Goal: Task Accomplishment & Management: Use online tool/utility

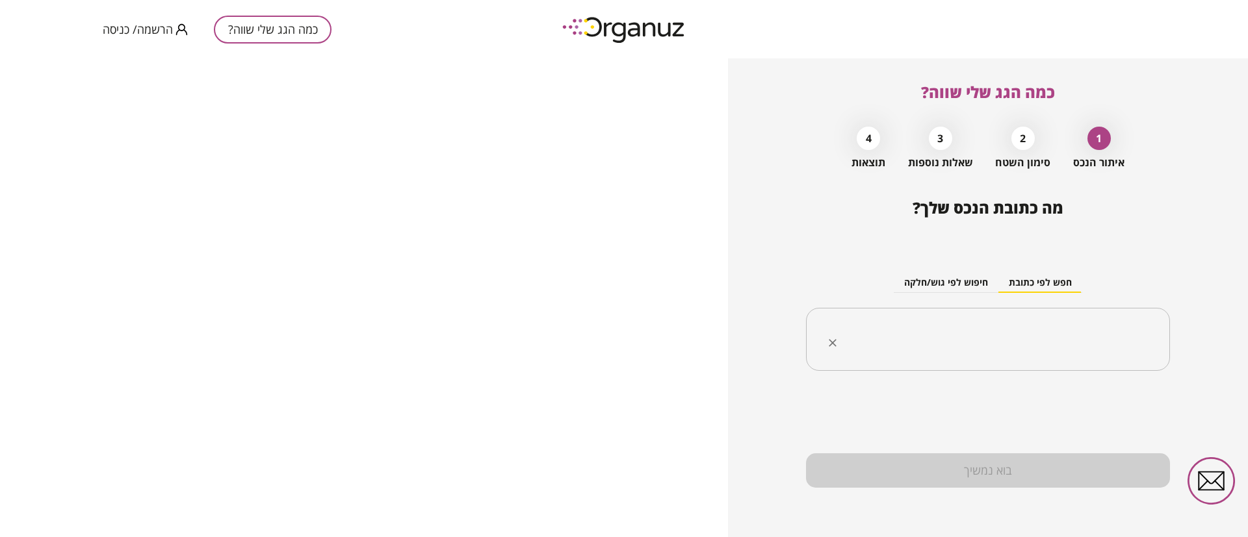
click at [894, 325] on input "text" at bounding box center [992, 340] width 323 height 32
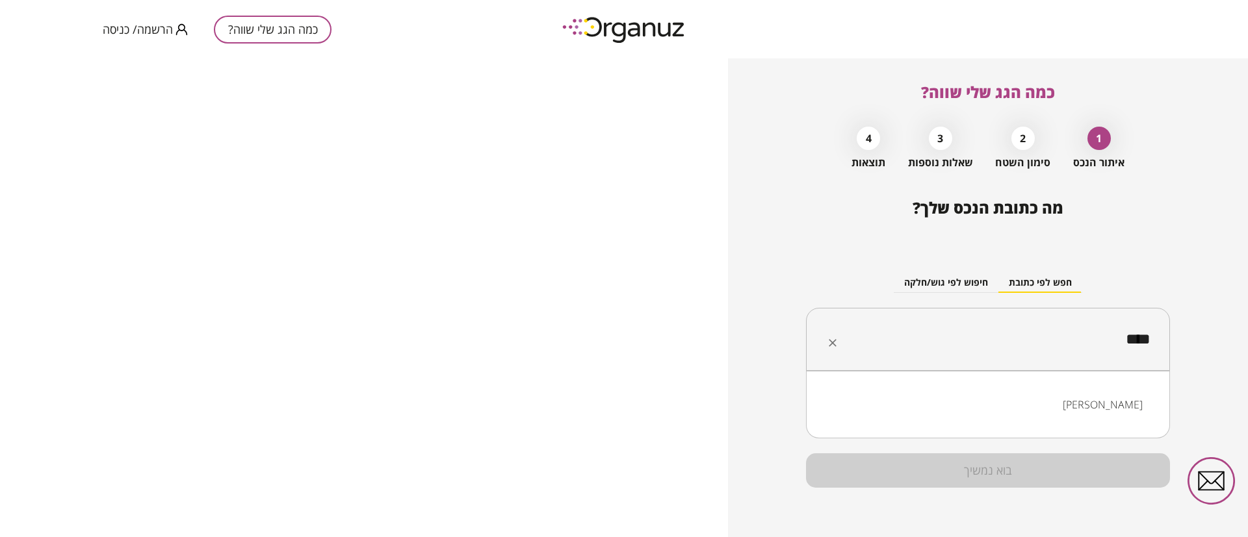
click at [1131, 404] on li "[PERSON_NAME]" at bounding box center [988, 404] width 330 height 23
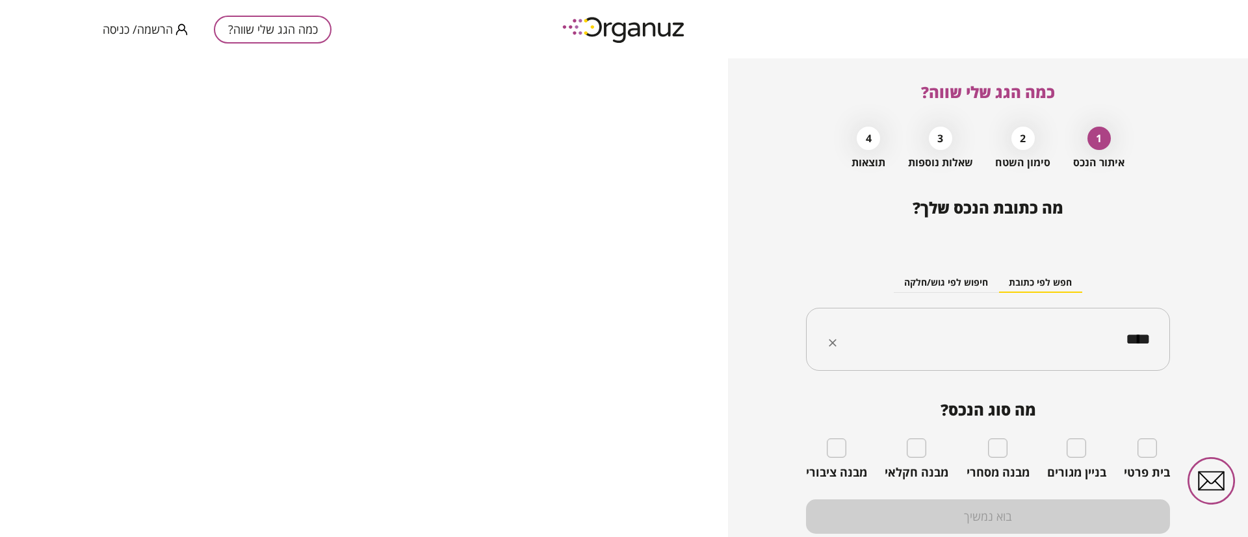
type input "****"
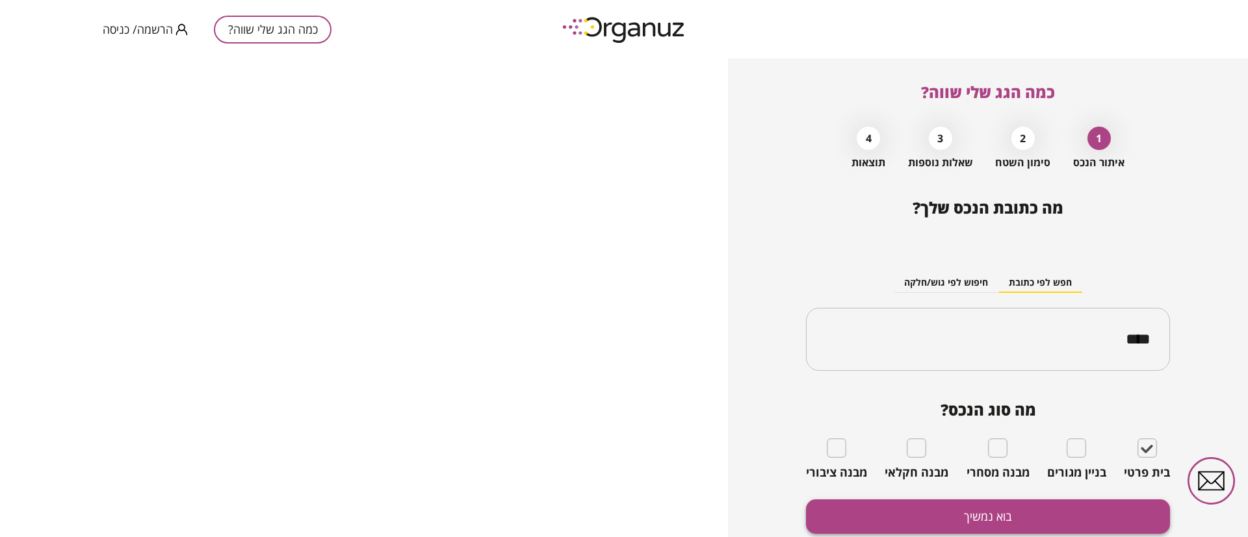
click at [1104, 515] on button "בוא נמשיך" at bounding box center [988, 517] width 364 height 34
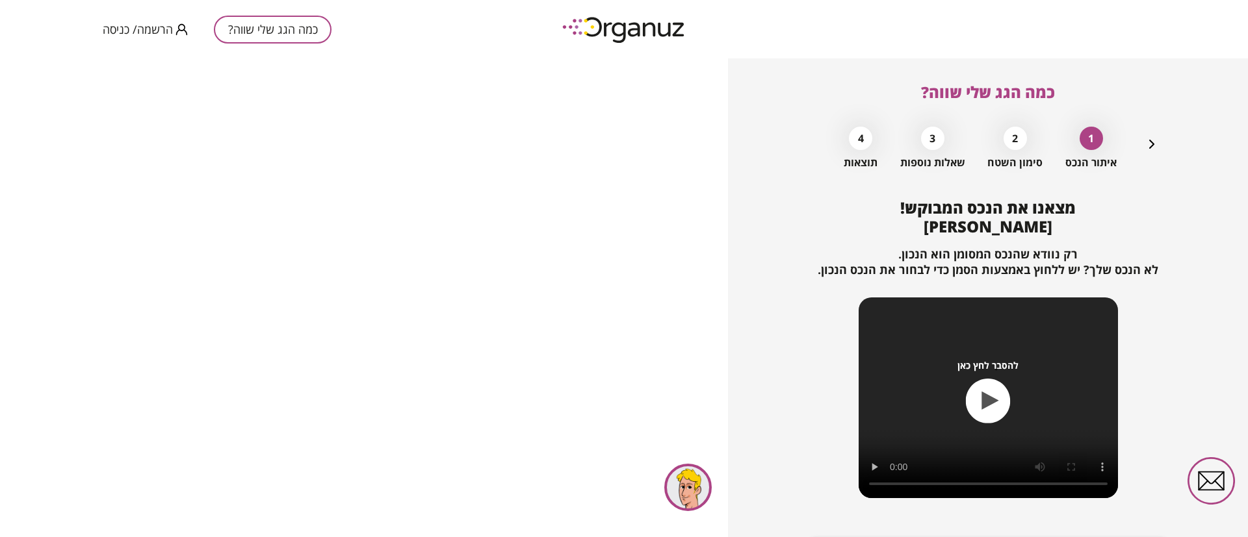
scroll to position [84, 0]
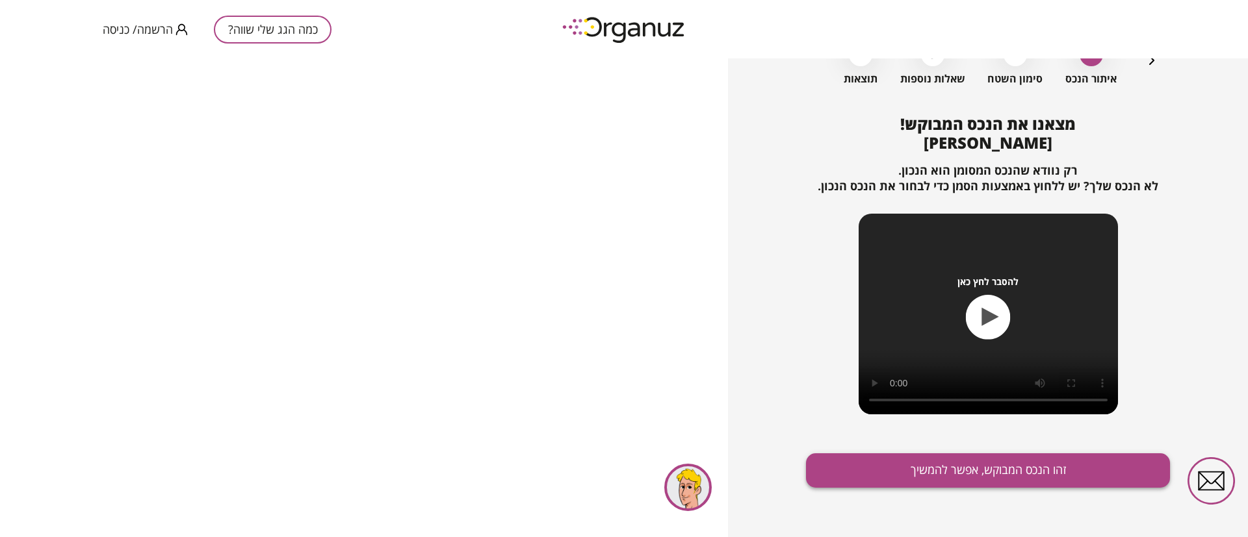
click at [962, 472] on button "זהו הנכס המבוקש, אפשר להמשיך" at bounding box center [988, 471] width 364 height 34
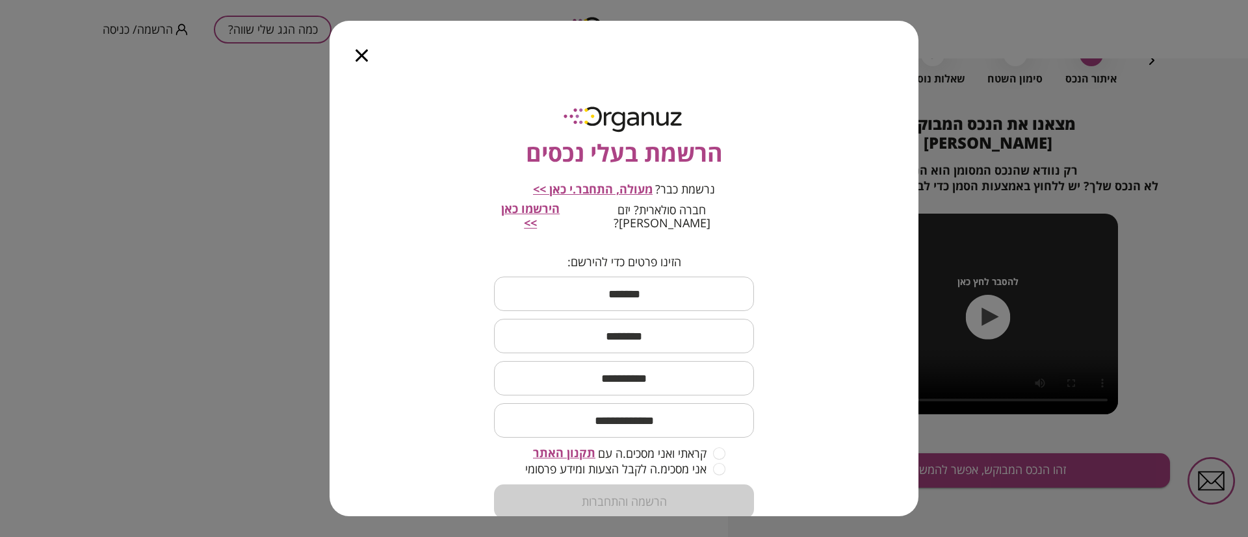
click at [361, 51] on icon "button" at bounding box center [361, 55] width 12 height 12
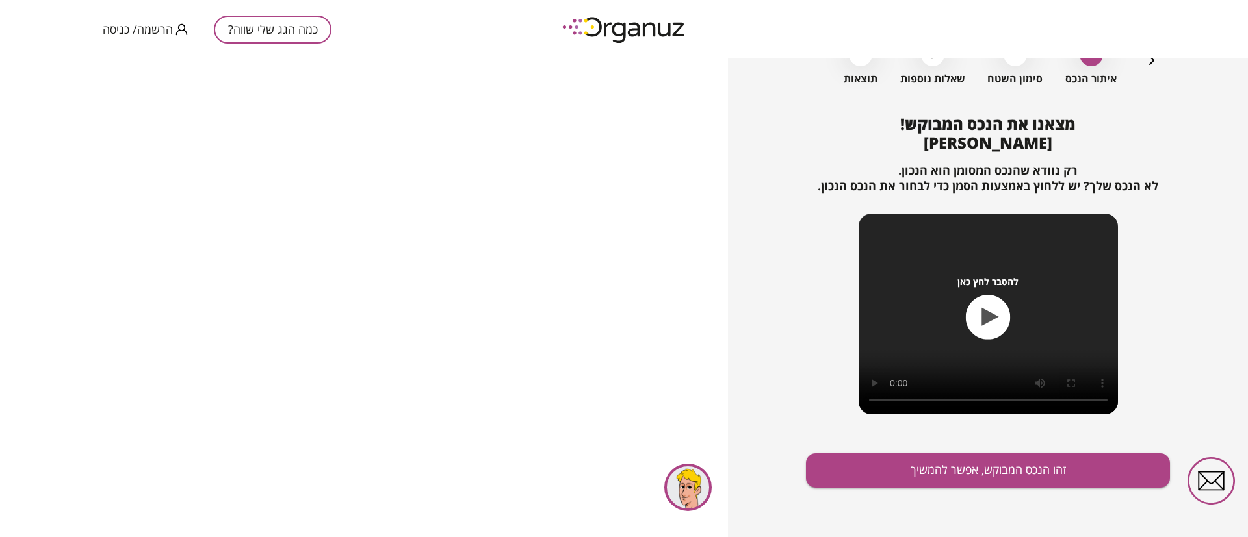
click at [136, 30] on span "הרשמה/ כניסה" at bounding box center [138, 29] width 70 height 13
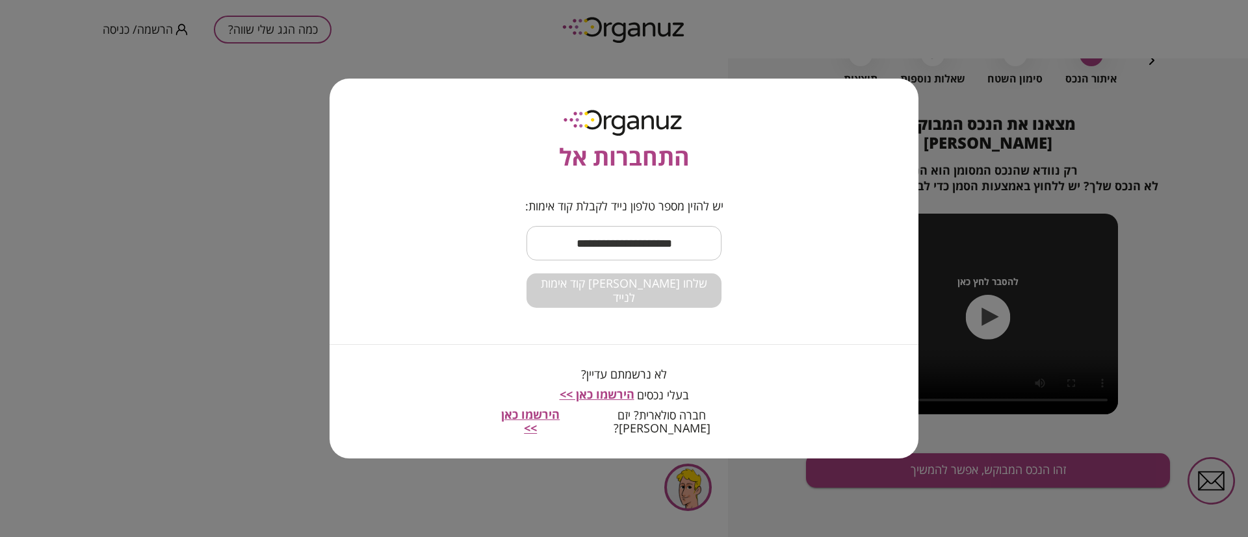
click at [588, 244] on input "text" at bounding box center [623, 243] width 195 height 38
type input "**********"
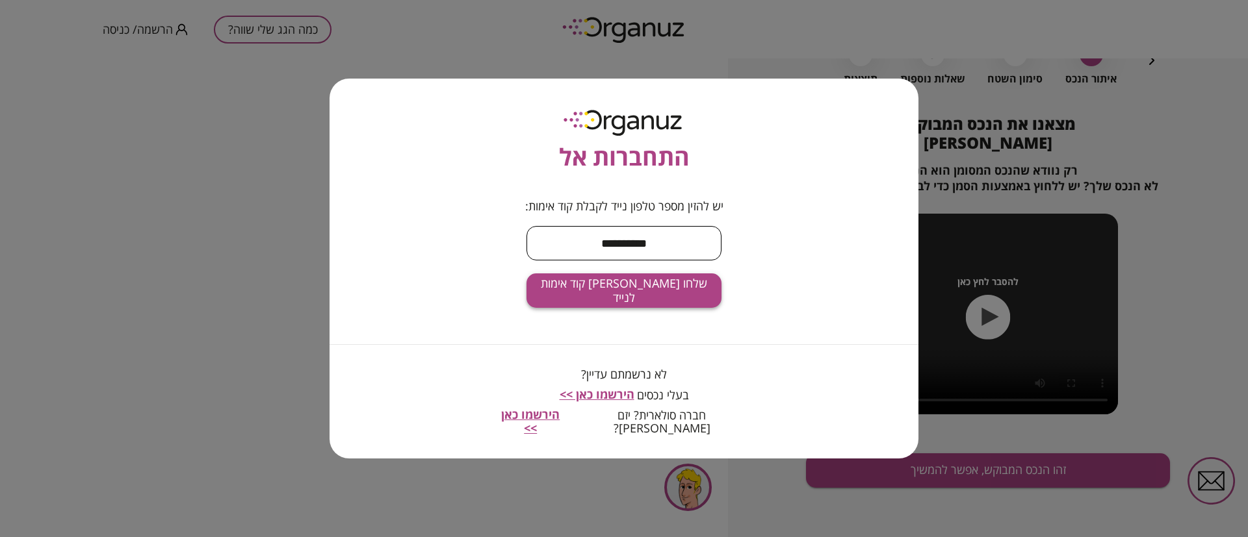
click at [615, 300] on span "שלחו [PERSON_NAME] קוד אימות לנייד" at bounding box center [624, 291] width 174 height 28
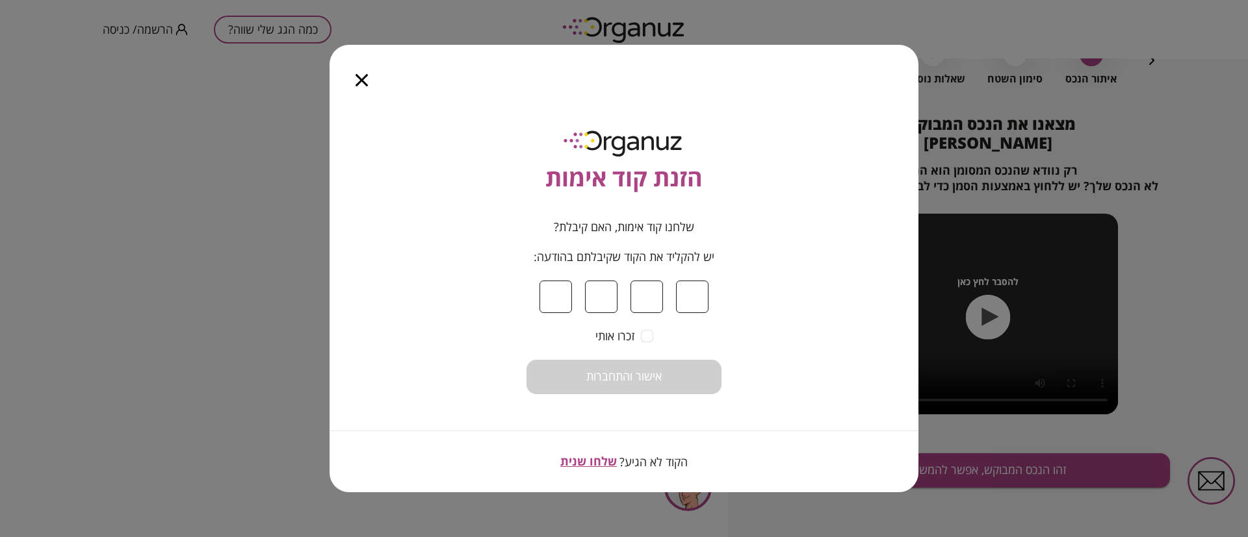
type input "*"
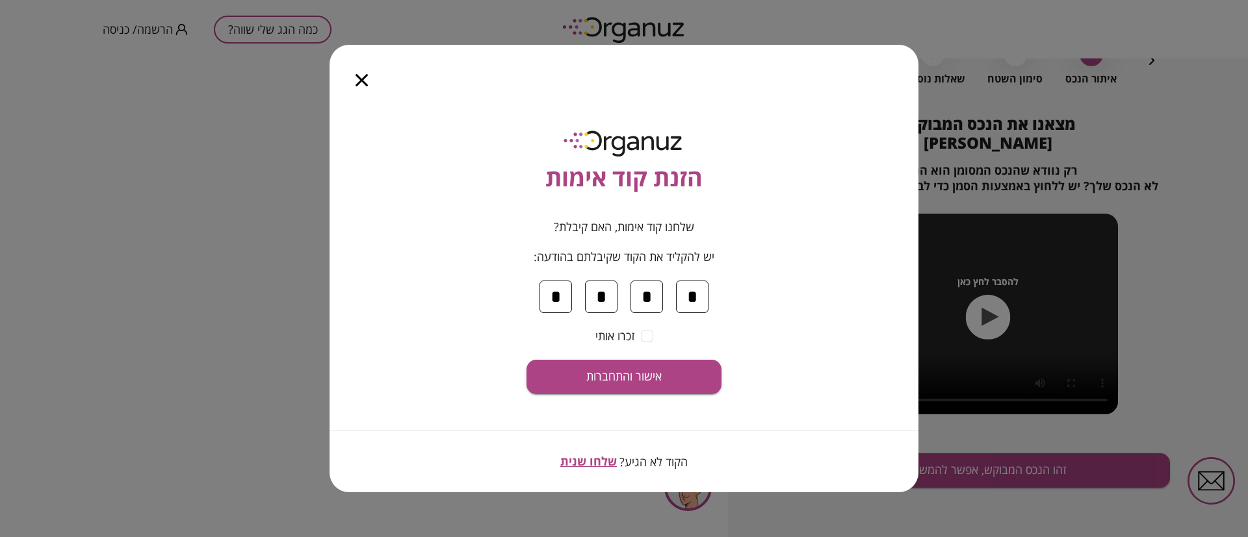
type input "*"
click at [526, 360] on button "אישור והתחברות" at bounding box center [623, 377] width 195 height 34
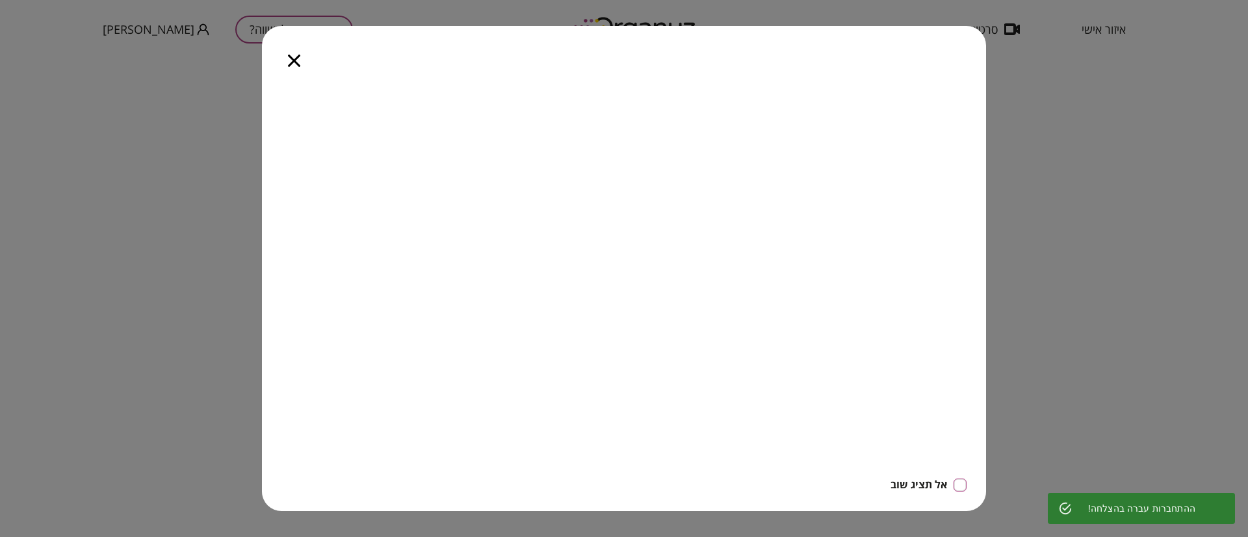
click at [294, 59] on icon "button" at bounding box center [294, 61] width 12 height 12
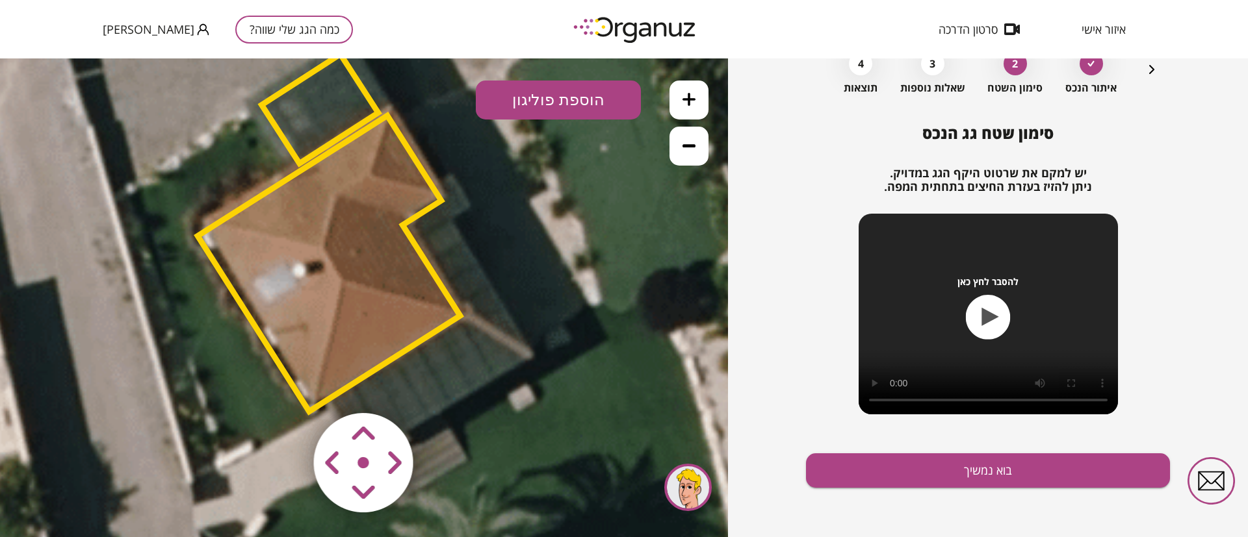
drag, startPoint x: 441, startPoint y: 305, endPoint x: 409, endPoint y: 242, distance: 70.6
click at [409, 242] on polygon at bounding box center [329, 264] width 263 height 296
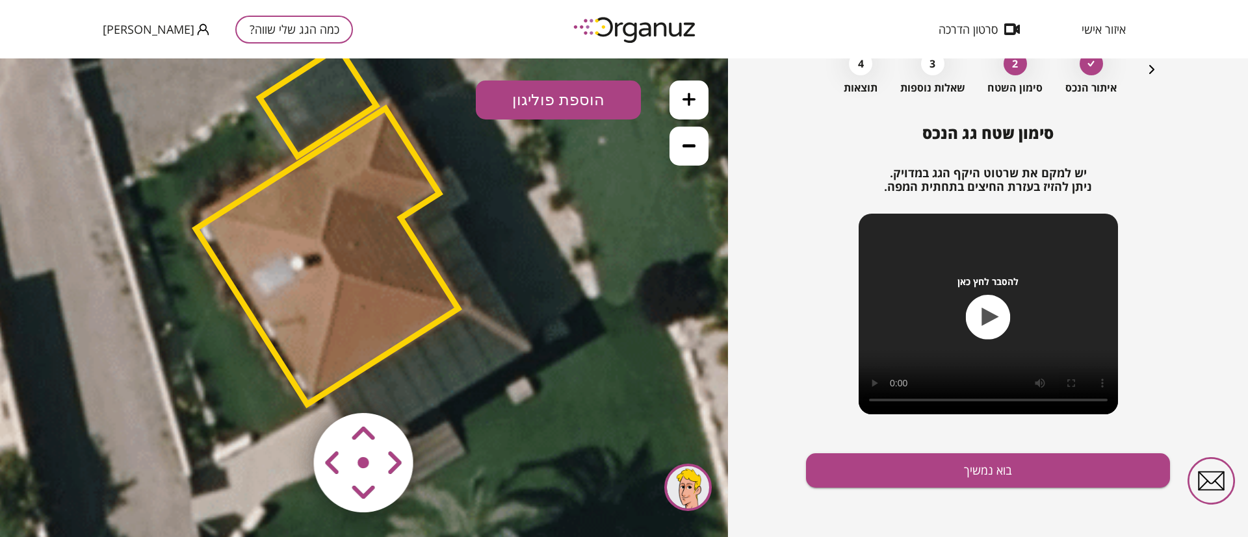
click at [344, 94] on polygon at bounding box center [318, 101] width 116 height 109
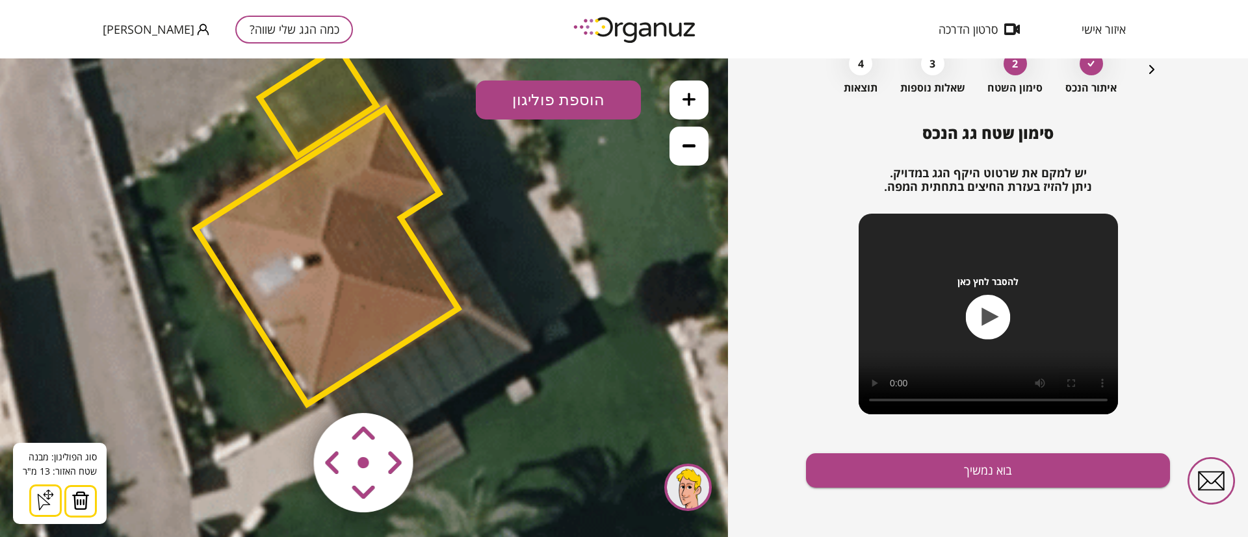
click at [81, 498] on img at bounding box center [80, 500] width 18 height 19
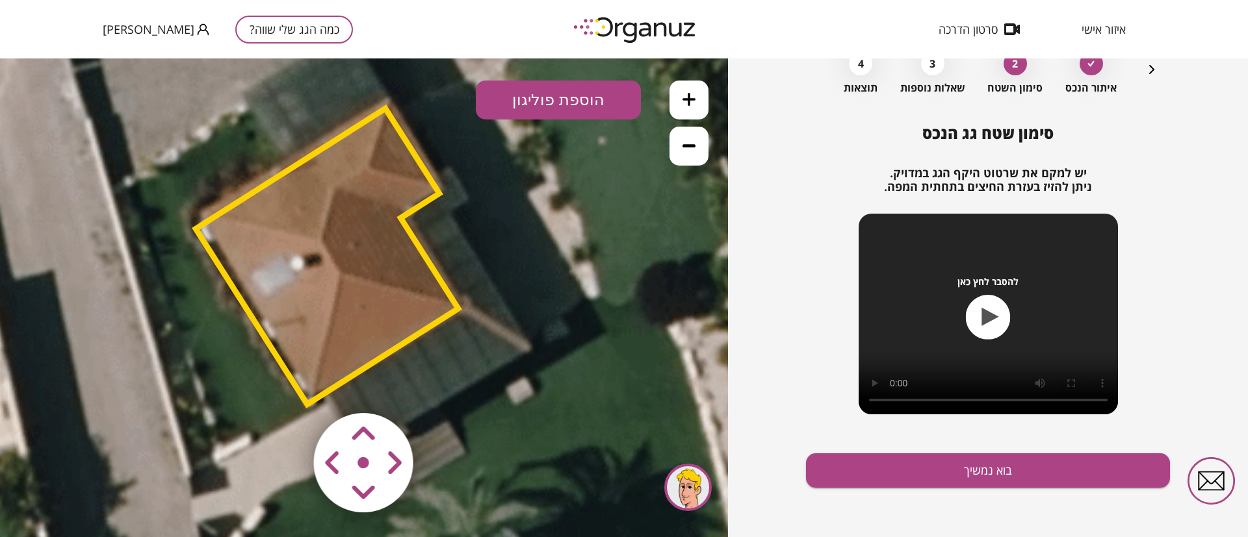
click at [391, 167] on polygon at bounding box center [327, 257] width 263 height 296
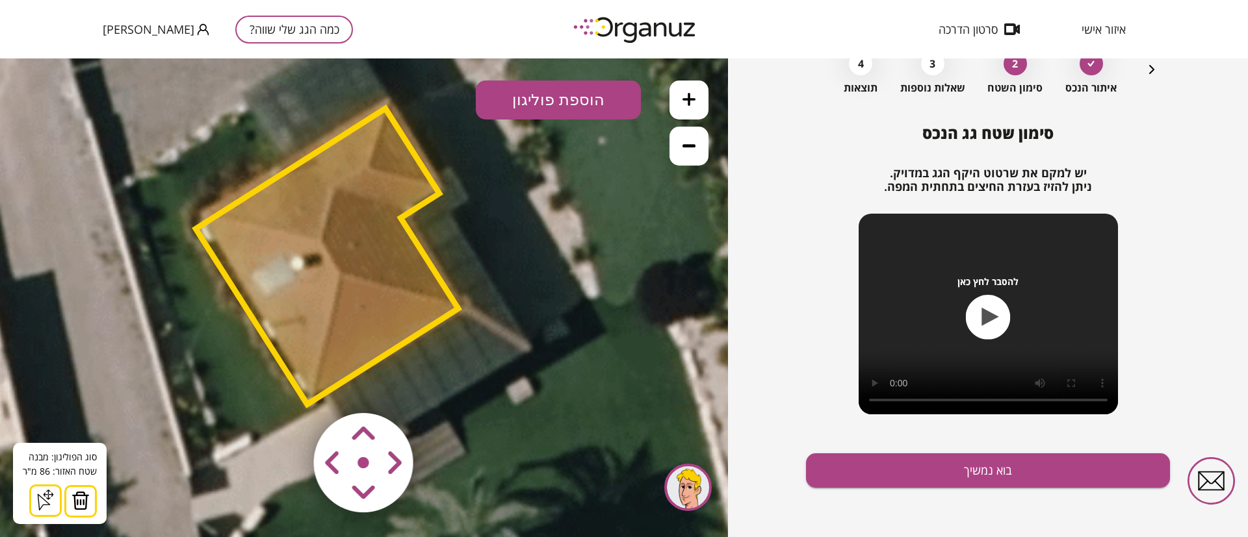
click at [82, 502] on img at bounding box center [80, 500] width 18 height 19
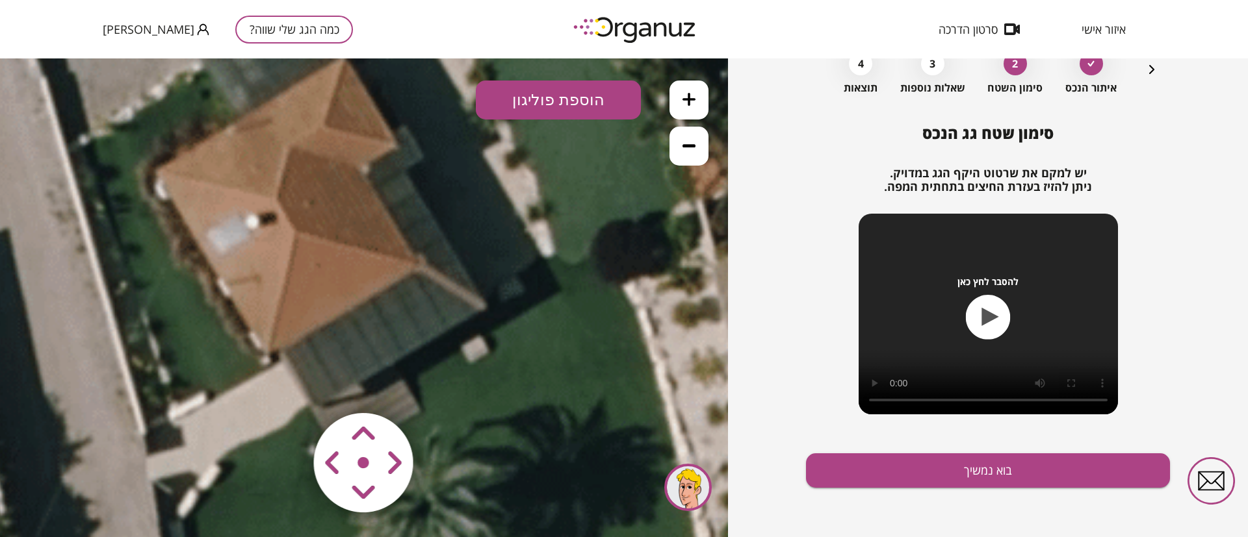
drag, startPoint x: 211, startPoint y: 315, endPoint x: 199, endPoint y: 301, distance: 18.4
click at [199, 301] on icon at bounding box center [276, 189] width 1118 height 1118
click at [689, 147] on icon at bounding box center [688, 145] width 13 height 3
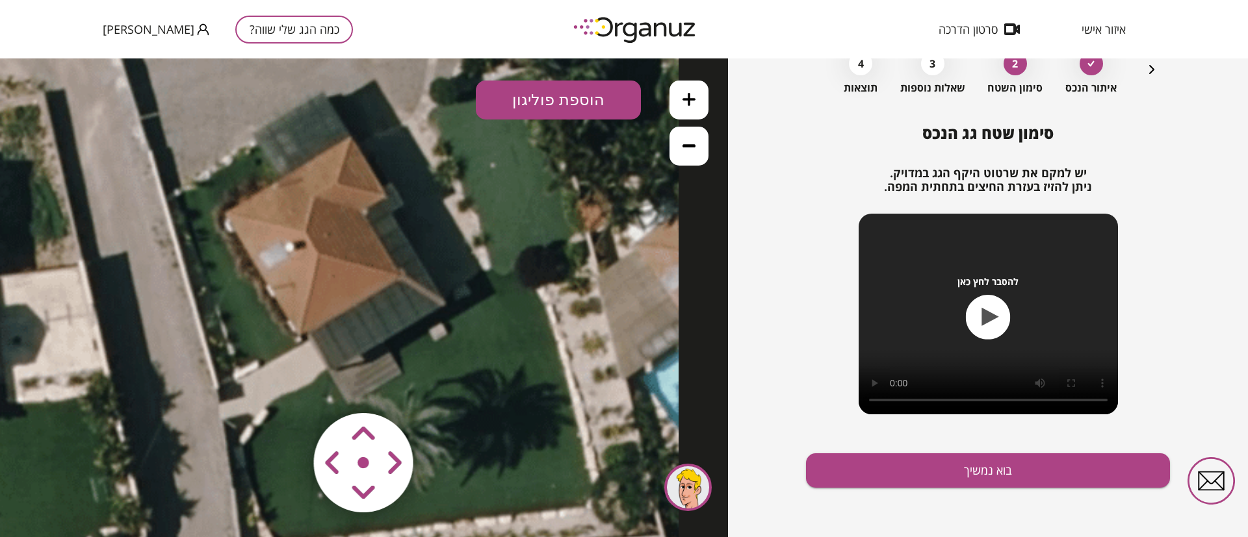
click at [689, 147] on icon at bounding box center [688, 145] width 13 height 3
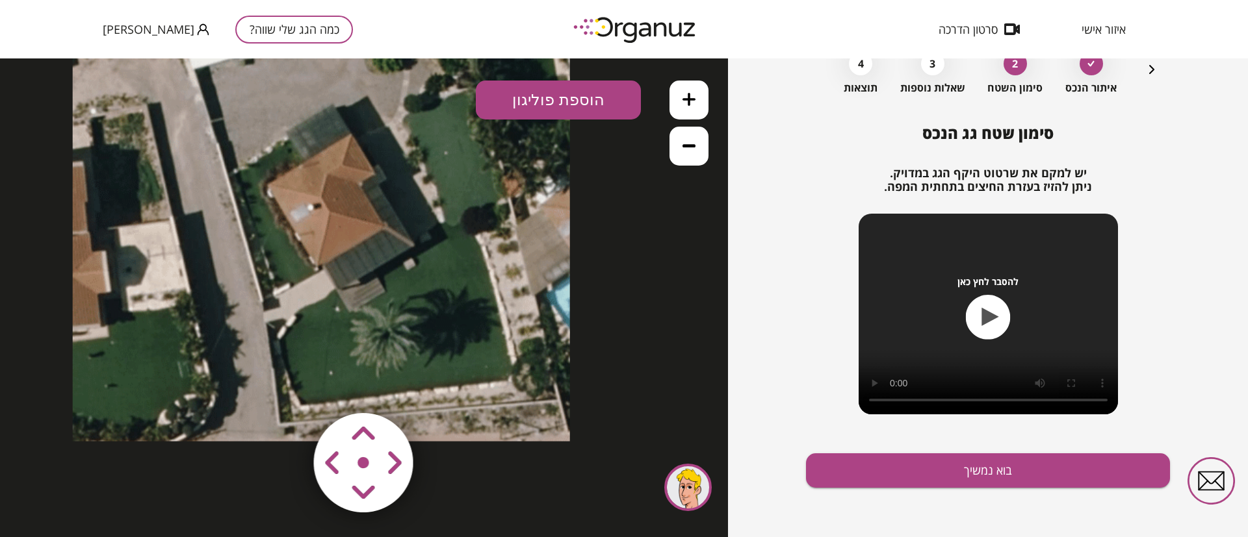
drag, startPoint x: 437, startPoint y: 269, endPoint x: 433, endPoint y: 210, distance: 59.3
click at [433, 210] on icon at bounding box center [321, 193] width 497 height 497
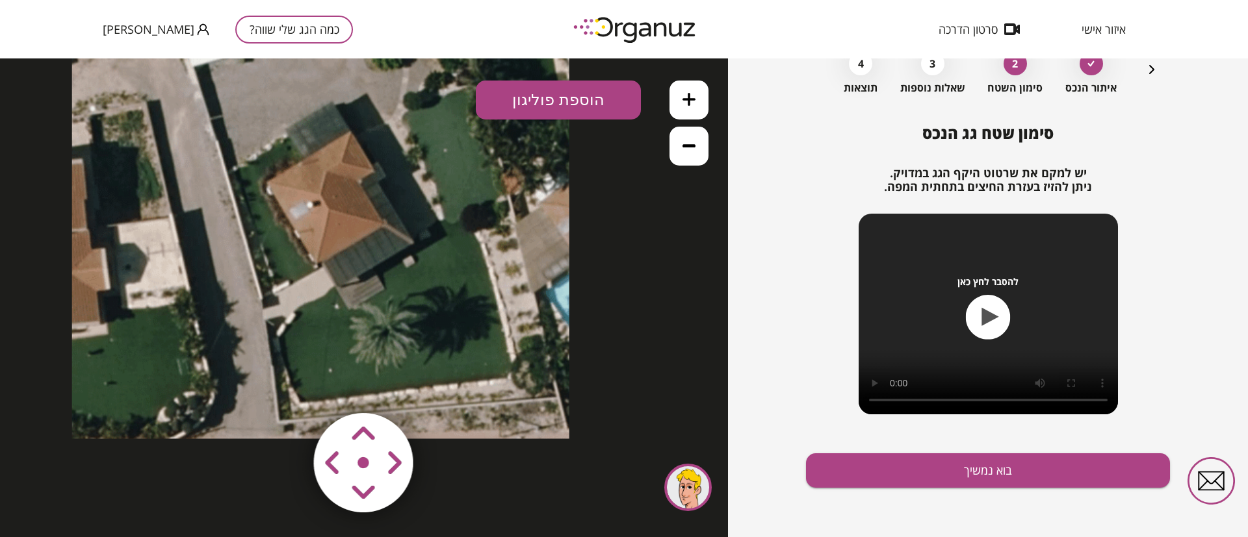
click at [699, 99] on button at bounding box center [688, 100] width 39 height 39
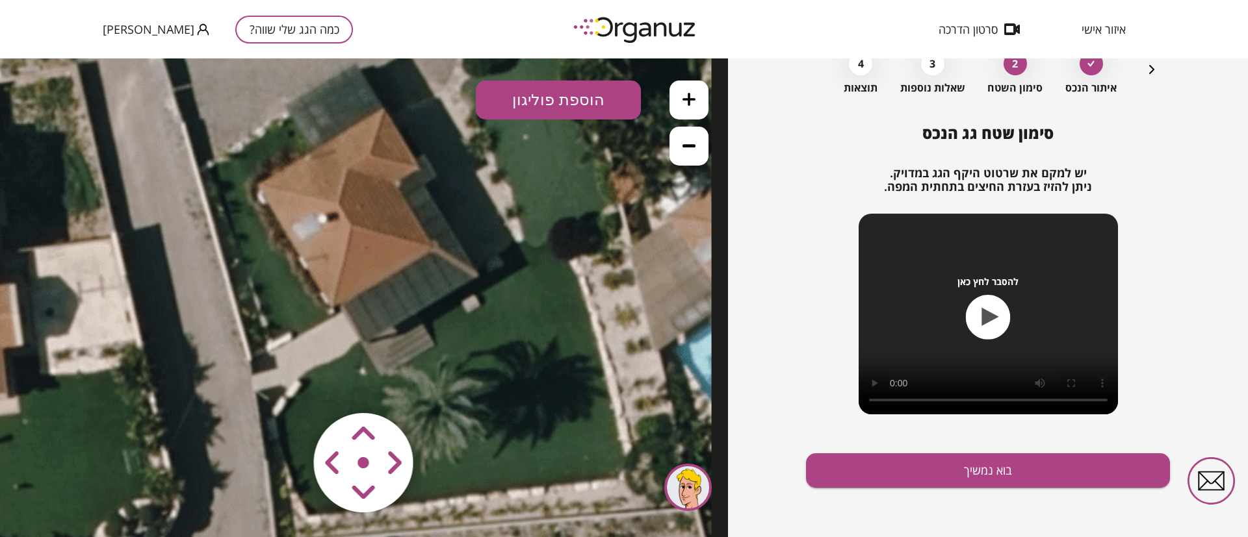
drag, startPoint x: 484, startPoint y: 236, endPoint x: 511, endPoint y: 272, distance: 45.0
click at [511, 272] on icon at bounding box center [339, 198] width 746 height 746
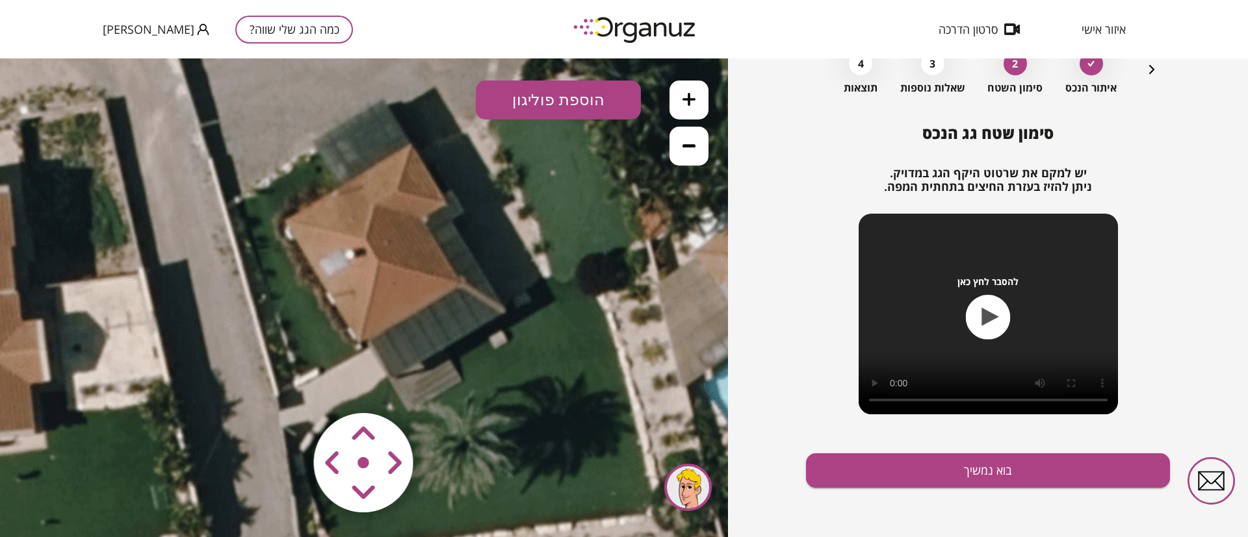
click at [690, 105] on icon at bounding box center [688, 99] width 13 height 13
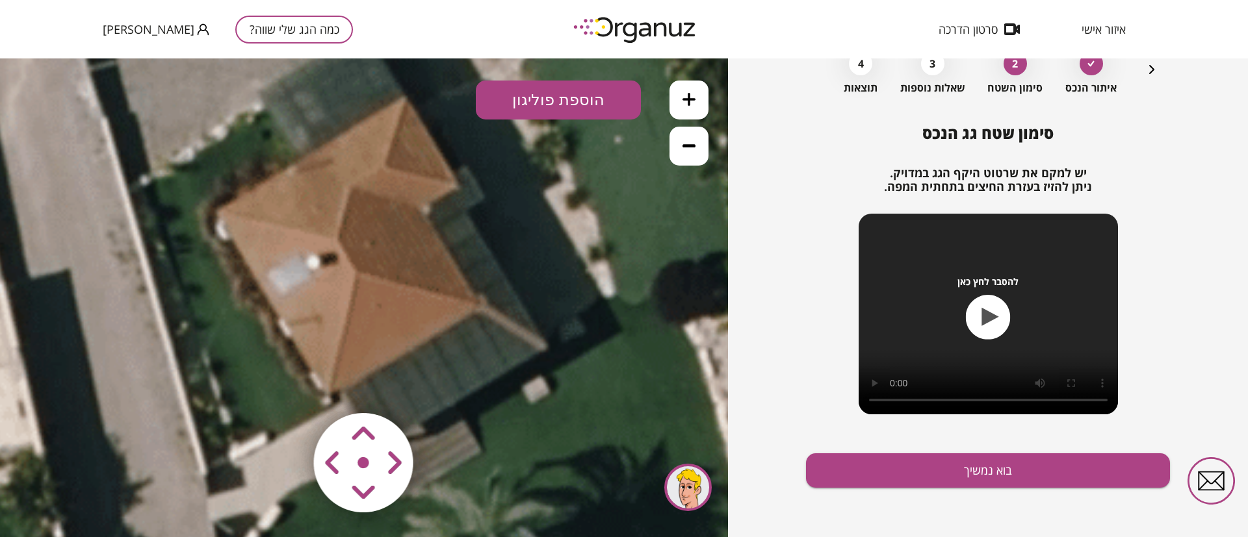
drag, startPoint x: 571, startPoint y: 246, endPoint x: 559, endPoint y: 256, distance: 16.1
click at [543, 274] on icon at bounding box center [337, 230] width 1118 height 1118
click at [574, 101] on button "הוספת פוליגון" at bounding box center [558, 100] width 165 height 39
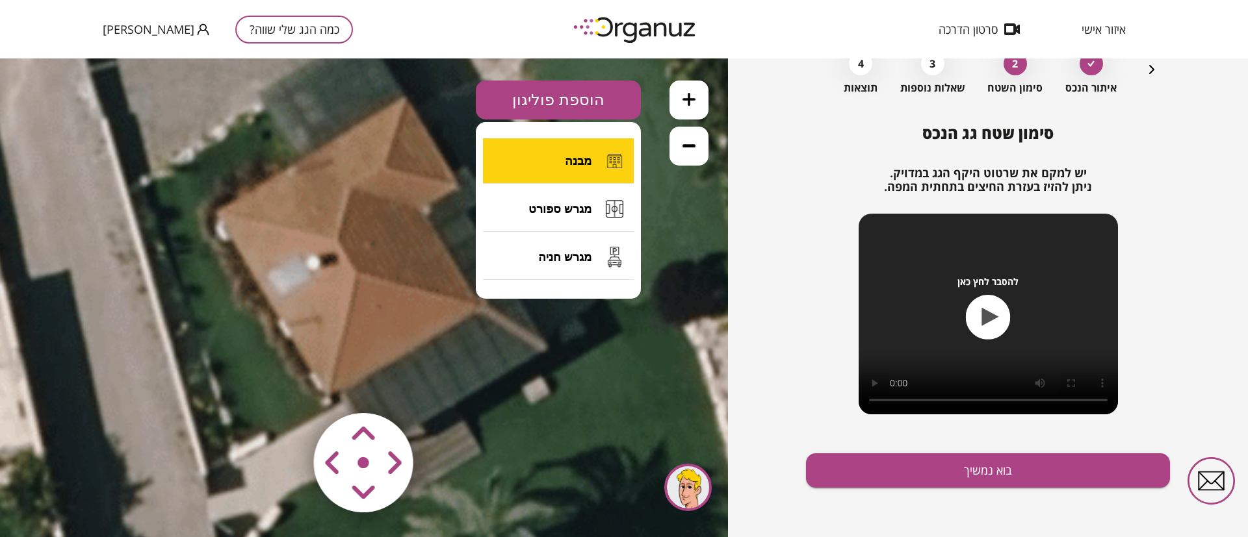
click at [585, 163] on span "מבנה" at bounding box center [578, 161] width 27 height 14
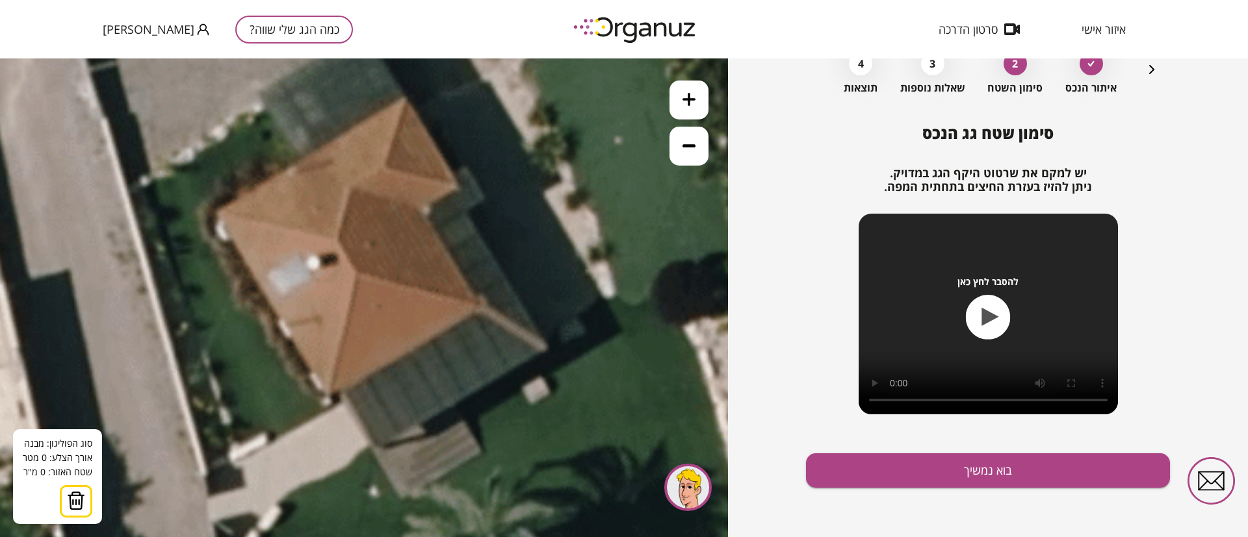
click at [426, 210] on icon at bounding box center [337, 230] width 1118 height 1118
click at [352, 186] on polygon at bounding box center [388, 198] width 75 height 24
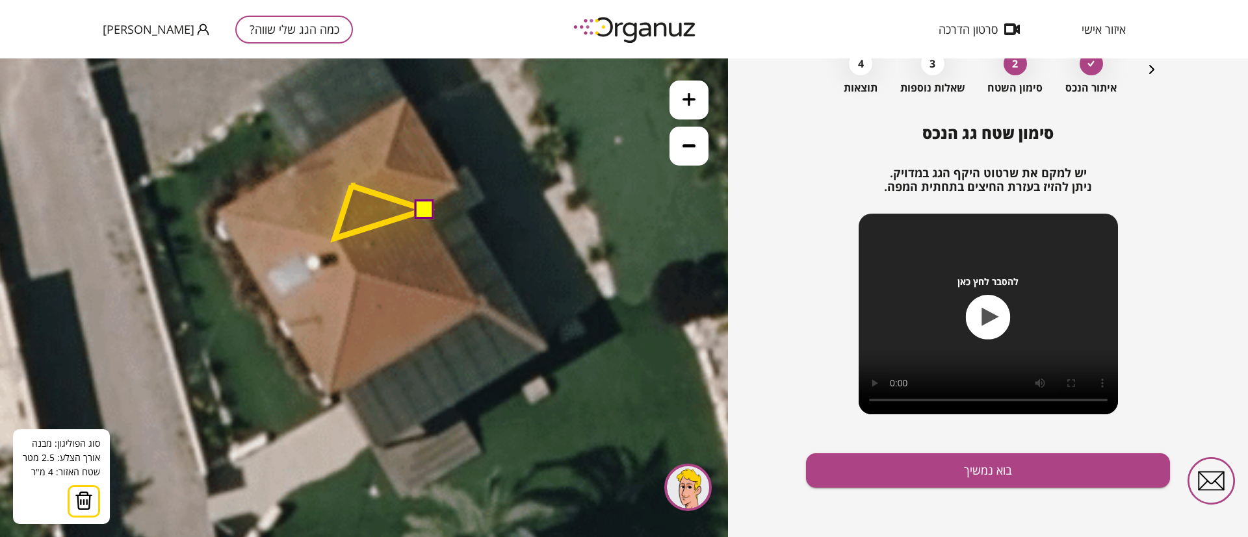
click at [335, 239] on polygon at bounding box center [380, 212] width 91 height 53
click at [355, 272] on polygon at bounding box center [380, 229] width 91 height 86
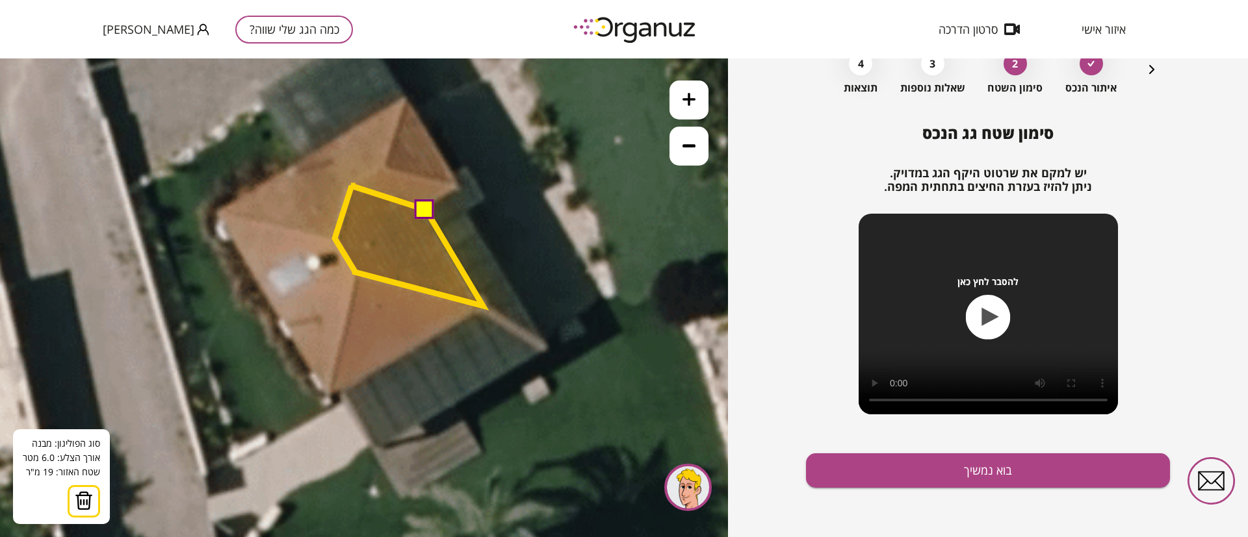
click at [483, 306] on polygon at bounding box center [409, 246] width 148 height 120
click at [424, 205] on button at bounding box center [424, 208] width 19 height 19
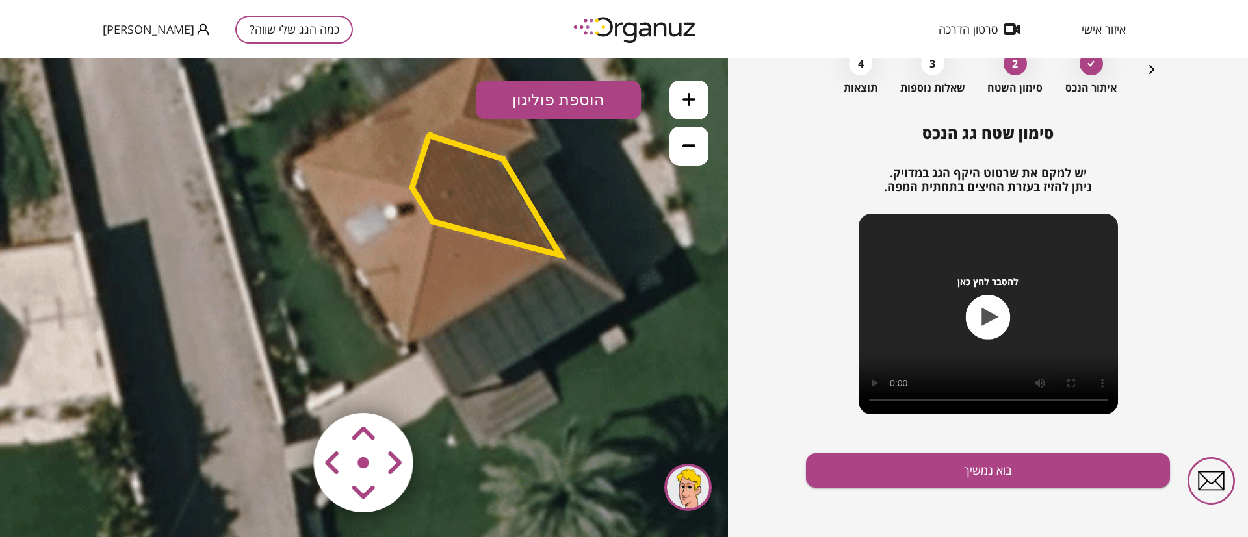
drag, startPoint x: 432, startPoint y: 373, endPoint x: 513, endPoint y: 317, distance: 99.1
click at [512, 319] on icon at bounding box center [415, 179] width 1118 height 1118
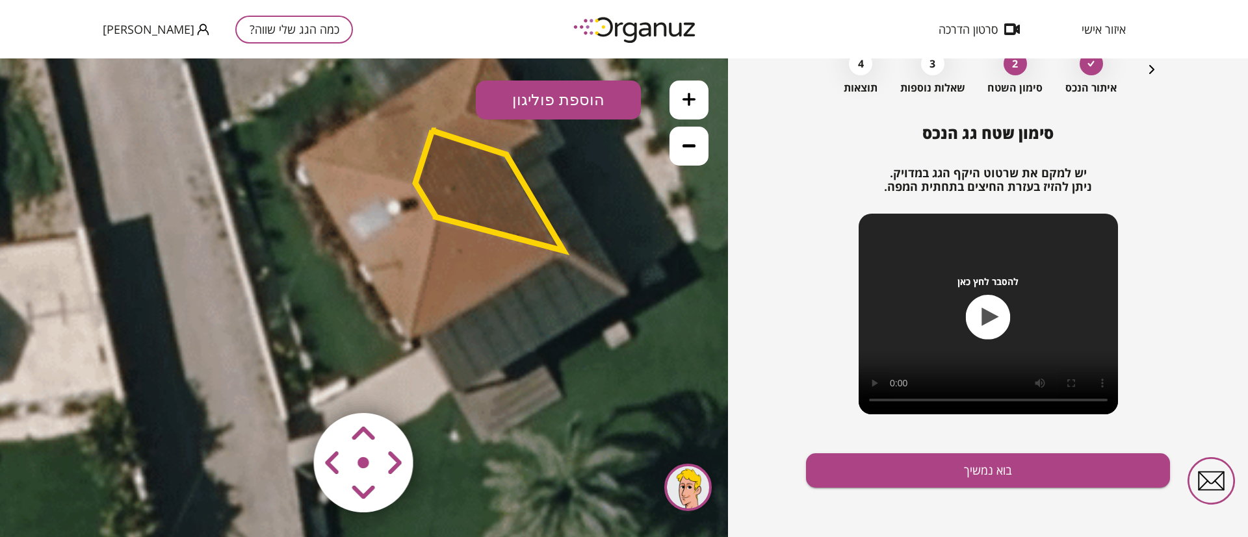
click at [560, 97] on button "הוספת פוליגון" at bounding box center [558, 100] width 165 height 39
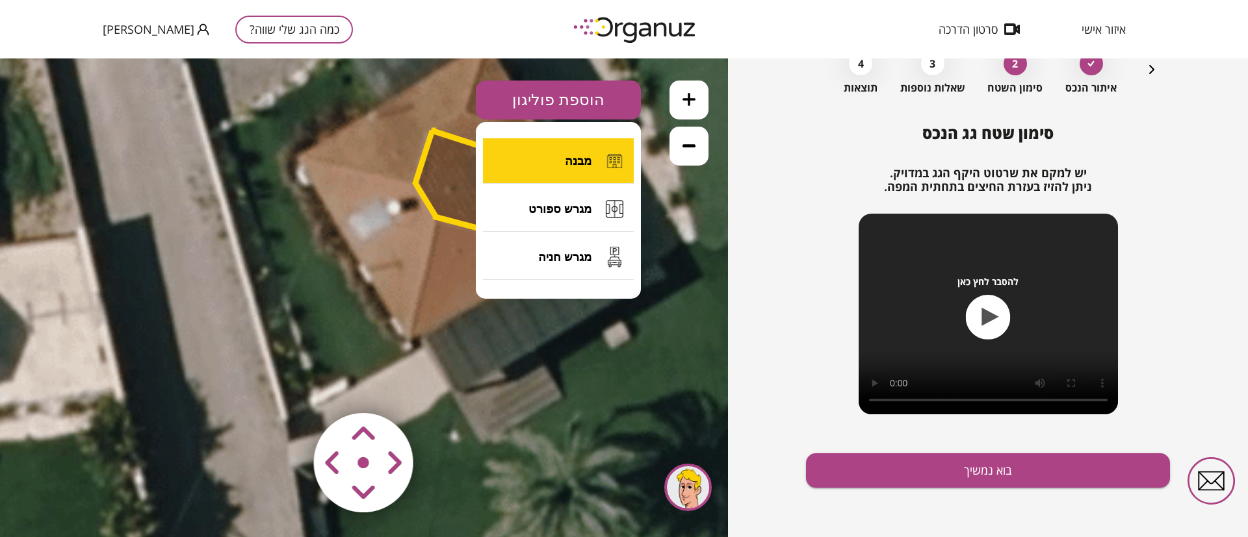
click at [580, 154] on span "מבנה" at bounding box center [578, 161] width 27 height 14
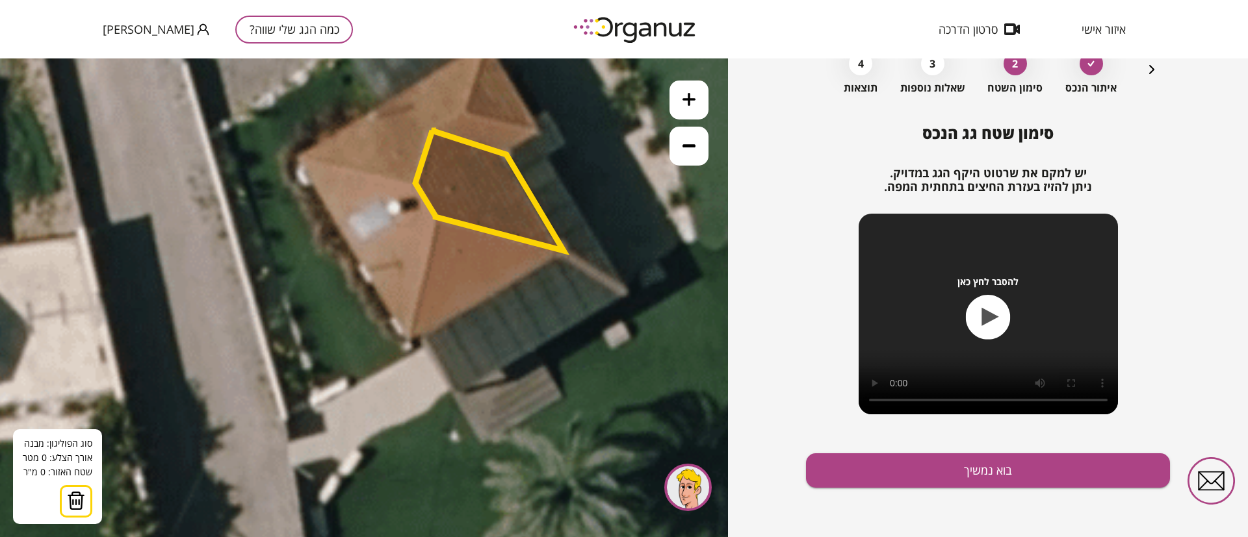
click at [560, 253] on icon at bounding box center [418, 175] width 1118 height 1118
click at [439, 217] on polygon at bounding box center [489, 191] width 148 height 120
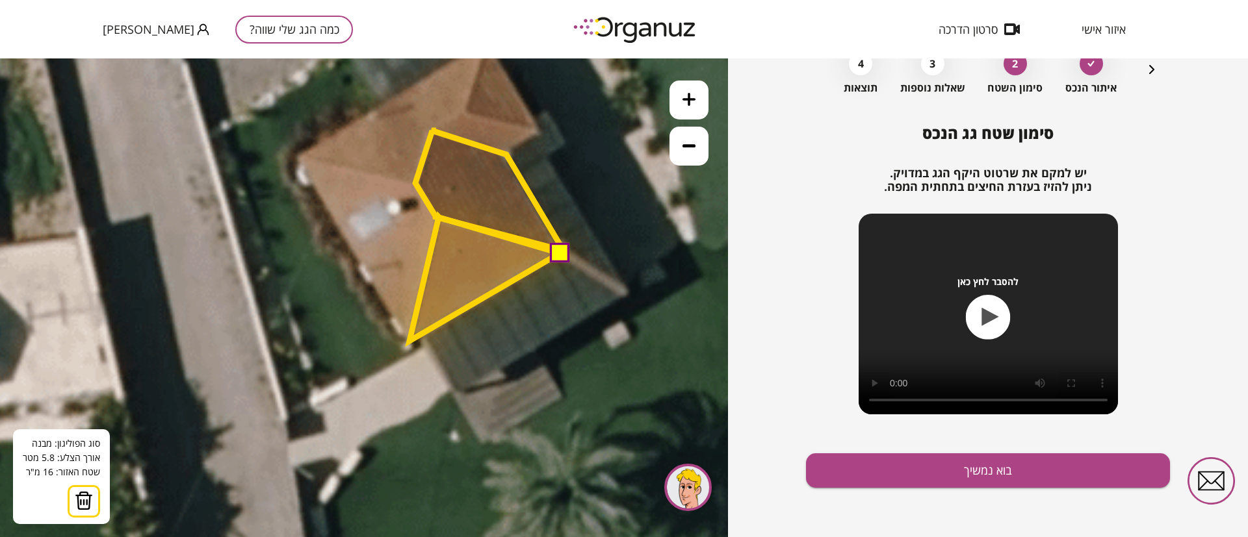
click at [409, 341] on polygon at bounding box center [484, 279] width 150 height 124
click at [558, 253] on button at bounding box center [557, 251] width 19 height 19
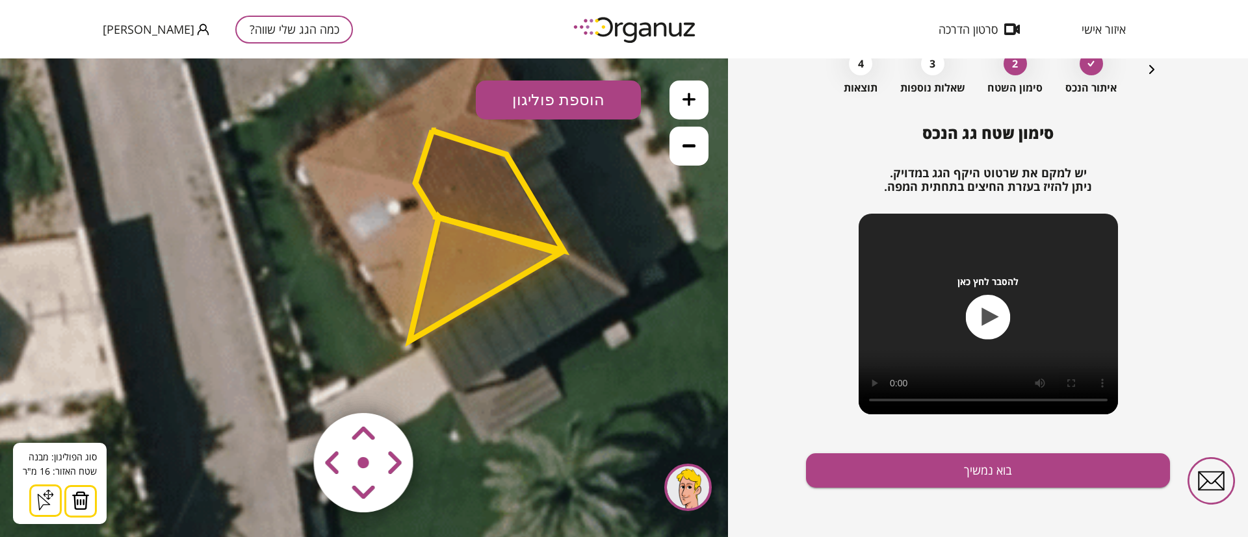
click at [599, 93] on button "הוספת פוליגון" at bounding box center [558, 100] width 165 height 39
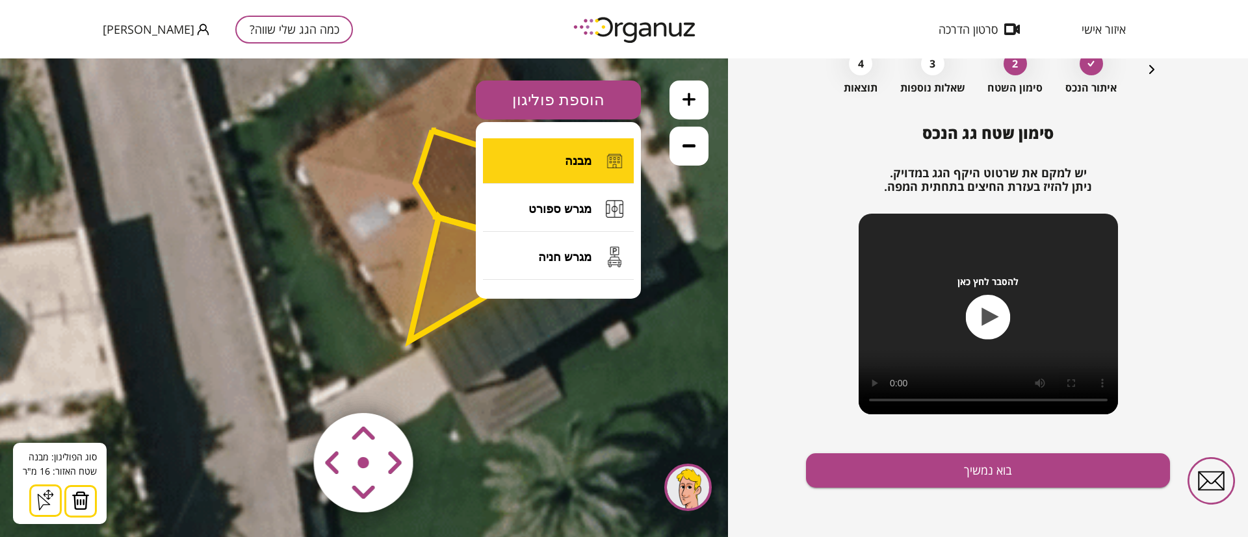
click at [563, 160] on button "מבנה" at bounding box center [558, 160] width 151 height 45
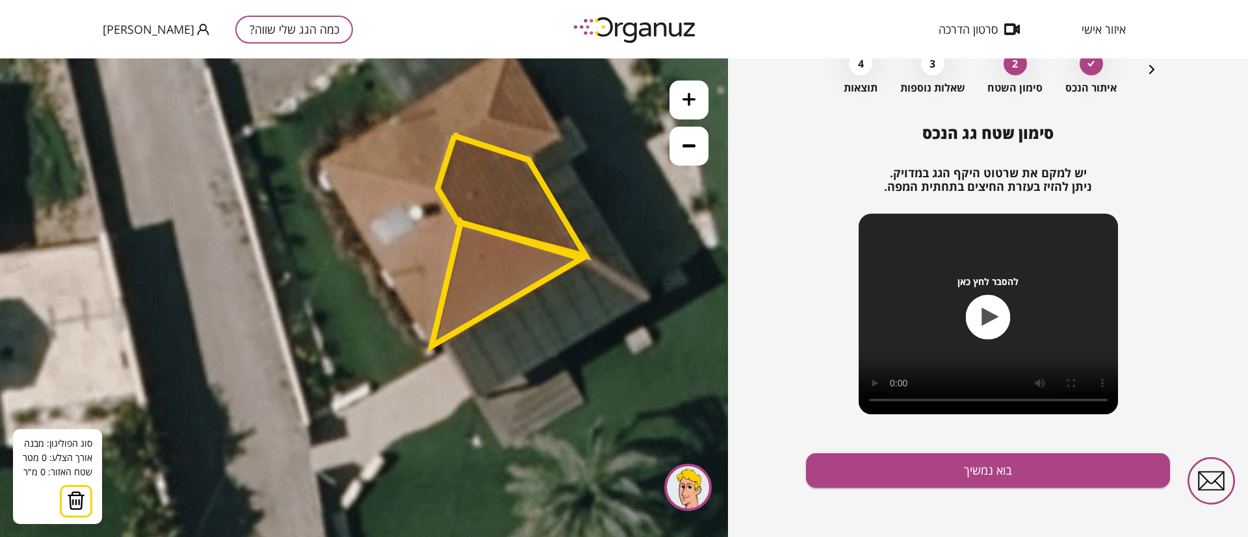
drag, startPoint x: 469, startPoint y: 229, endPoint x: 497, endPoint y: 239, distance: 30.2
click at [497, 239] on polygon at bounding box center [507, 284] width 150 height 124
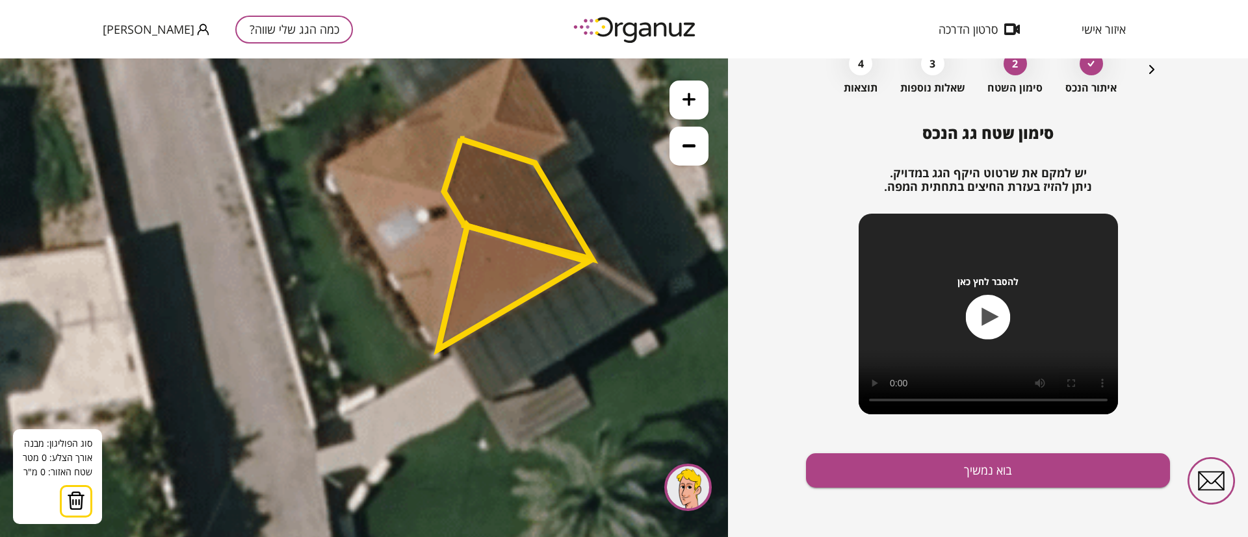
click at [440, 344] on polygon at bounding box center [513, 288] width 150 height 124
click at [441, 342] on polygon at bounding box center [513, 287] width 150 height 124
click at [389, 261] on polygon at bounding box center [415, 302] width 53 height 82
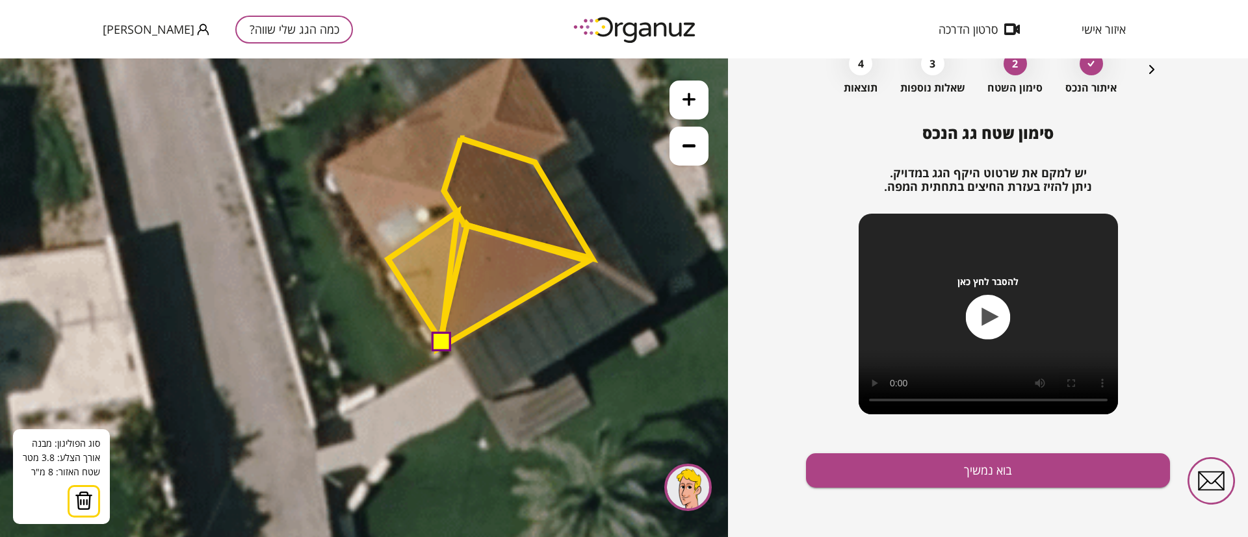
click at [458, 212] on polygon at bounding box center [423, 277] width 70 height 131
click at [467, 229] on polygon at bounding box center [427, 276] width 79 height 131
click at [440, 346] on button at bounding box center [439, 340] width 19 height 19
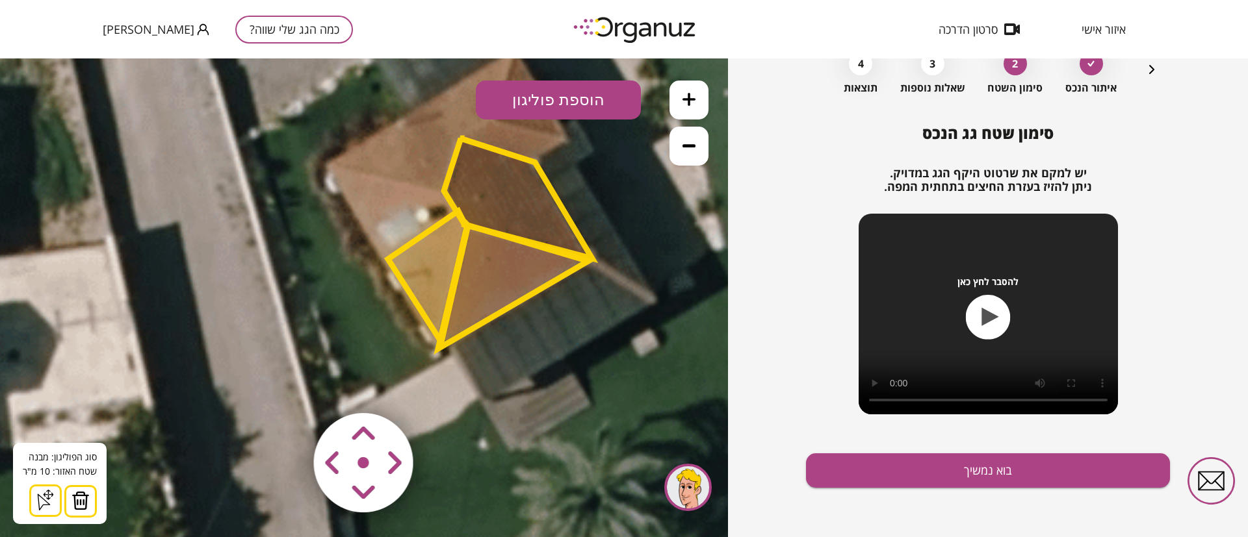
click at [539, 101] on button "הוספת פוליגון" at bounding box center [558, 100] width 165 height 39
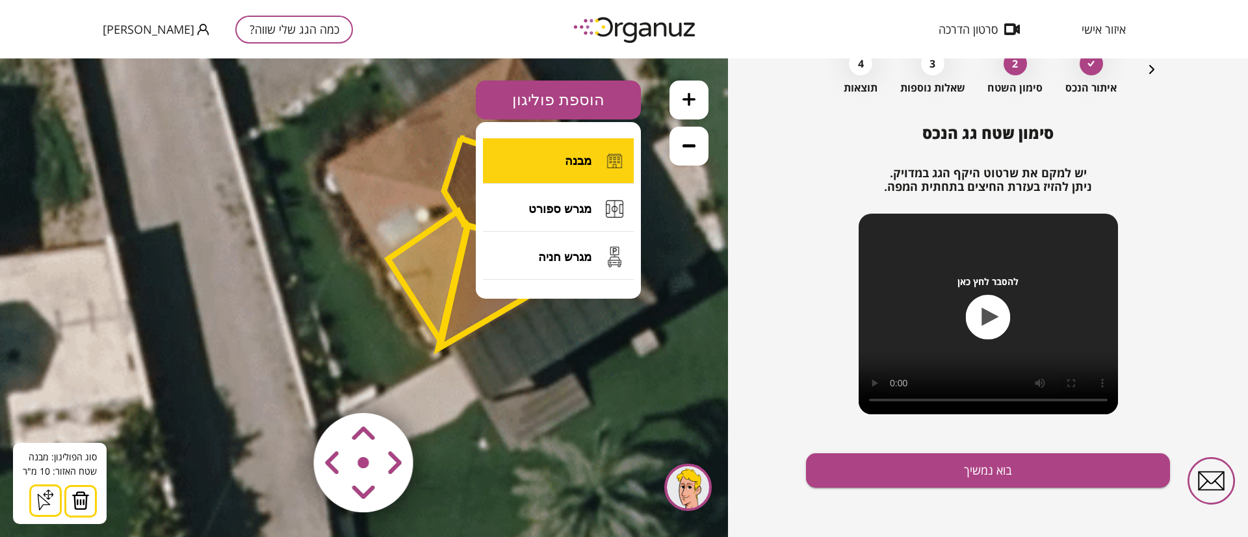
click at [550, 151] on button "מבנה" at bounding box center [558, 160] width 151 height 45
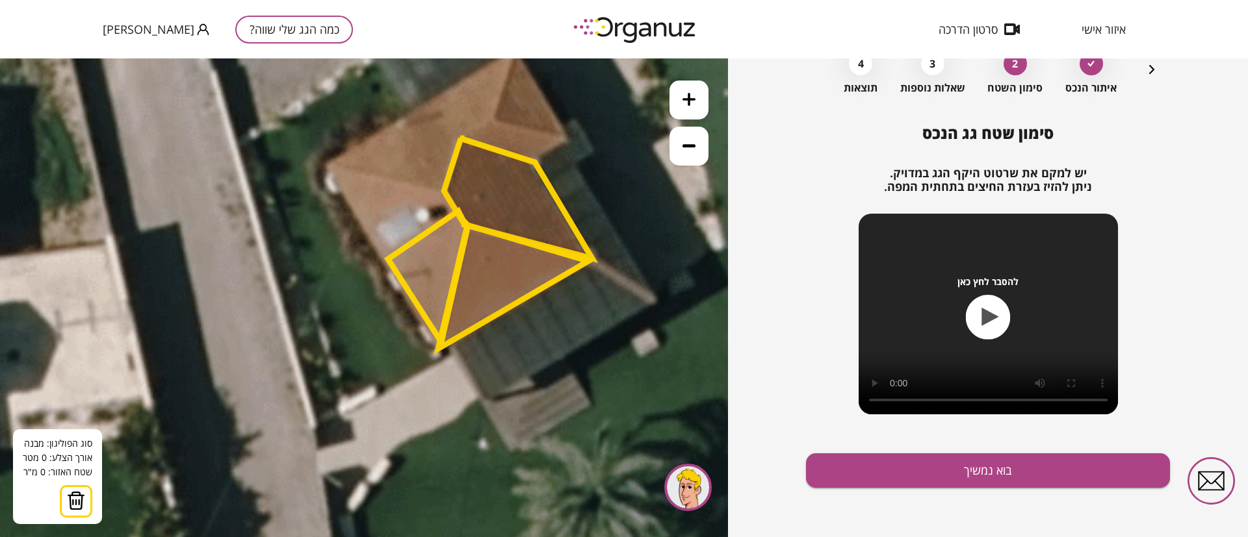
click at [437, 190] on icon at bounding box center [447, 183] width 1118 height 1118
click at [331, 162] on polygon at bounding box center [384, 176] width 107 height 28
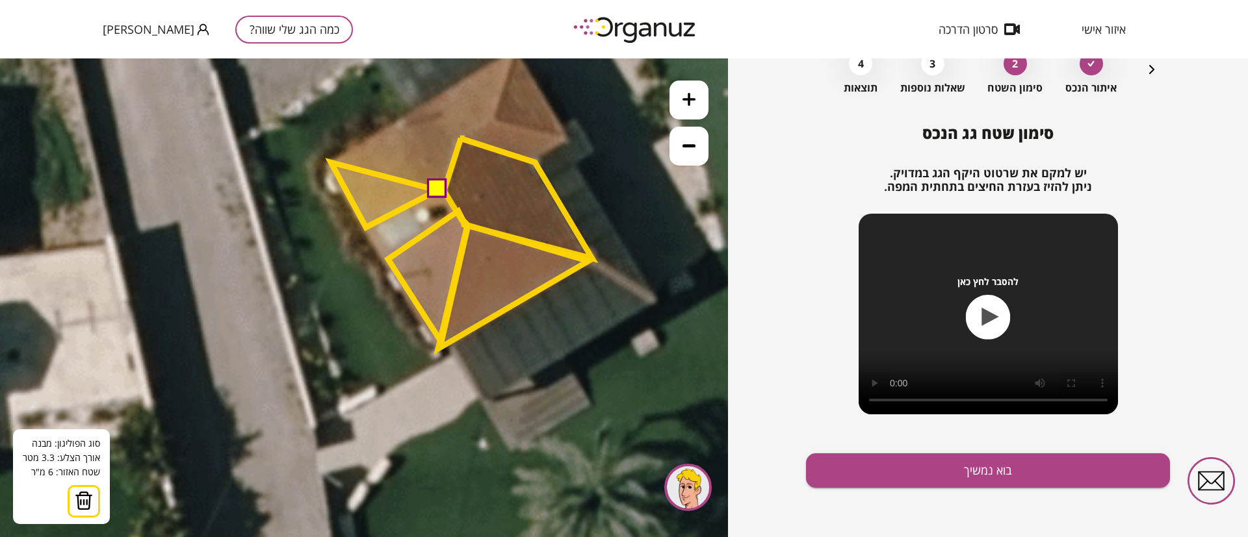
click at [366, 227] on polygon at bounding box center [384, 194] width 107 height 65
click at [433, 188] on button at bounding box center [435, 188] width 19 height 19
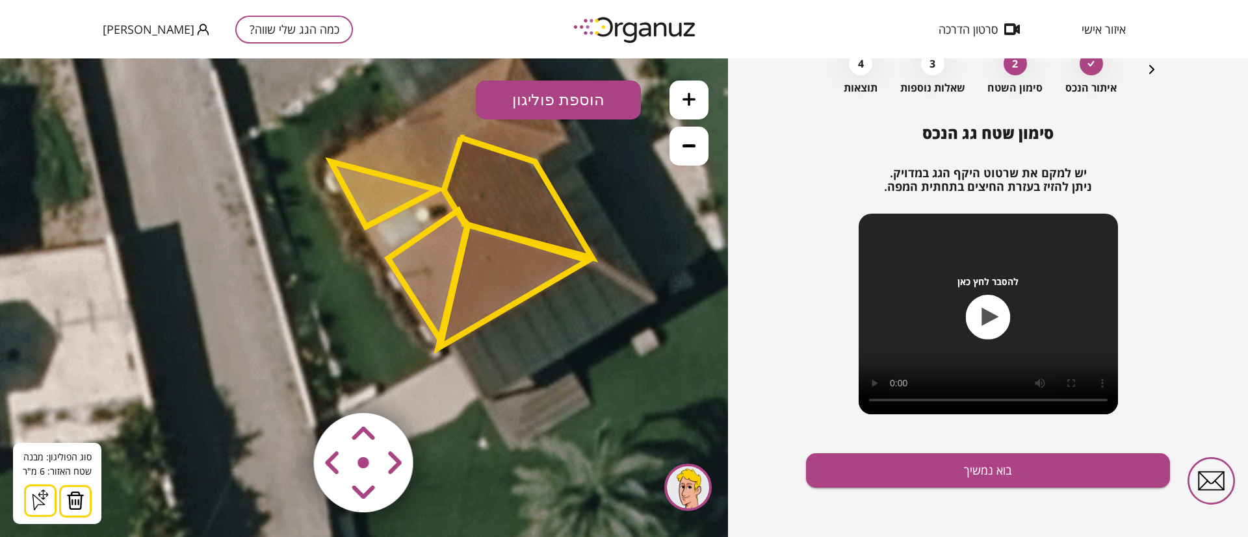
click at [688, 146] on icon at bounding box center [688, 145] width 13 height 3
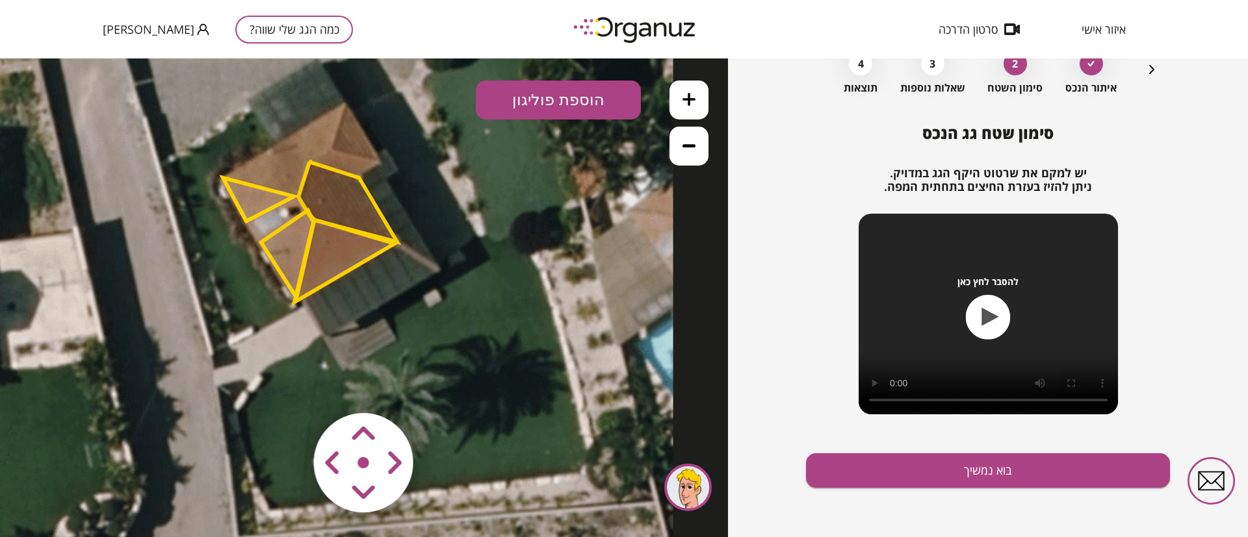
drag, startPoint x: 582, startPoint y: 231, endPoint x: 466, endPoint y: 201, distance: 119.6
click at [466, 201] on icon at bounding box center [300, 192] width 746 height 746
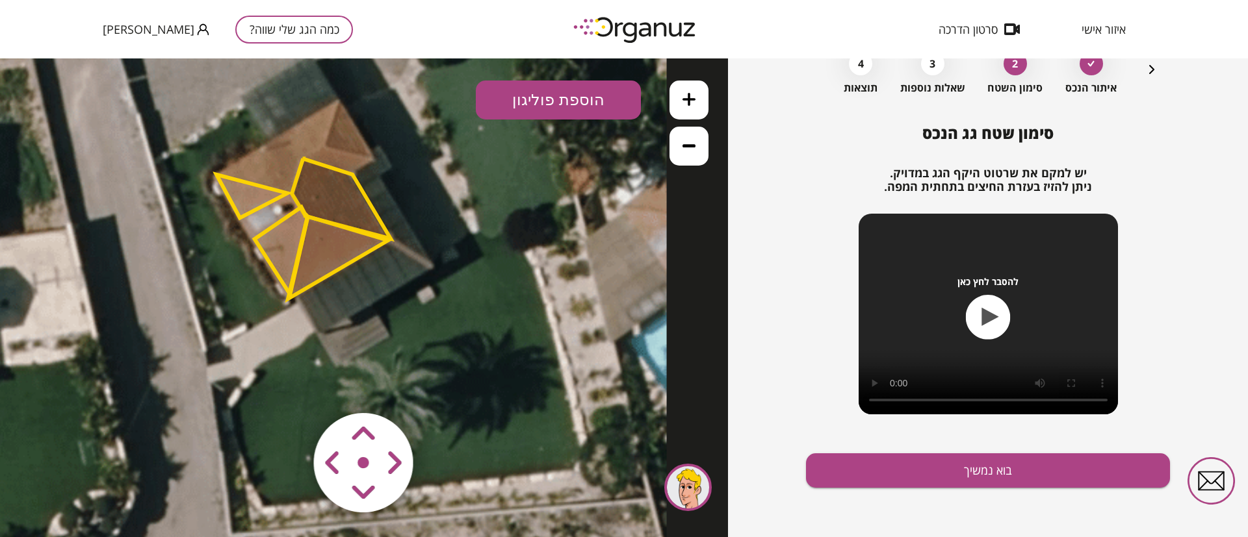
click at [559, 103] on button "הוספת פוליגון" at bounding box center [558, 100] width 165 height 39
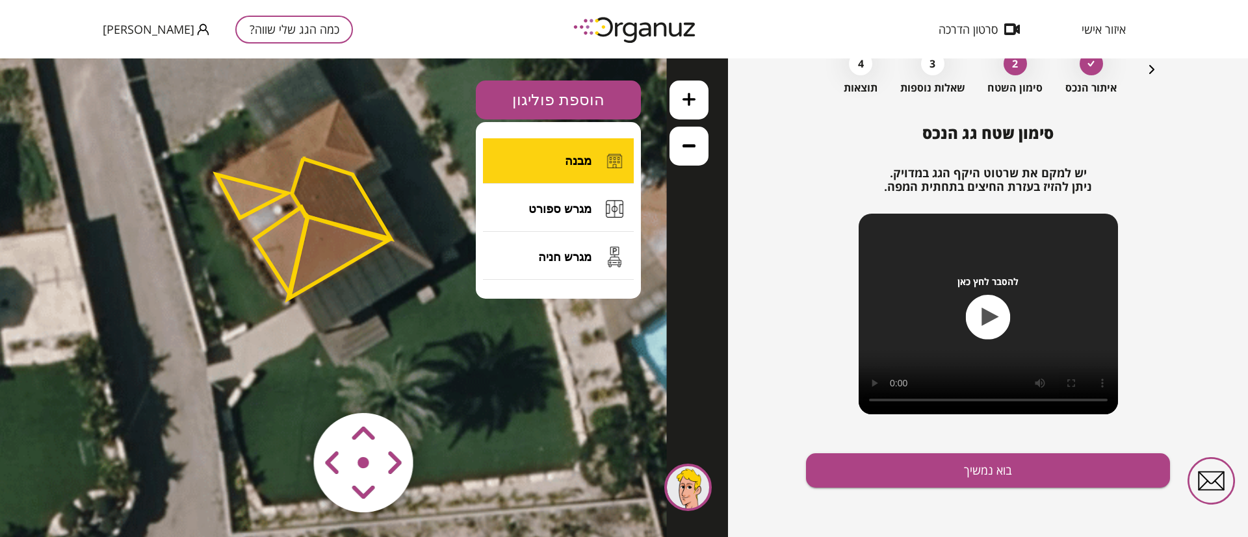
click at [563, 161] on button "מבנה" at bounding box center [558, 160] width 151 height 45
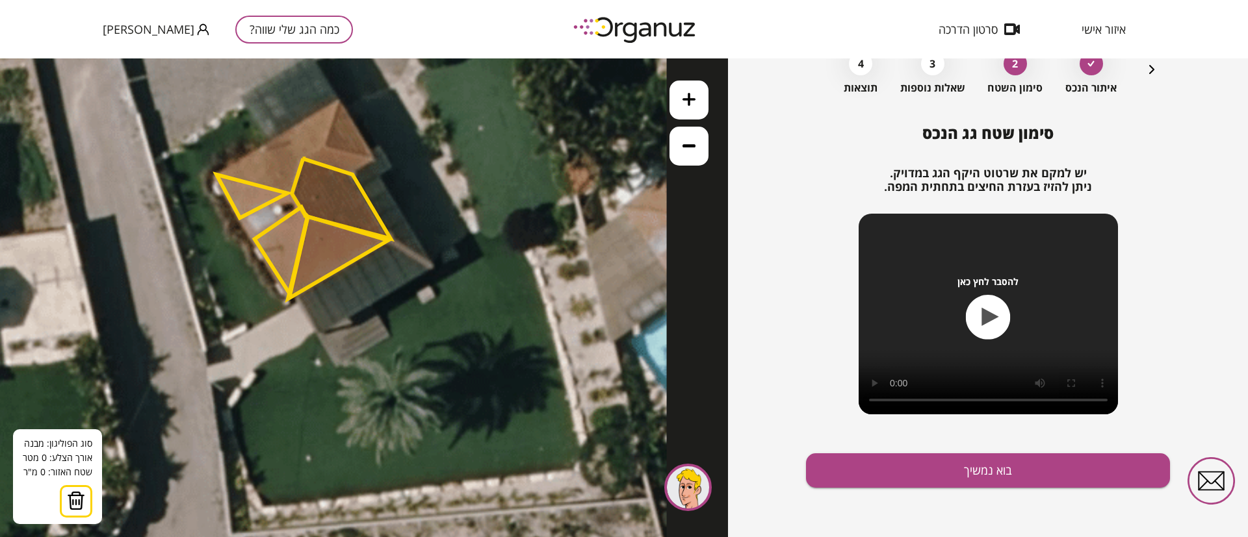
click at [689, 95] on icon at bounding box center [688, 99] width 13 height 13
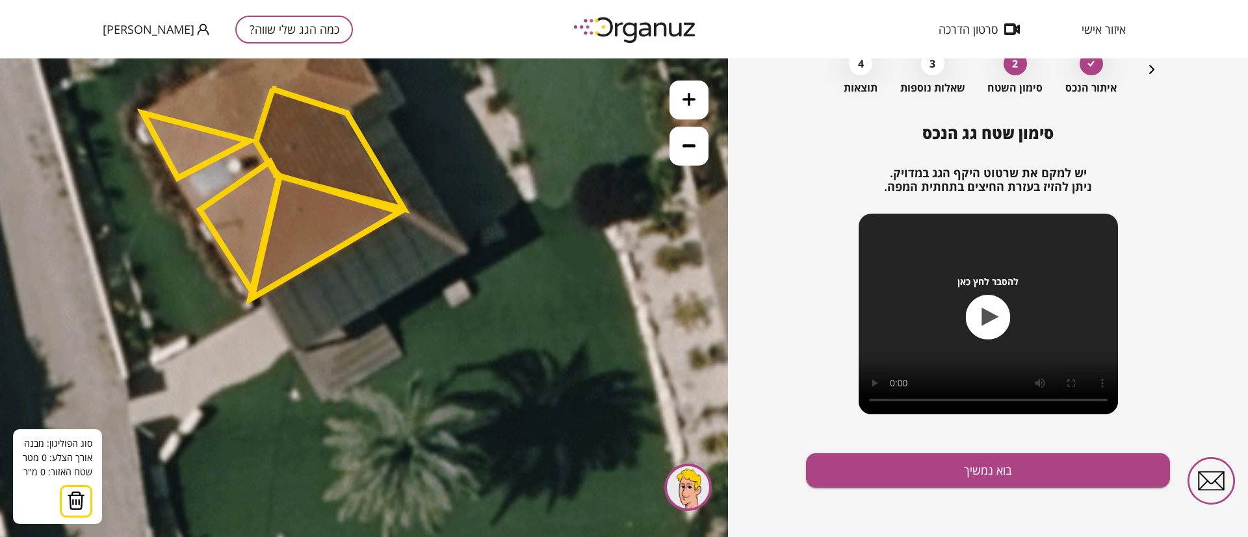
click at [689, 96] on icon at bounding box center [688, 99] width 13 height 13
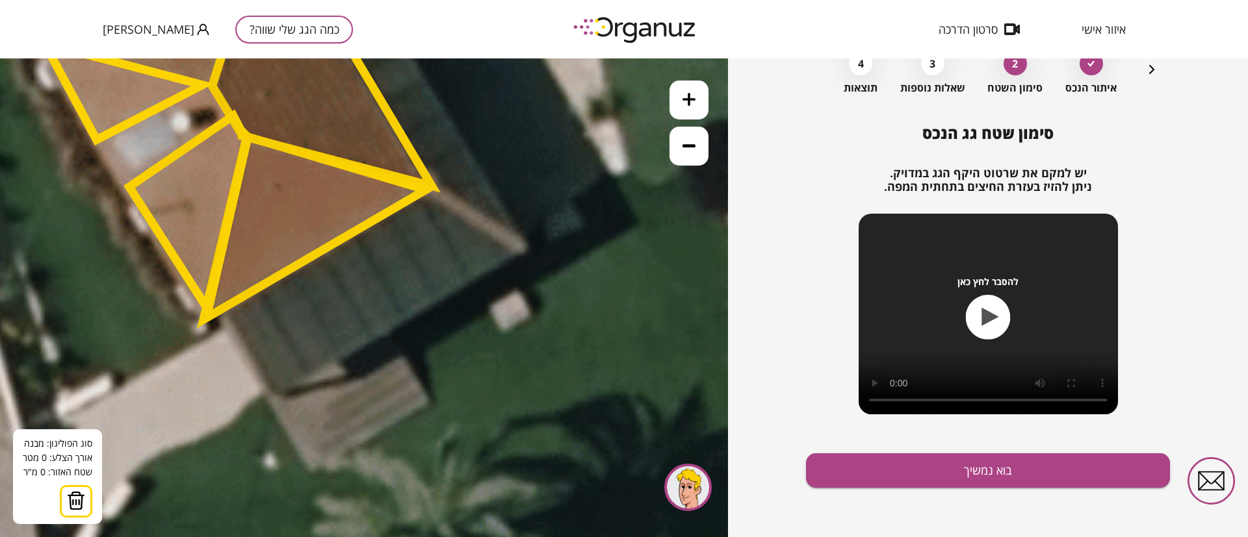
drag, startPoint x: 555, startPoint y: 184, endPoint x: 565, endPoint y: 208, distance: 25.9
click at [565, 208] on icon at bounding box center [216, 73] width 1657 height 1657
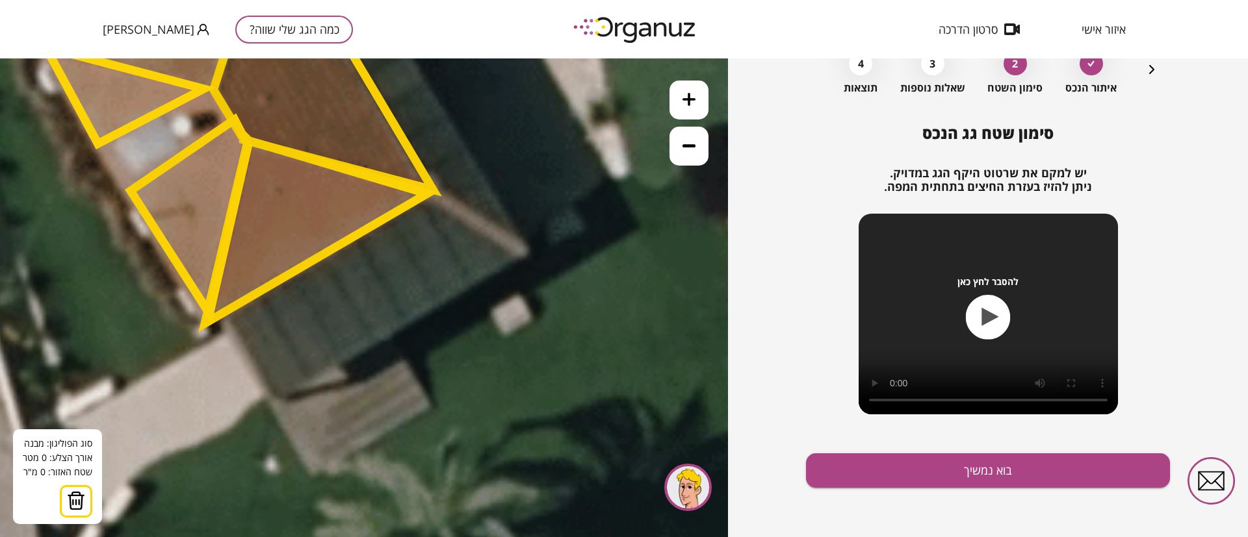
click at [434, 194] on icon at bounding box center [217, 77] width 1657 height 1657
click at [427, 196] on polygon at bounding box center [316, 231] width 222 height 184
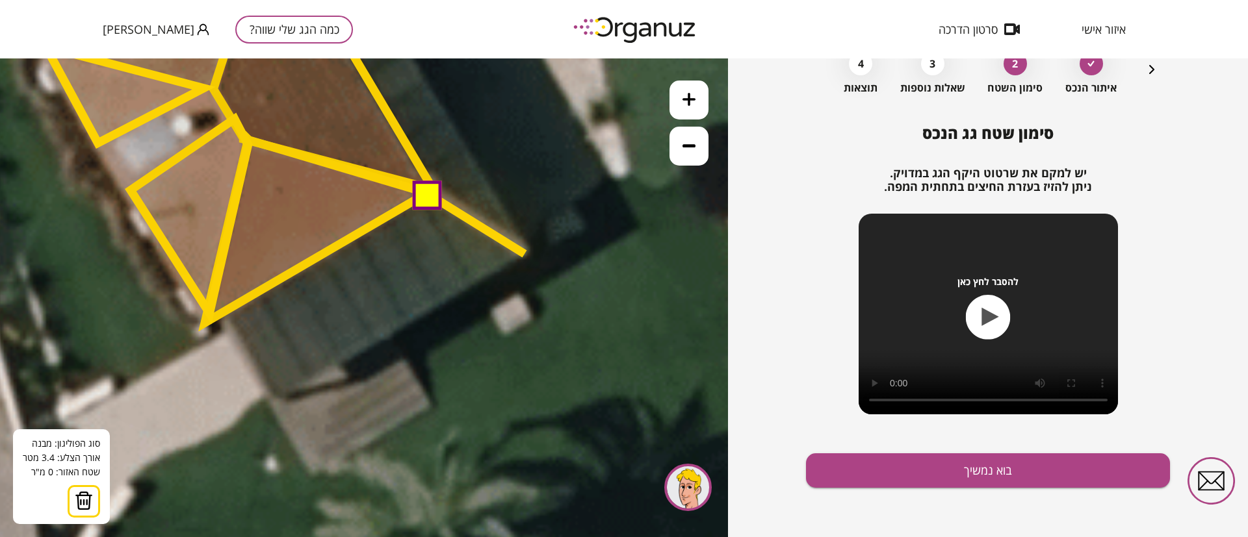
click at [525, 255] on icon at bounding box center [217, 76] width 1657 height 1657
click at [527, 254] on polygon at bounding box center [479, 225] width 96 height 59
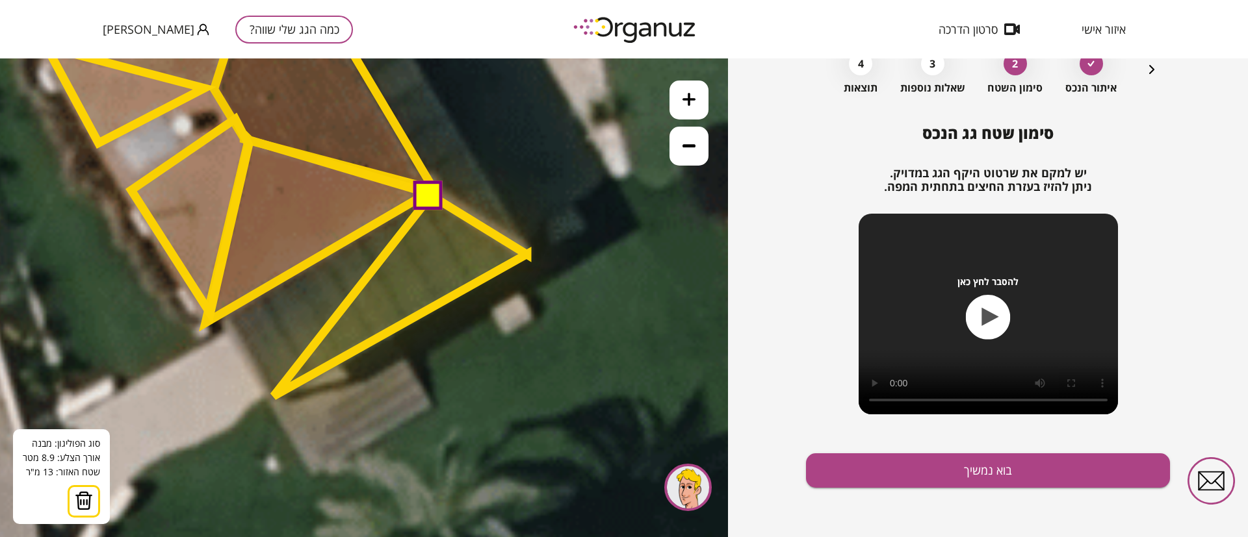
click at [274, 396] on polygon at bounding box center [400, 296] width 253 height 201
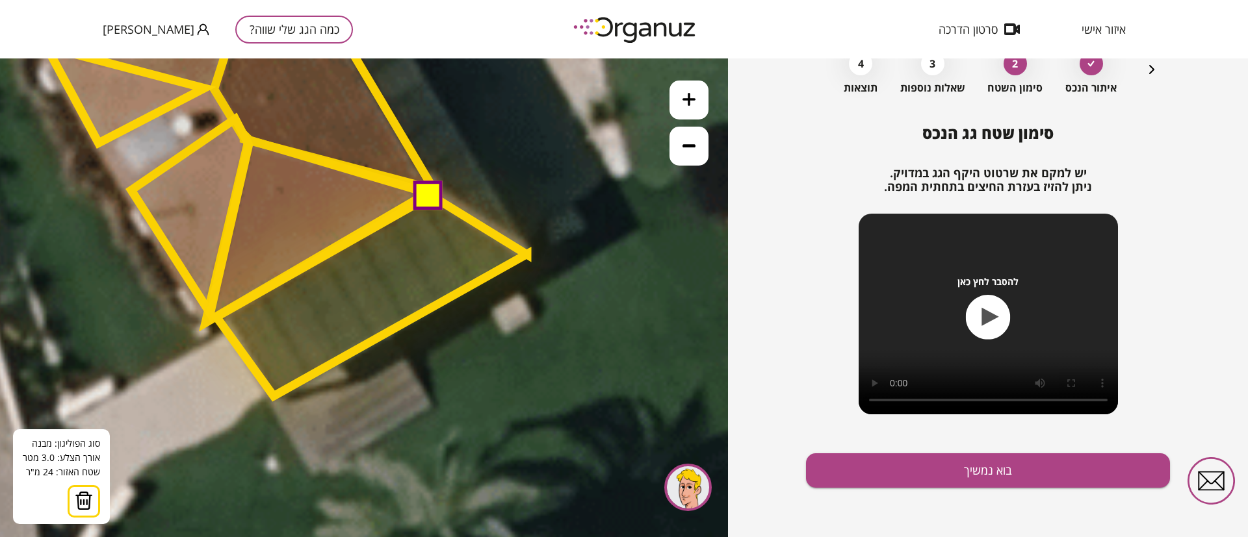
click at [216, 316] on polygon at bounding box center [371, 296] width 311 height 201
click at [224, 316] on polygon at bounding box center [375, 295] width 303 height 201
click at [426, 194] on button at bounding box center [429, 193] width 29 height 29
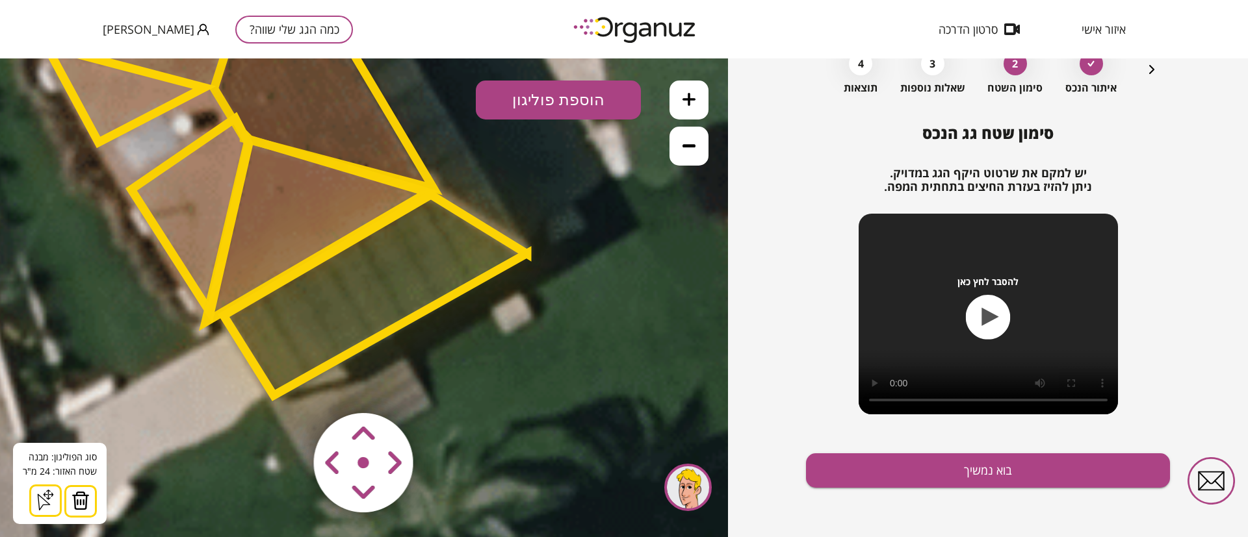
click at [385, 270] on polygon at bounding box center [375, 295] width 303 height 201
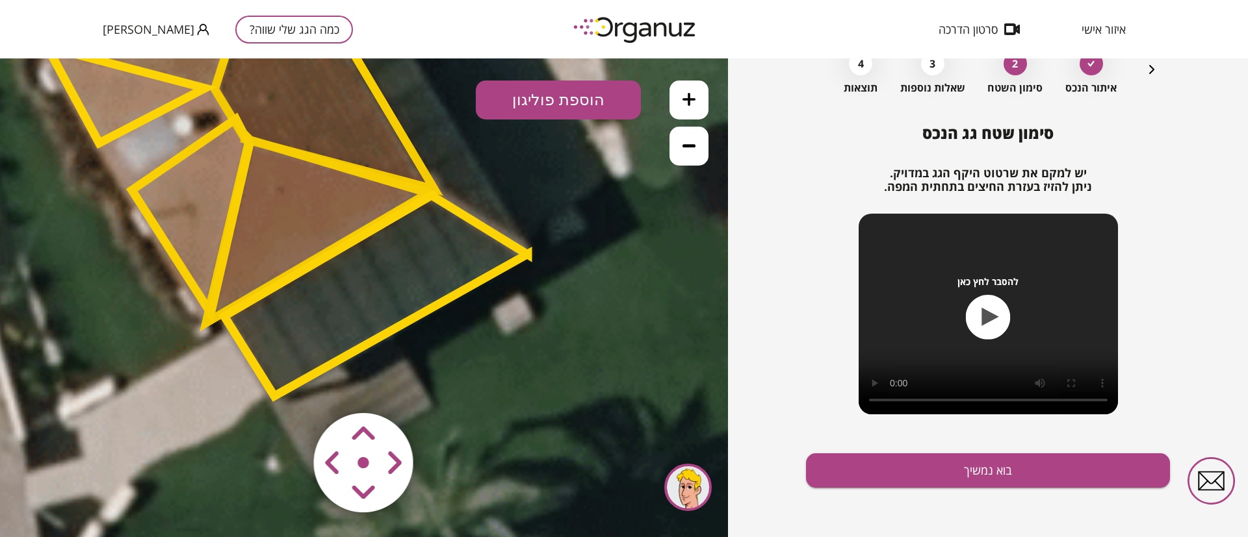
drag, startPoint x: 344, startPoint y: 262, endPoint x: 469, endPoint y: 311, distance: 133.4
click at [469, 311] on polygon at bounding box center [375, 296] width 303 height 201
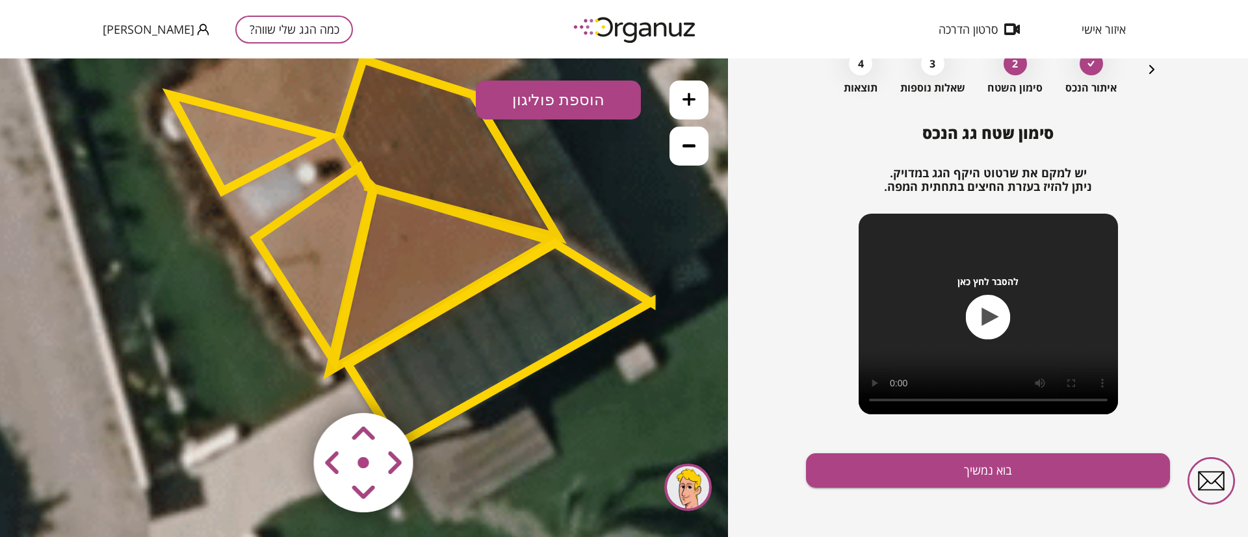
click at [456, 151] on polygon at bounding box center [448, 148] width 220 height 178
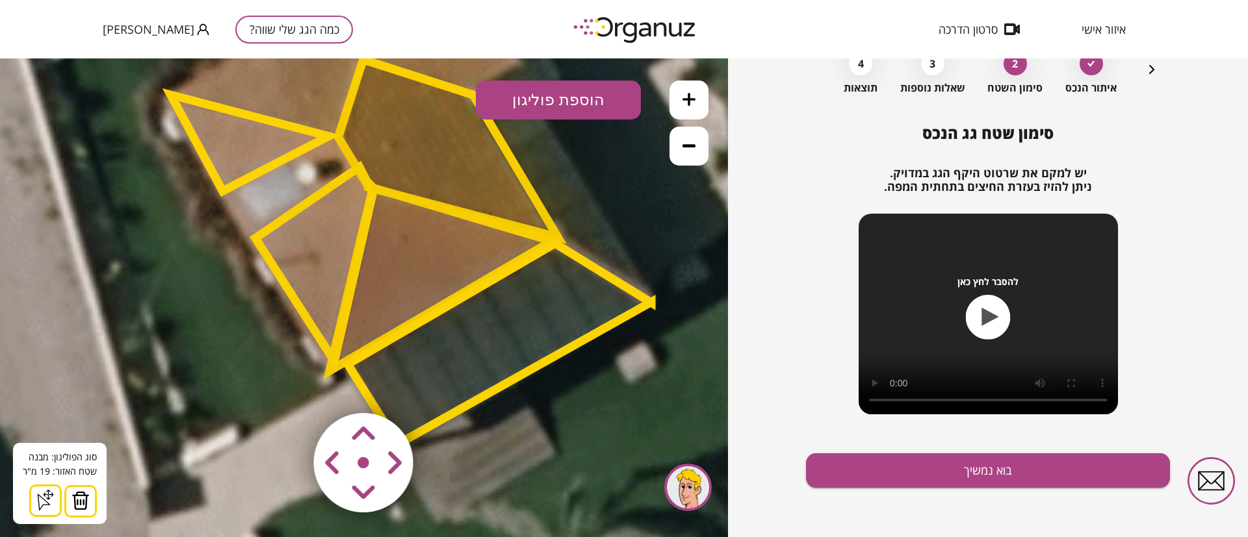
click at [417, 260] on polygon at bounding box center [440, 279] width 222 height 184
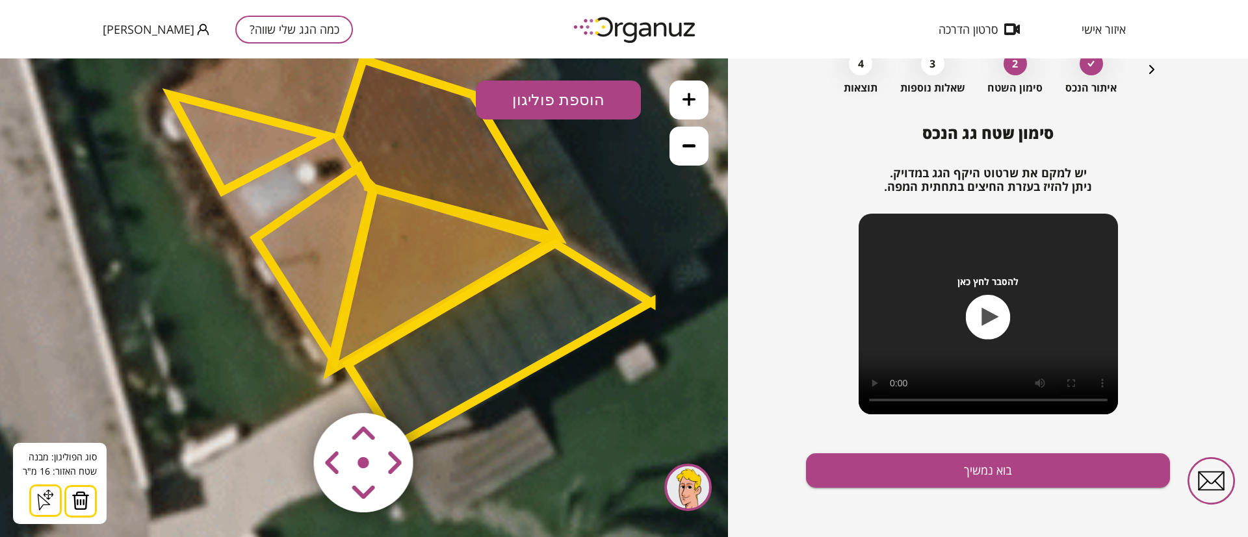
click at [336, 251] on polygon at bounding box center [314, 264] width 118 height 194
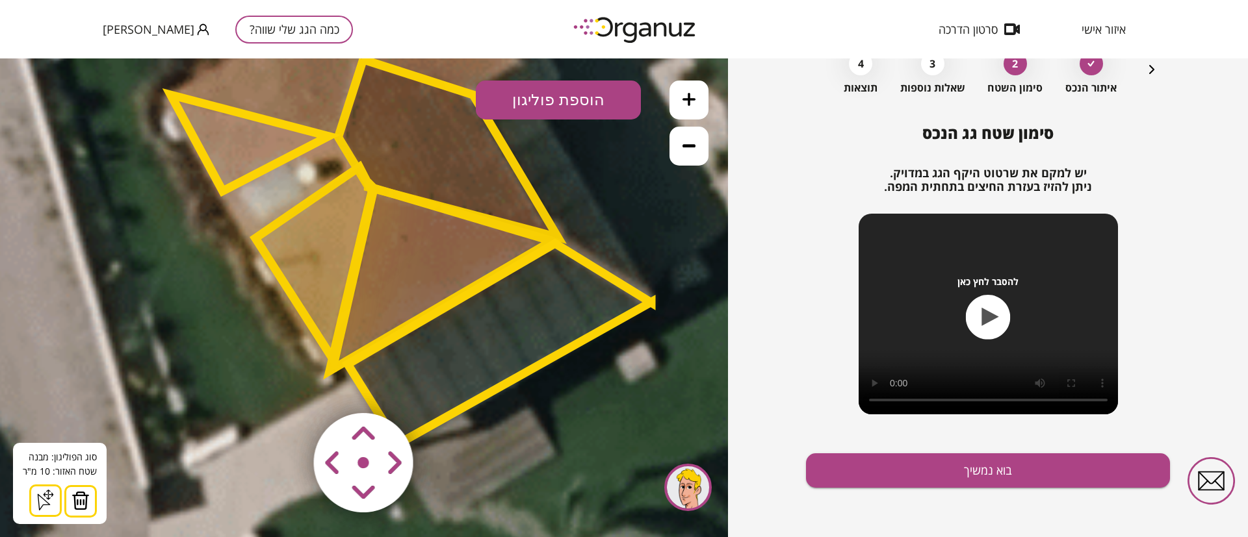
click at [247, 155] on polygon at bounding box center [250, 143] width 158 height 96
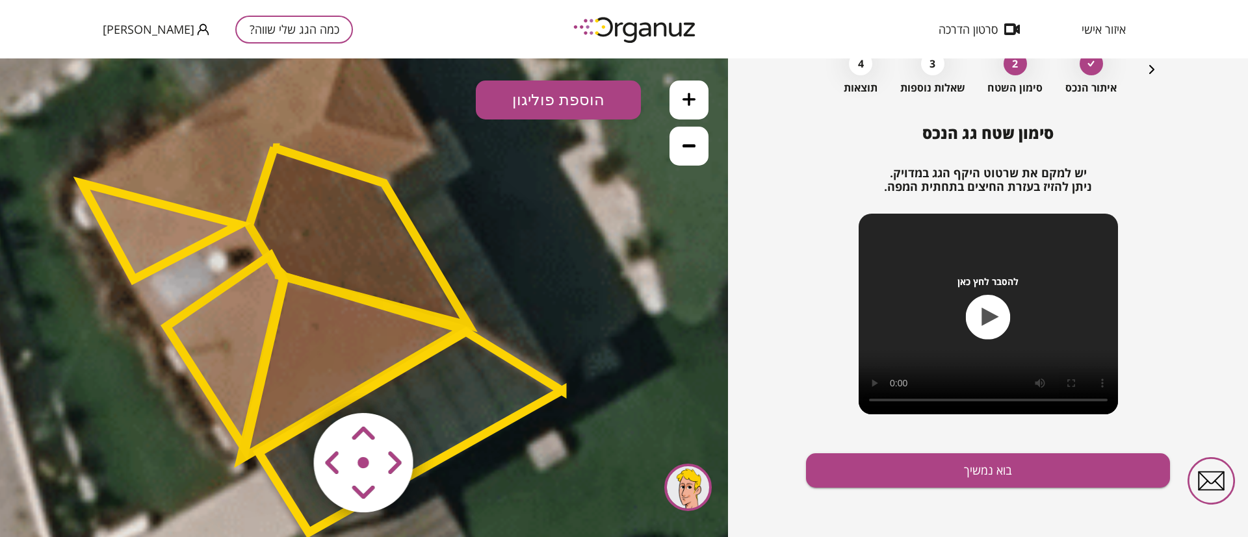
drag, startPoint x: 560, startPoint y: 233, endPoint x: 471, endPoint y: 321, distance: 125.0
click at [471, 321] on icon at bounding box center [253, 213] width 1657 height 1657
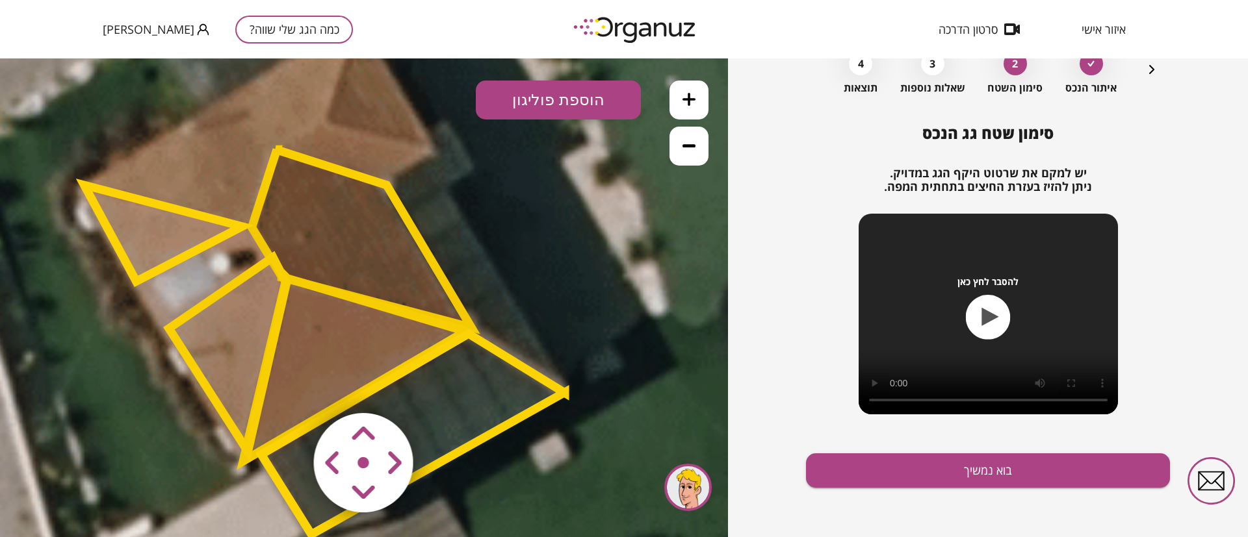
drag, startPoint x: 300, startPoint y: 136, endPoint x: 342, endPoint y: 183, distance: 63.0
click at [342, 183] on icon at bounding box center [255, 215] width 1657 height 1657
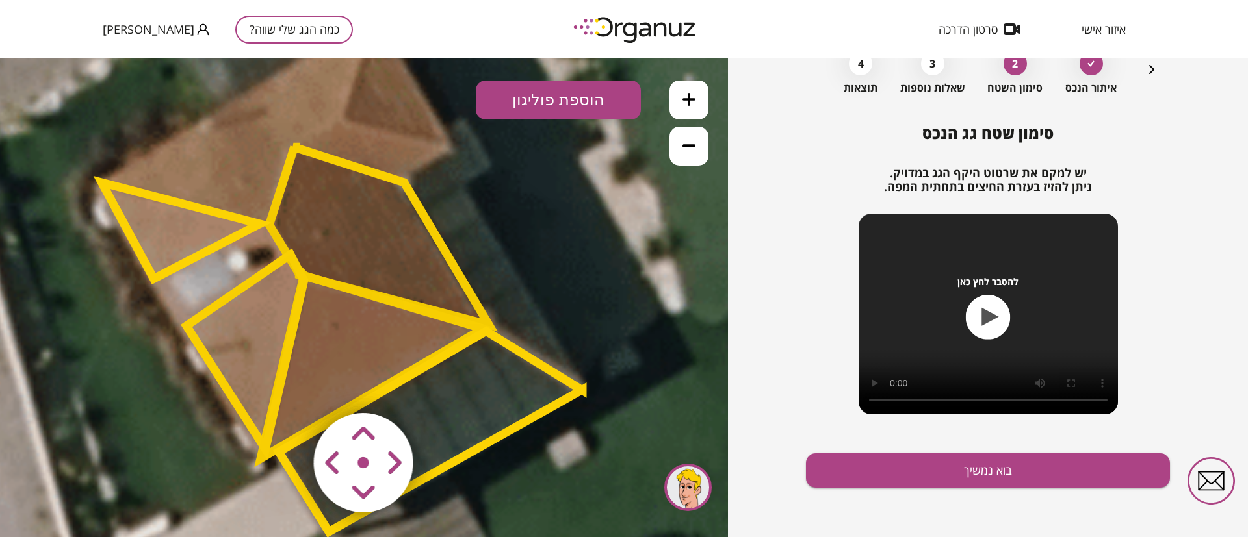
drag, startPoint x: 306, startPoint y: 240, endPoint x: 285, endPoint y: 198, distance: 47.7
click at [285, 198] on polygon at bounding box center [379, 236] width 220 height 178
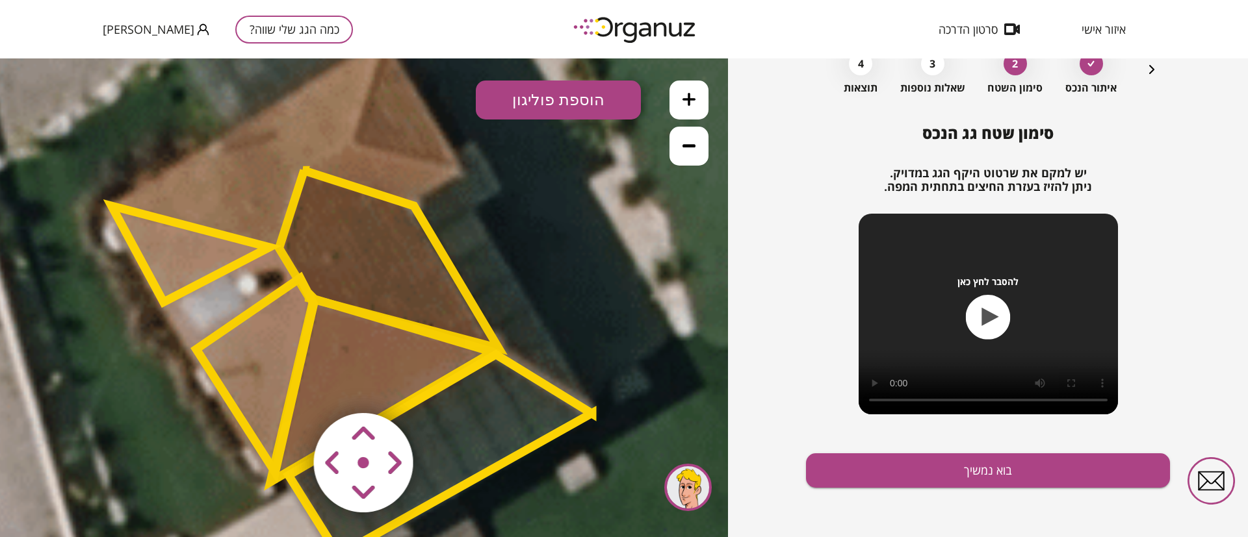
drag, startPoint x: 364, startPoint y: 190, endPoint x: 400, endPoint y: 239, distance: 60.8
click at [401, 246] on polygon at bounding box center [389, 259] width 220 height 178
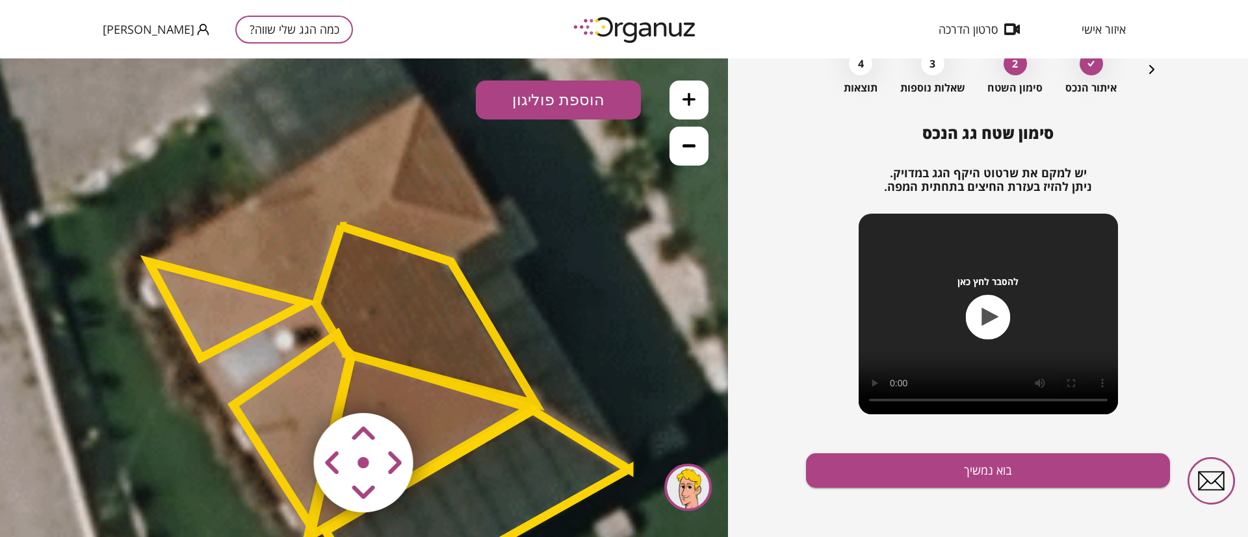
click at [544, 103] on button "הוספת פוליגון" at bounding box center [558, 100] width 165 height 39
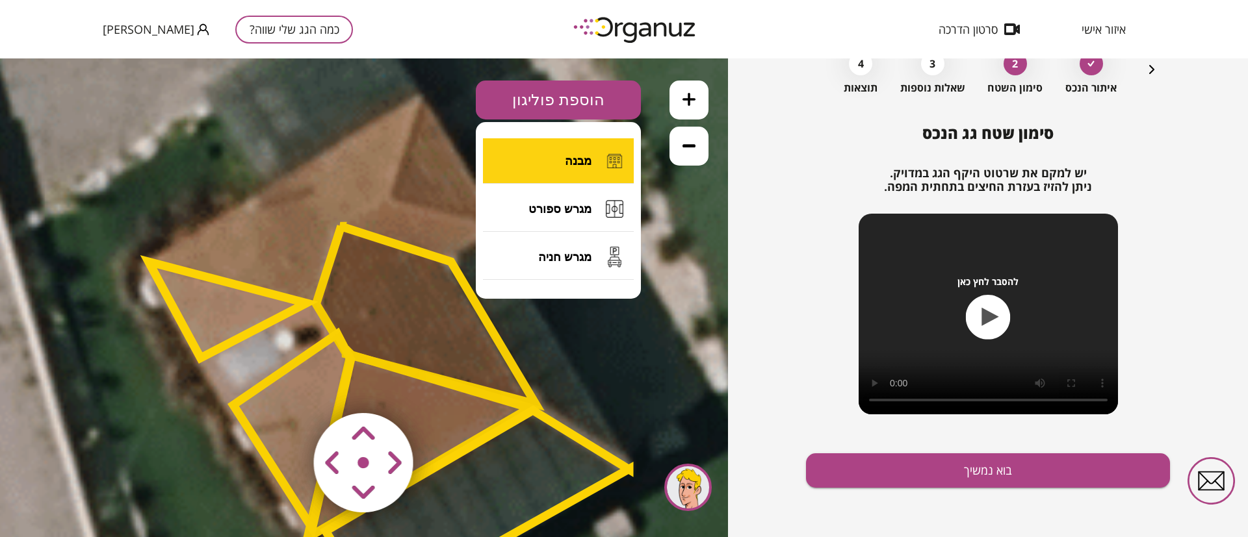
click at [556, 150] on button "מבנה" at bounding box center [558, 160] width 151 height 45
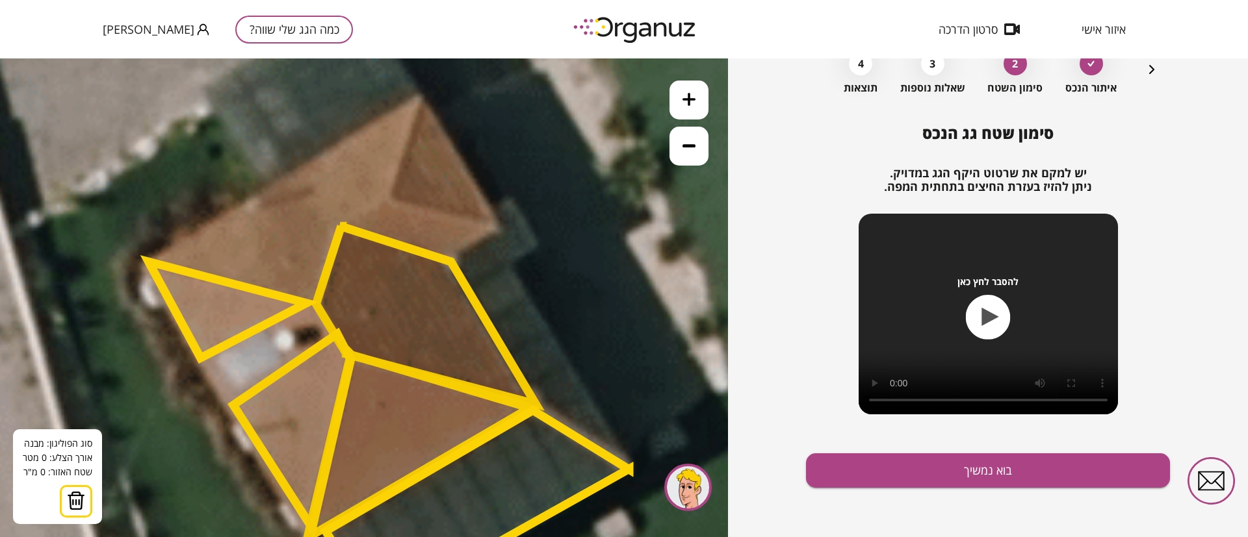
click at [420, 94] on icon at bounding box center [320, 291] width 1657 height 1657
click at [387, 196] on icon at bounding box center [320, 291] width 1657 height 1657
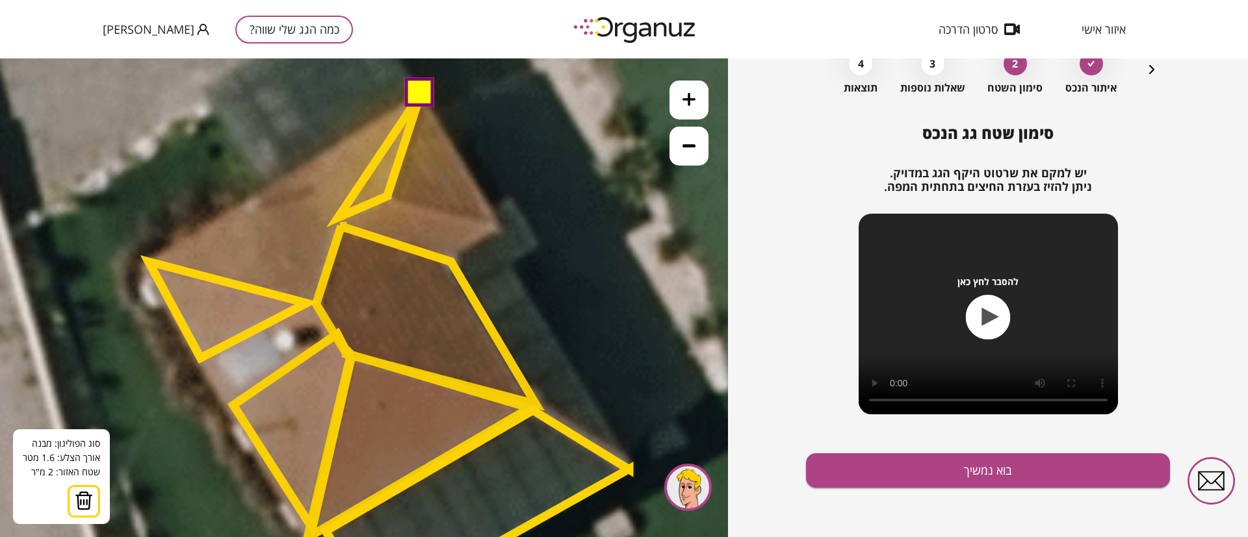
click at [338, 218] on polygon at bounding box center [379, 155] width 83 height 123
drag, startPoint x: 311, startPoint y: 302, endPoint x: 301, endPoint y: 298, distance: 11.3
click at [311, 302] on icon at bounding box center [320, 291] width 1657 height 1657
click at [317, 299] on polygon at bounding box center [368, 196] width 103 height 205
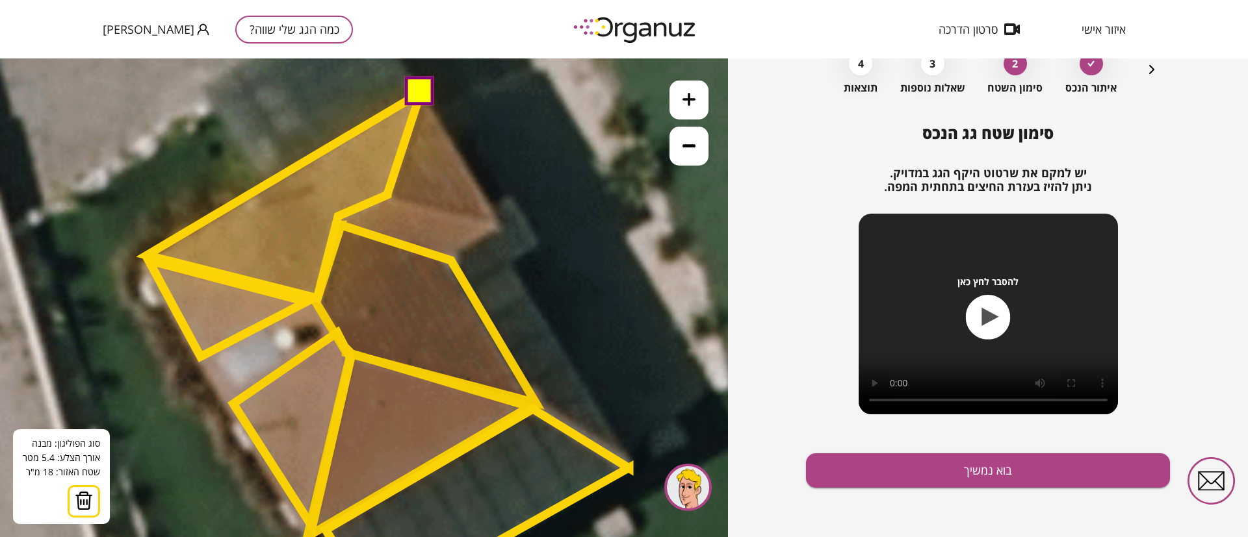
click at [147, 256] on polygon at bounding box center [284, 195] width 274 height 205
click at [148, 257] on polygon at bounding box center [284, 195] width 273 height 205
click at [147, 257] on polygon at bounding box center [284, 194] width 274 height 205
click at [418, 95] on button at bounding box center [418, 90] width 29 height 29
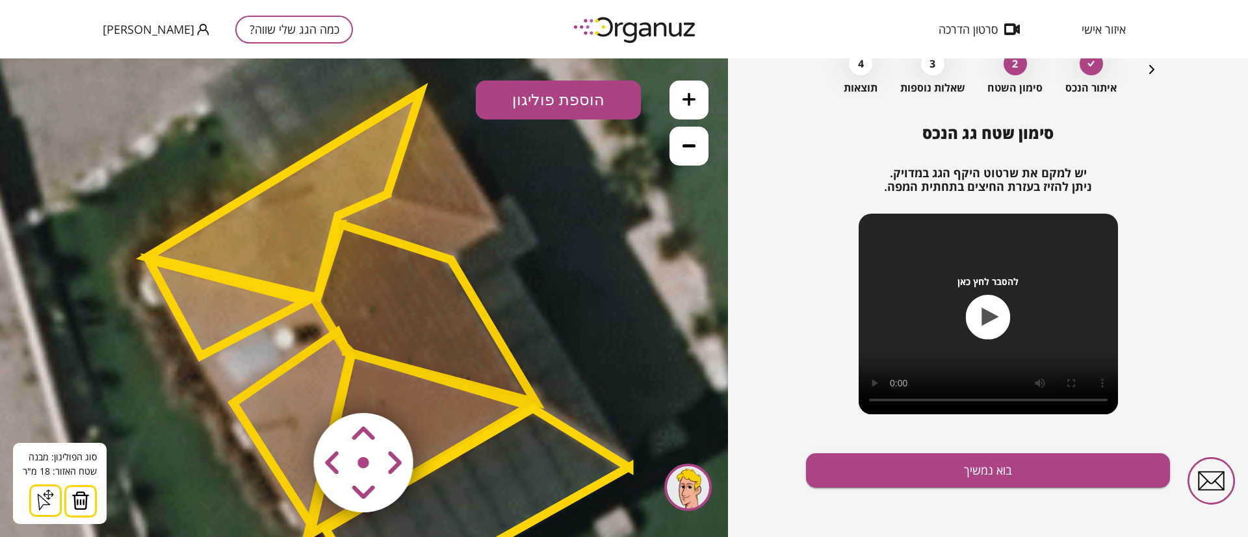
click at [342, 185] on polygon at bounding box center [284, 194] width 274 height 205
click at [517, 97] on button "הוספת פוליגון" at bounding box center [558, 100] width 165 height 39
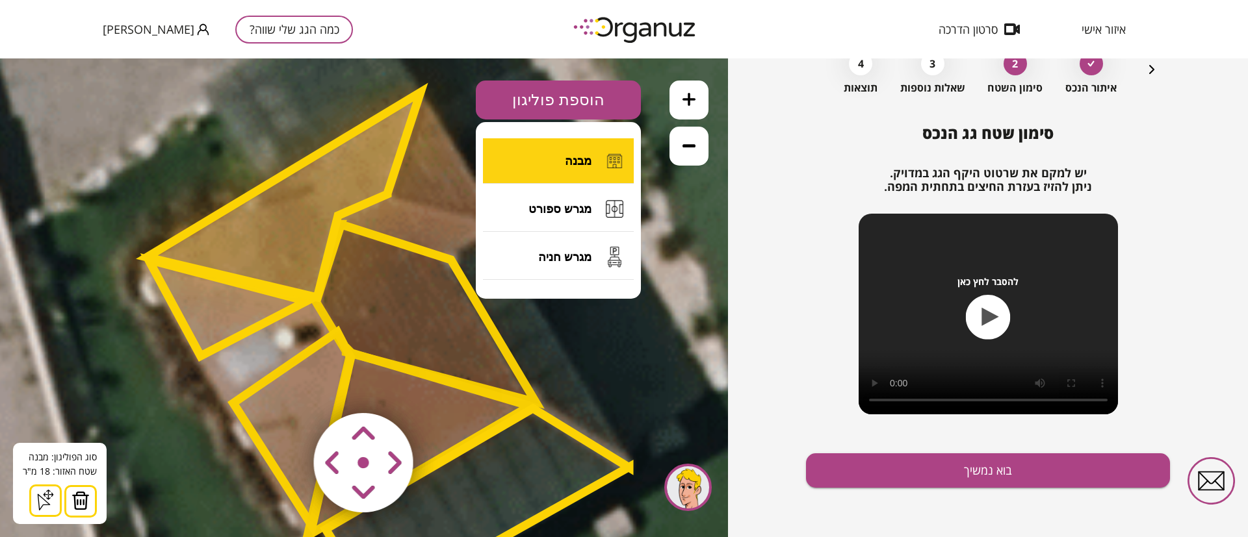
click at [530, 155] on button "מבנה" at bounding box center [558, 160] width 151 height 45
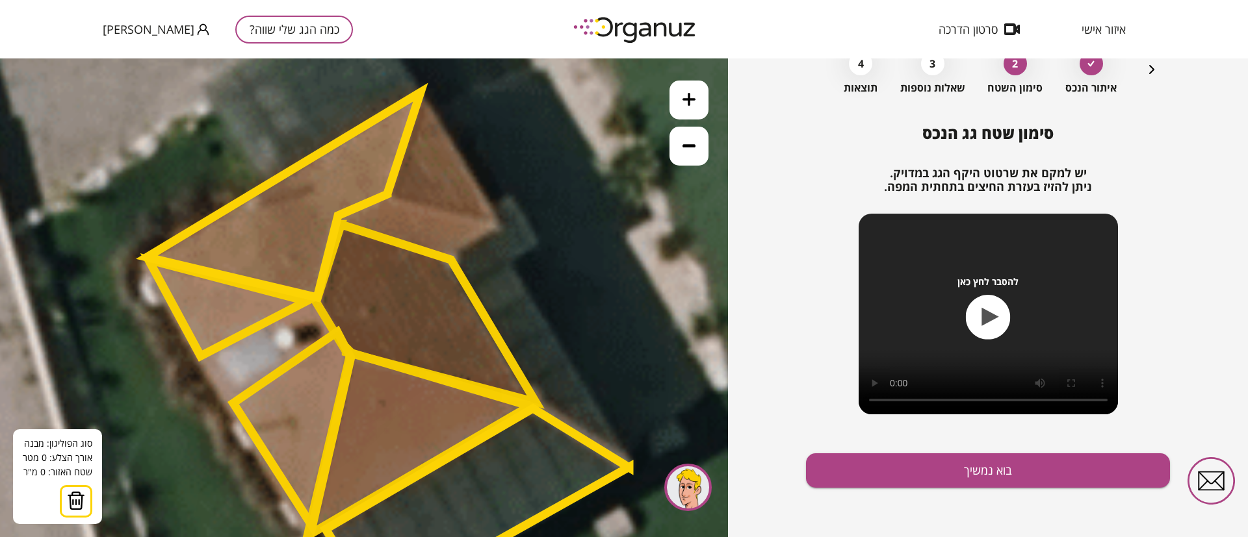
click at [424, 101] on icon at bounding box center [320, 289] width 1657 height 1657
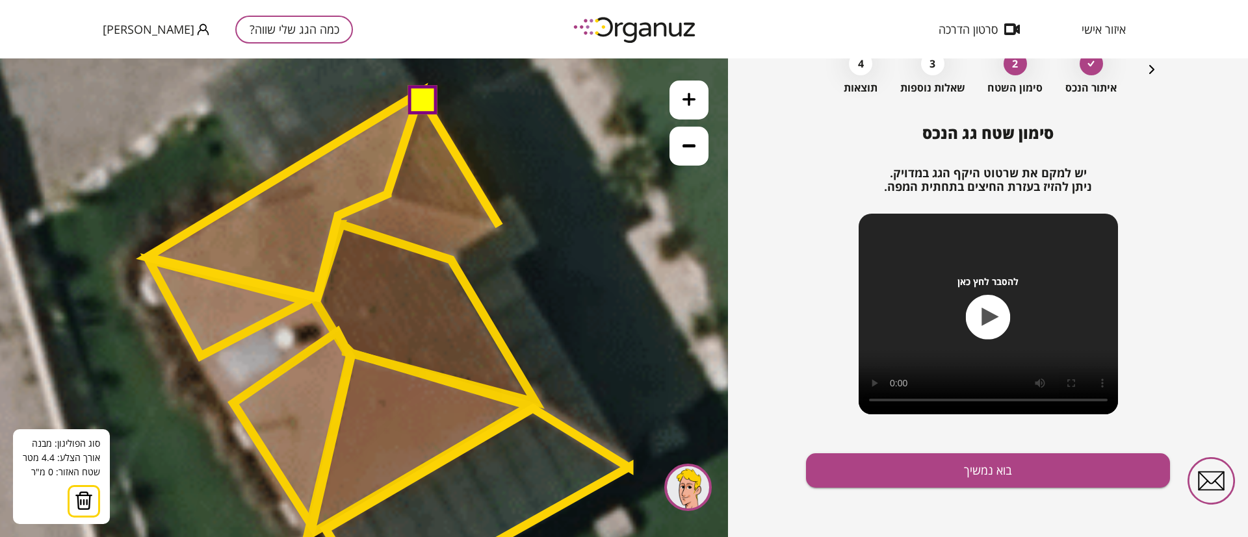
click at [499, 226] on icon at bounding box center [320, 289] width 1657 height 1657
click at [387, 195] on polygon at bounding box center [443, 163] width 112 height 125
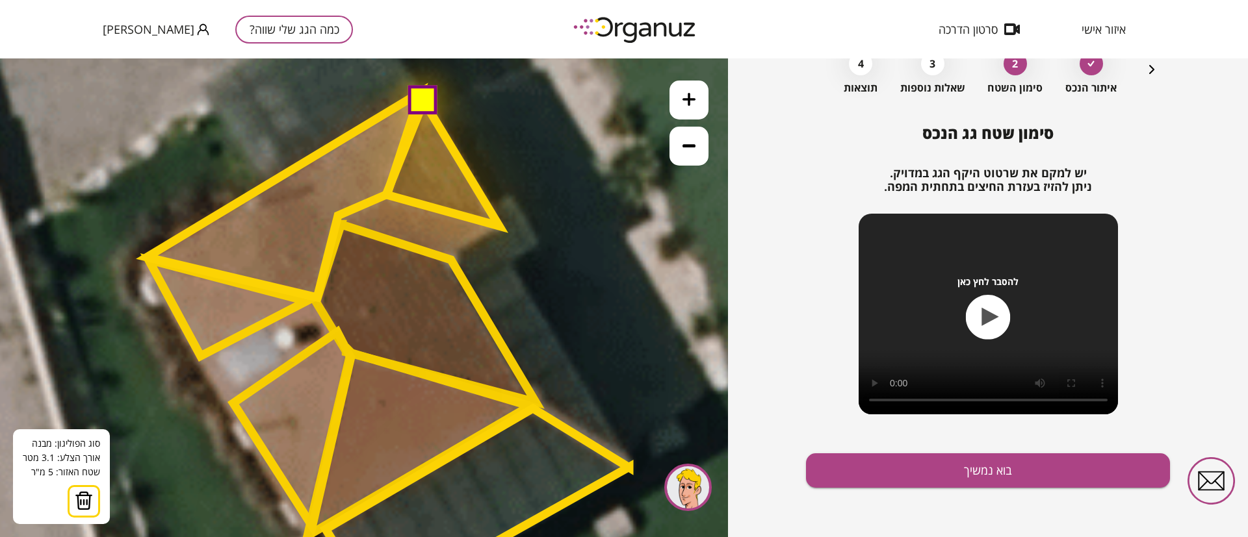
click at [417, 95] on button at bounding box center [421, 99] width 29 height 29
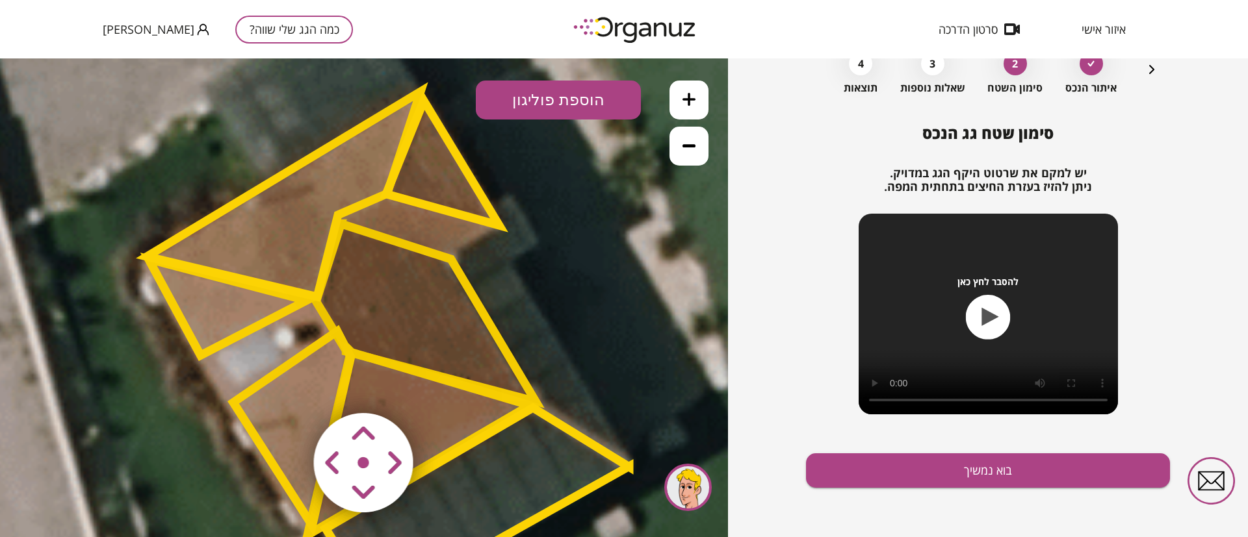
click at [450, 184] on polygon at bounding box center [442, 163] width 113 height 125
click at [432, 192] on polygon at bounding box center [442, 163] width 113 height 125
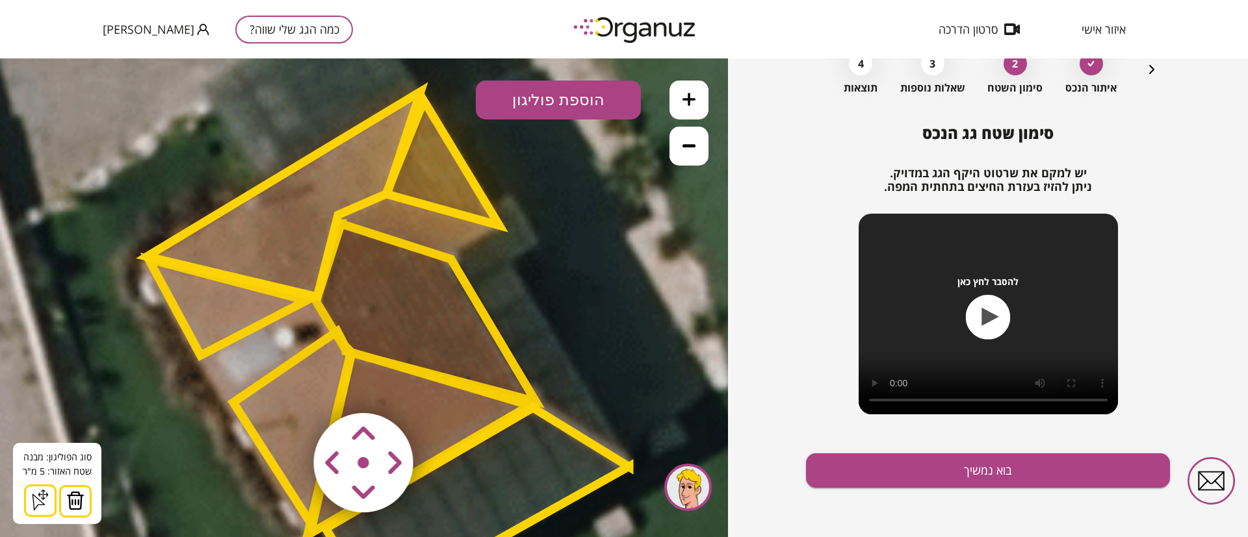
click at [693, 149] on icon at bounding box center [688, 145] width 13 height 13
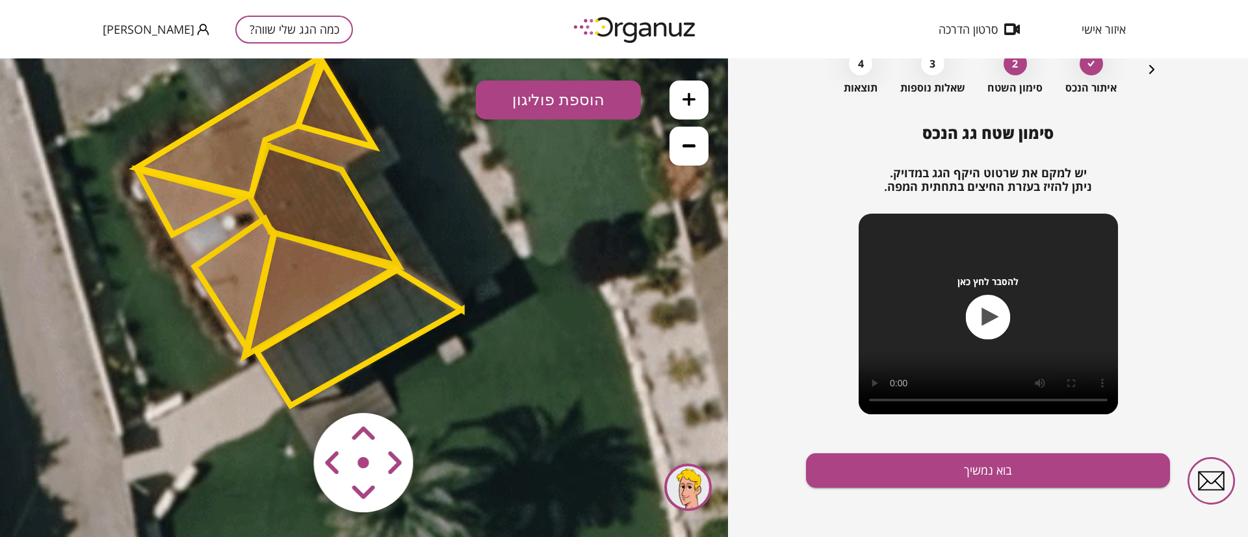
drag, startPoint x: 584, startPoint y: 362, endPoint x: 500, endPoint y: 263, distance: 129.6
click at [502, 259] on icon at bounding box center [253, 190] width 1118 height 1118
click at [330, 218] on polygon at bounding box center [324, 205] width 148 height 120
click at [321, 278] on polygon at bounding box center [319, 293] width 150 height 124
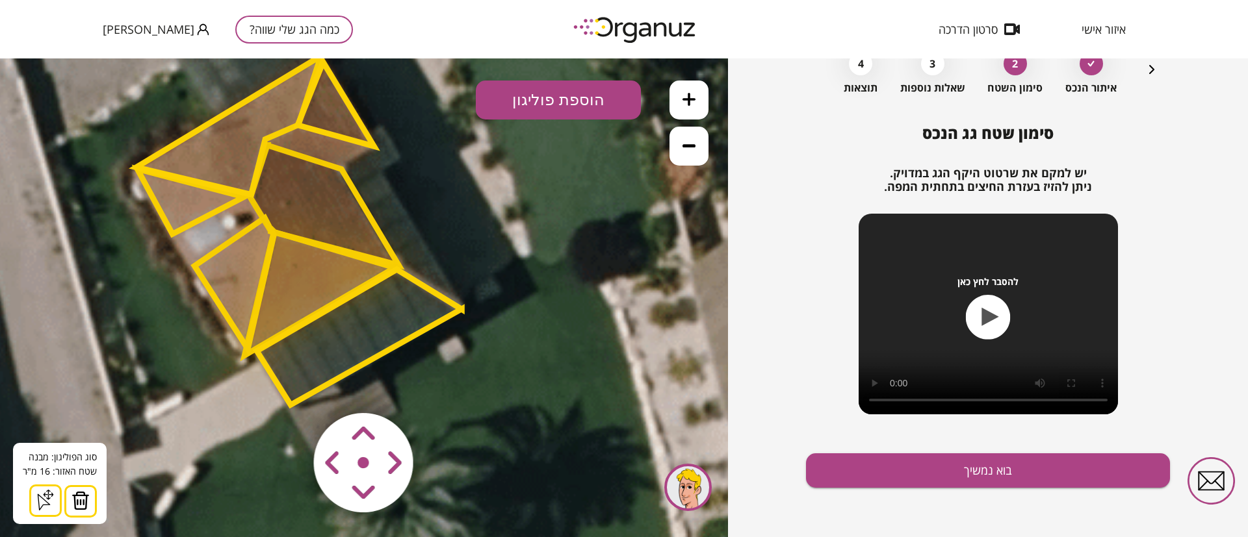
click at [375, 331] on polygon at bounding box center [359, 338] width 205 height 136
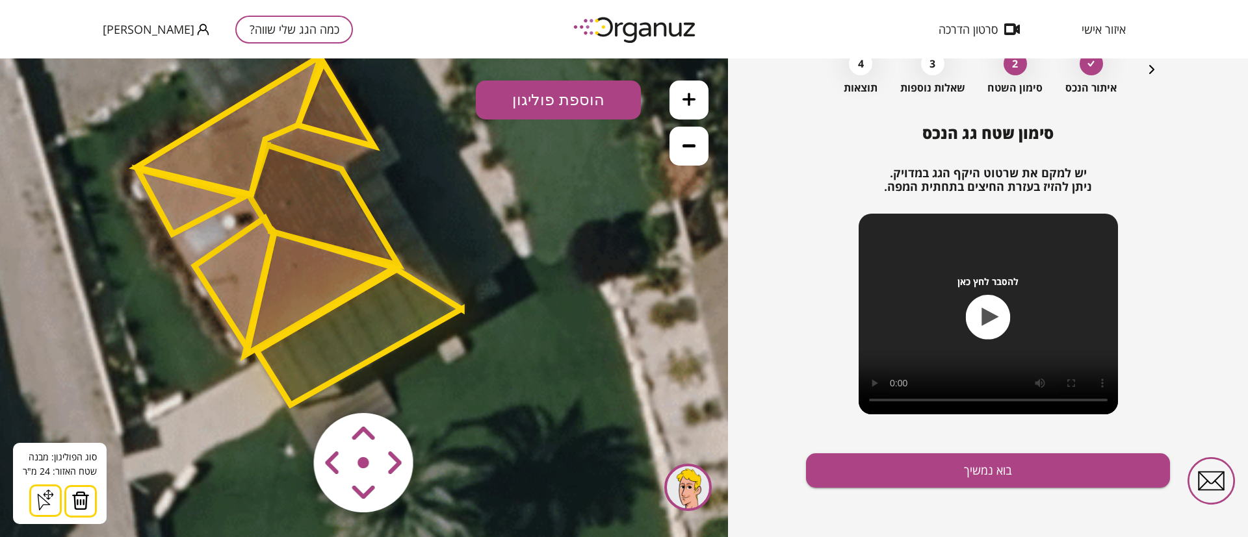
click at [248, 282] on polygon at bounding box center [233, 283] width 79 height 131
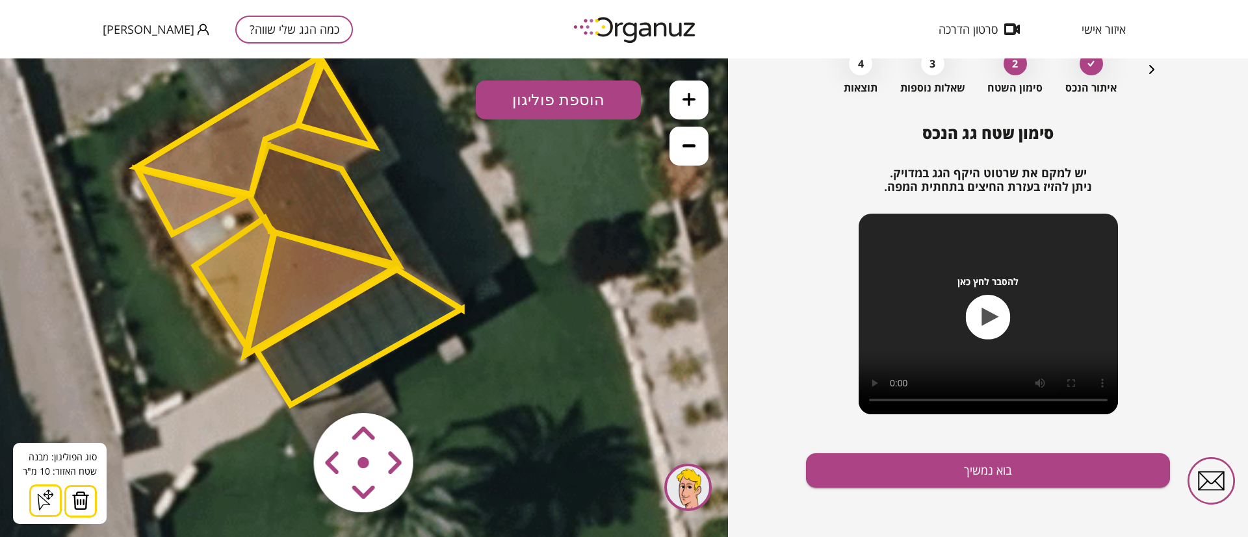
click at [200, 204] on polygon at bounding box center [190, 201] width 107 height 65
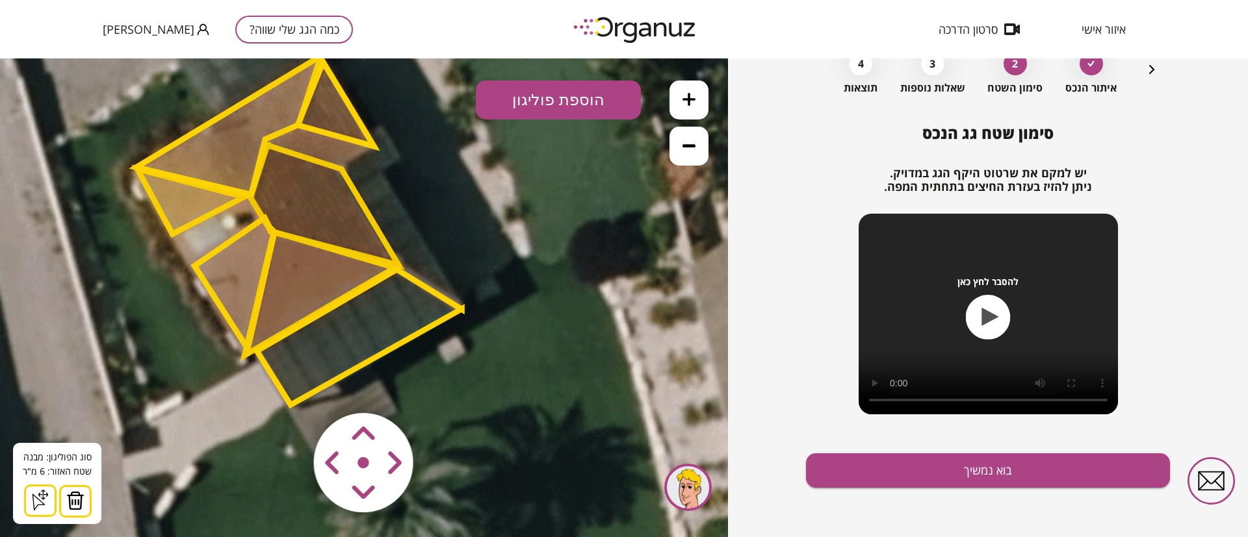
click at [691, 142] on icon at bounding box center [688, 145] width 13 height 13
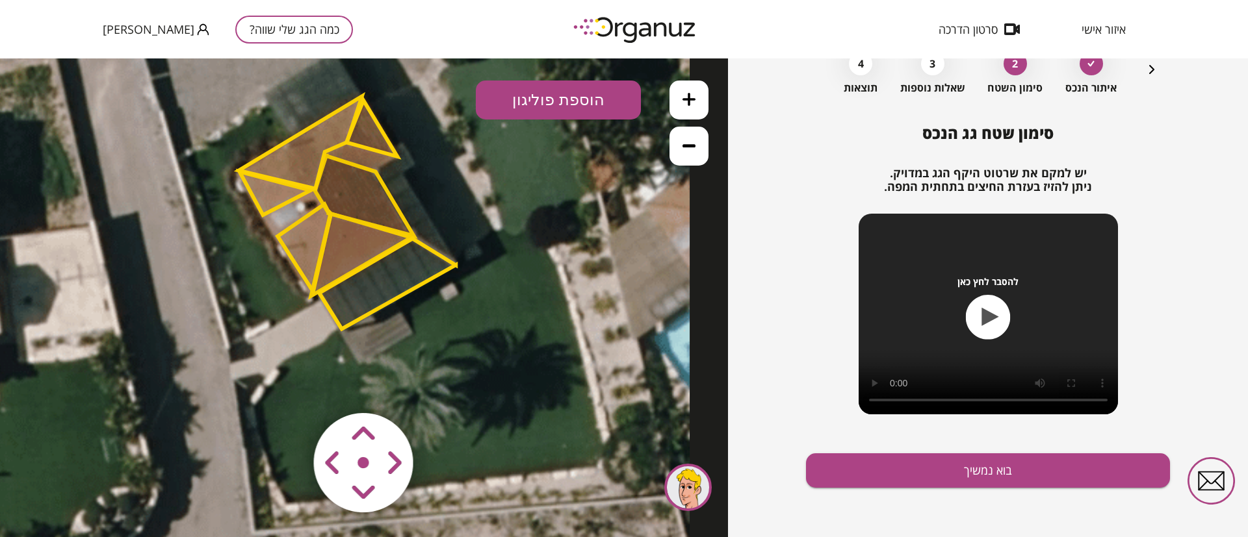
drag, startPoint x: 534, startPoint y: 264, endPoint x: 560, endPoint y: 224, distance: 48.3
click at [560, 224] on icon at bounding box center [317, 185] width 746 height 746
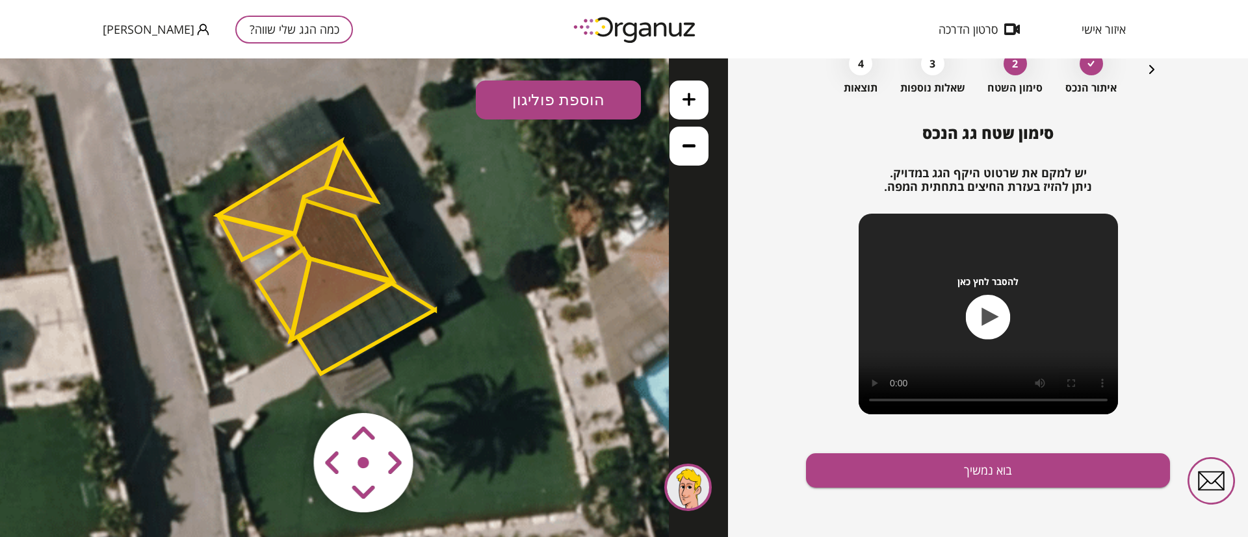
drag, startPoint x: 491, startPoint y: 240, endPoint x: 471, endPoint y: 285, distance: 49.4
click at [471, 285] on icon at bounding box center [296, 230] width 746 height 746
click at [365, 329] on polygon at bounding box center [366, 329] width 136 height 90
click at [365, 331] on polygon at bounding box center [366, 329] width 136 height 90
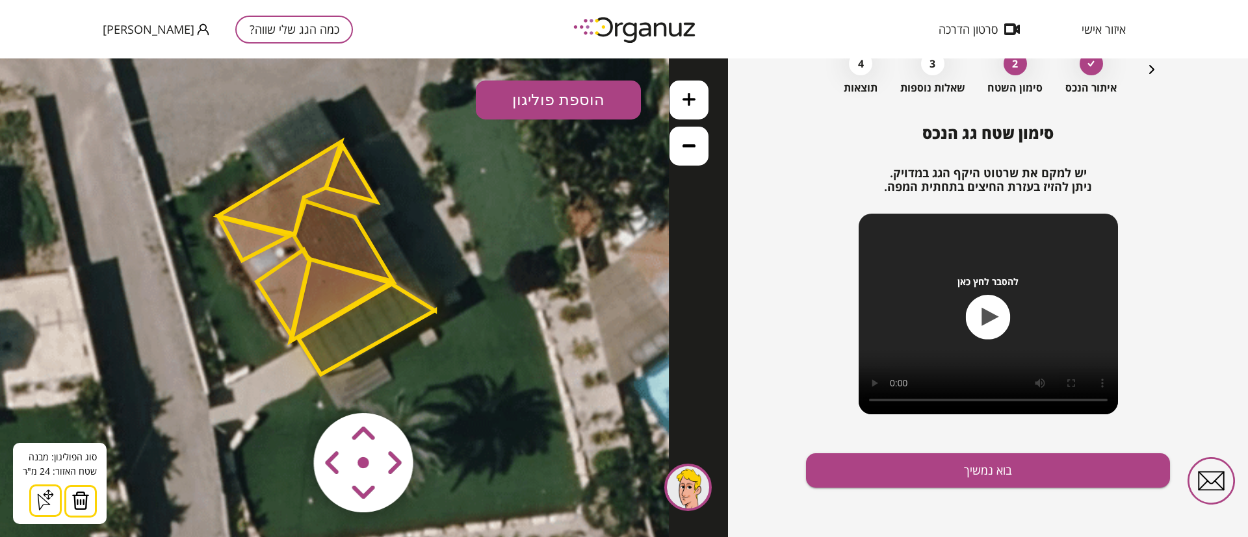
click at [684, 105] on button at bounding box center [688, 100] width 39 height 39
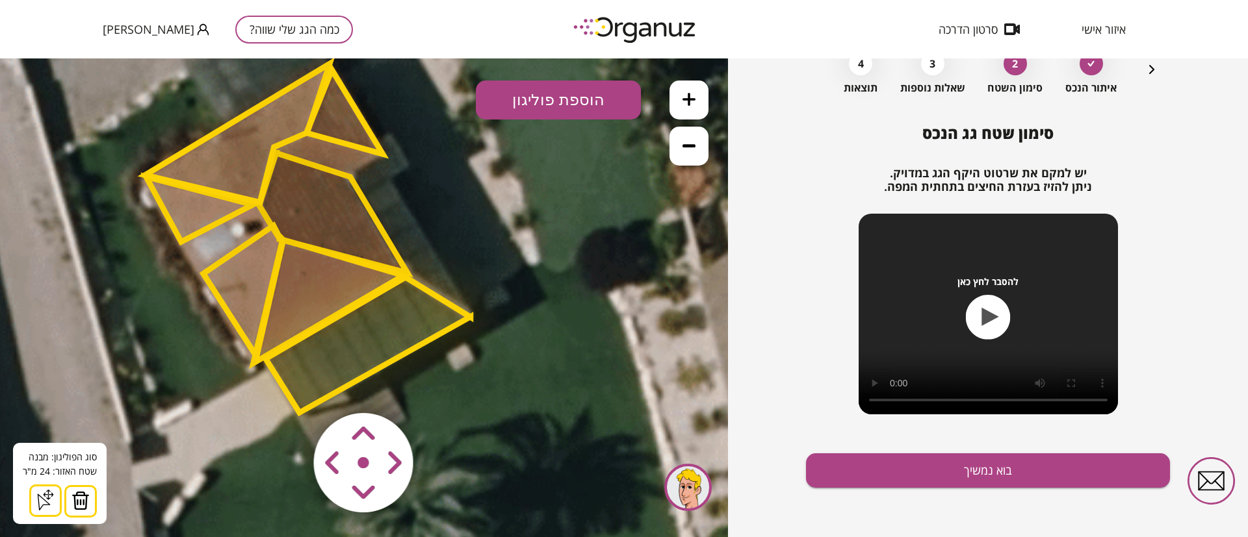
click at [684, 105] on icon at bounding box center [688, 99] width 13 height 13
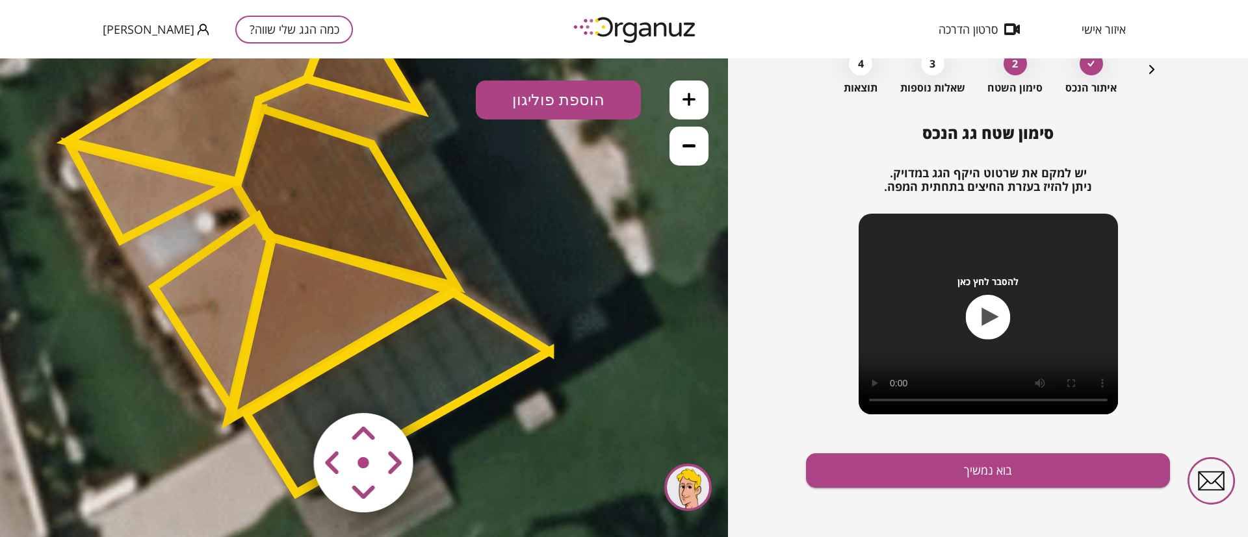
drag, startPoint x: 517, startPoint y: 242, endPoint x: 605, endPoint y: 231, distance: 88.3
click at [586, 303] on icon at bounding box center [240, 174] width 1657 height 1657
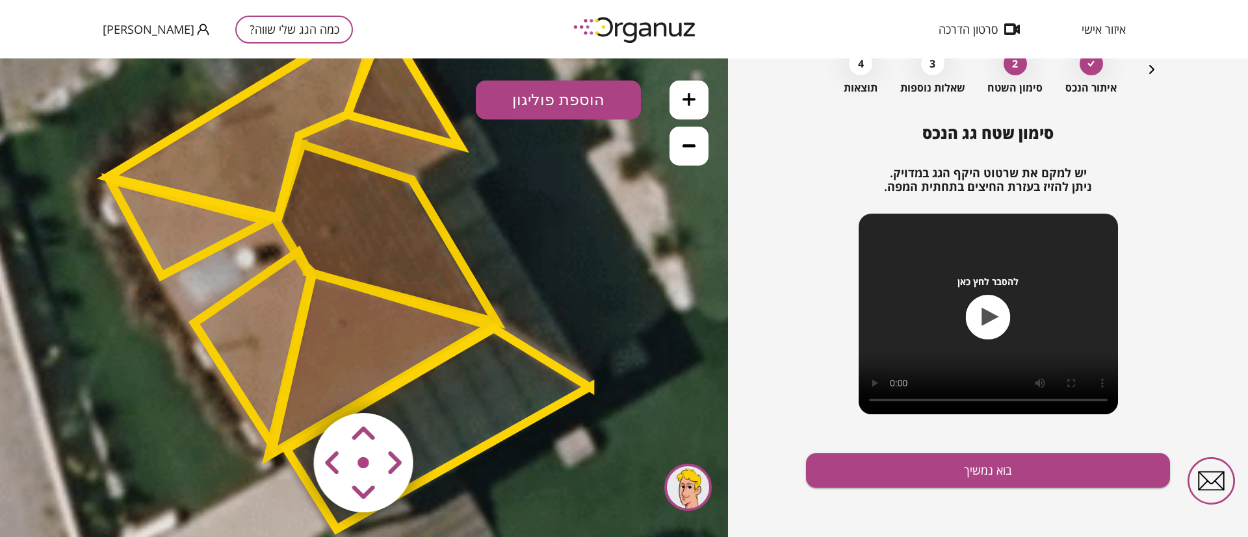
click at [675, 157] on button at bounding box center [688, 146] width 39 height 39
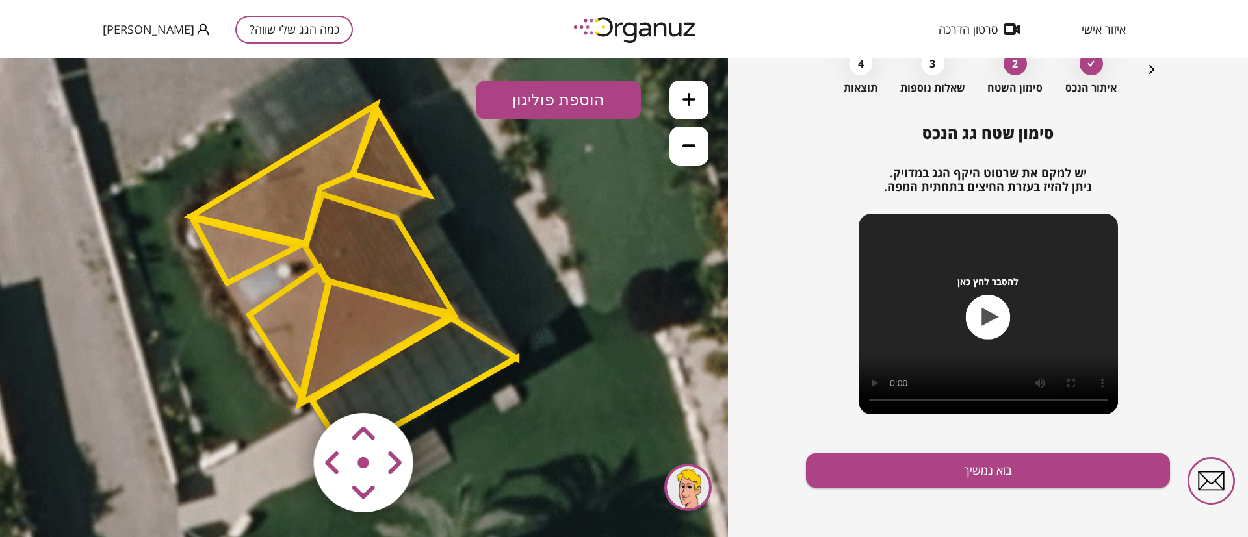
click at [675, 156] on button at bounding box center [688, 146] width 39 height 39
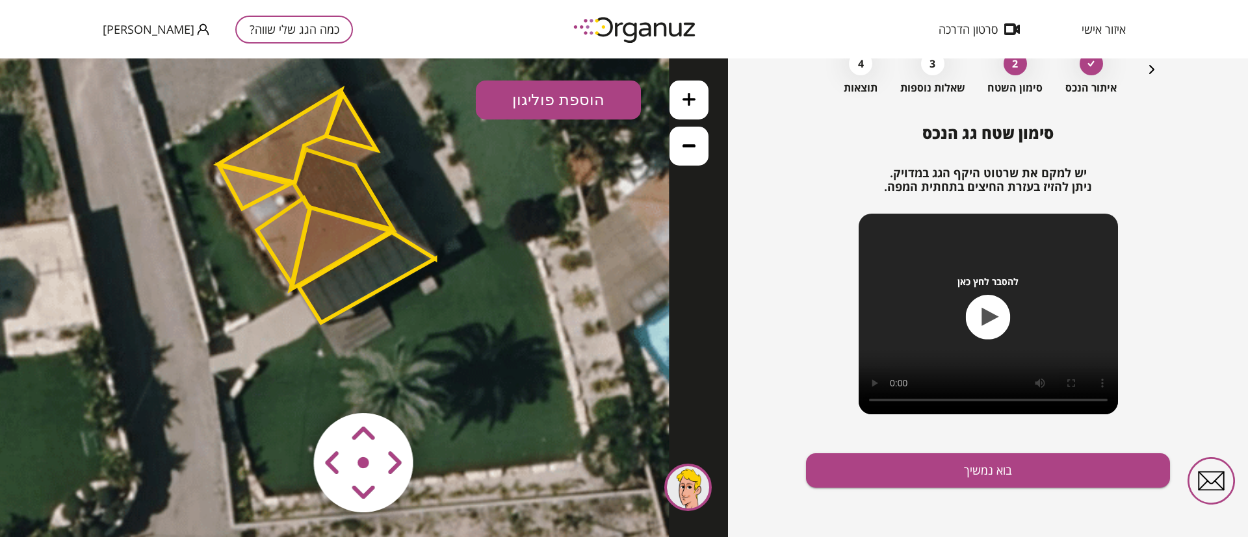
click at [529, 260] on icon at bounding box center [296, 179] width 746 height 746
click at [684, 140] on icon at bounding box center [688, 145] width 13 height 13
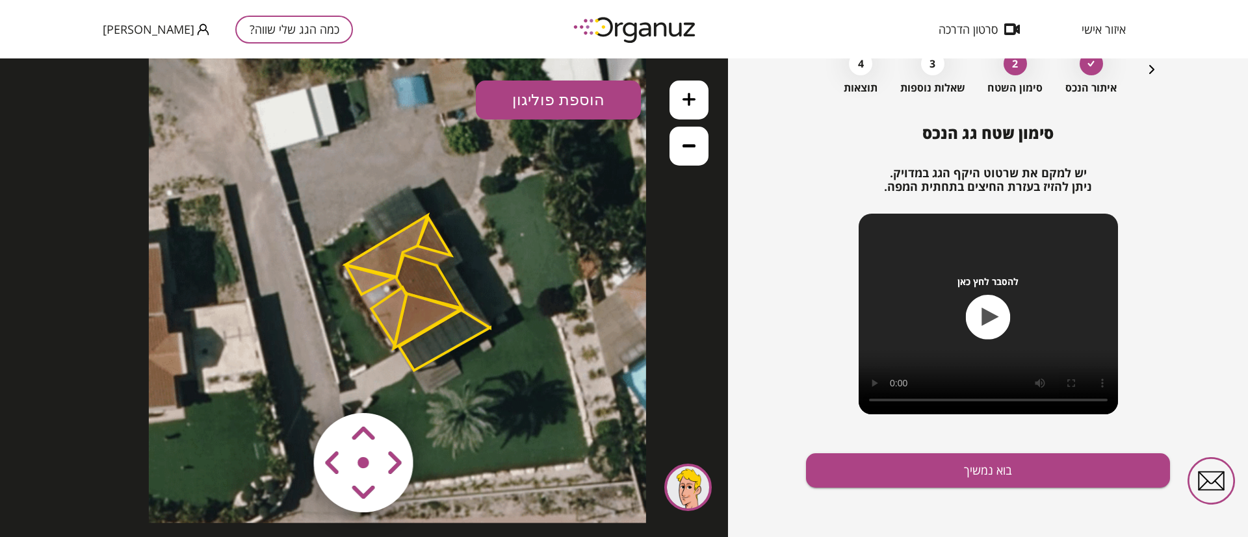
drag, startPoint x: 441, startPoint y: 320, endPoint x: 520, endPoint y: 376, distance: 96.9
click at [520, 376] on icon at bounding box center [397, 274] width 497 height 497
click at [691, 95] on icon at bounding box center [688, 99] width 13 height 13
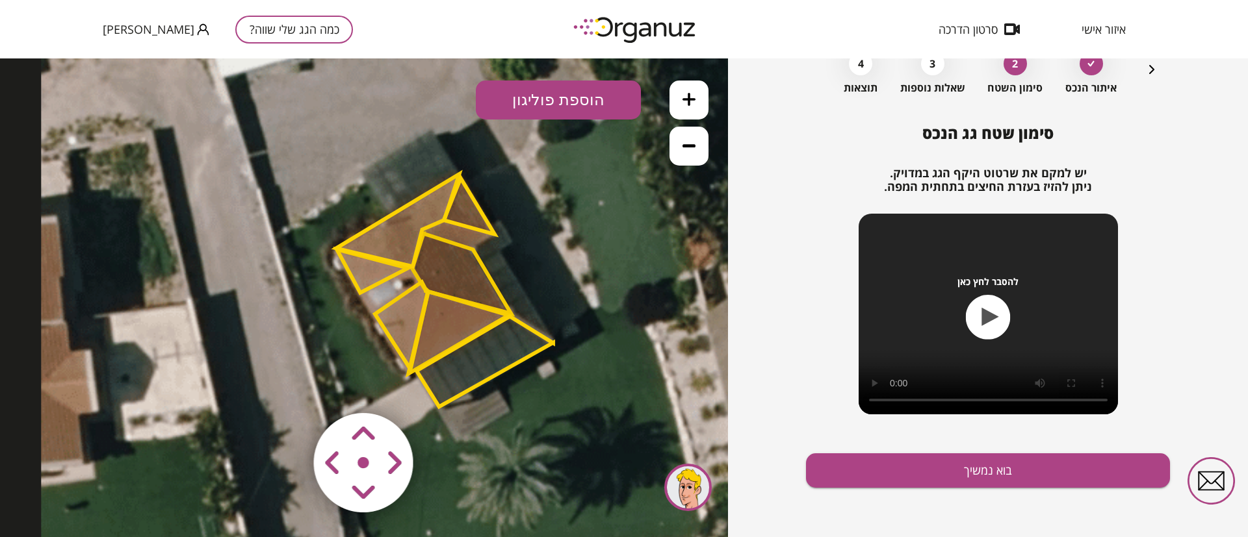
click at [691, 95] on icon at bounding box center [688, 99] width 13 height 13
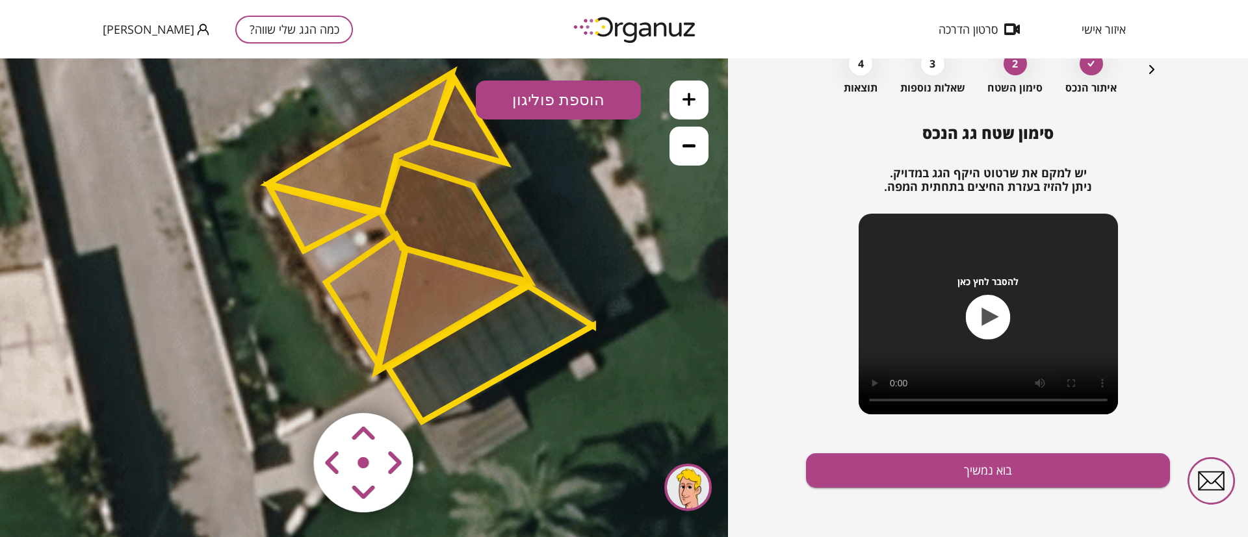
drag, startPoint x: 410, startPoint y: 252, endPoint x: 391, endPoint y: 238, distance: 24.2
click at [391, 238] on polygon at bounding box center [365, 300] width 79 height 131
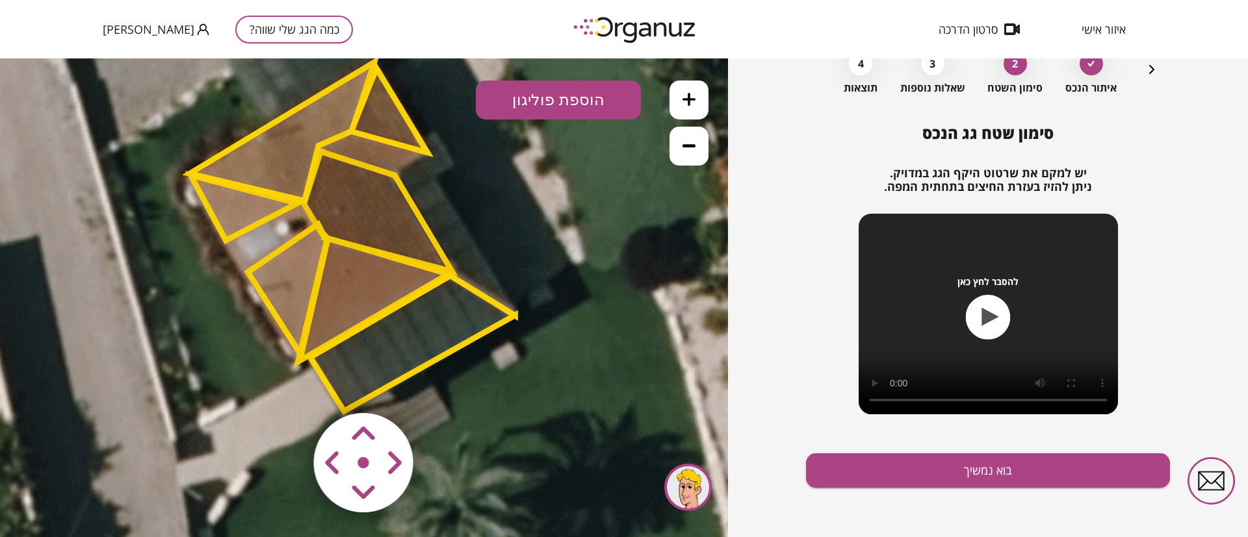
drag, startPoint x: 344, startPoint y: 255, endPoint x: 296, endPoint y: 253, distance: 48.8
click at [298, 253] on polygon at bounding box center [373, 300] width 150 height 124
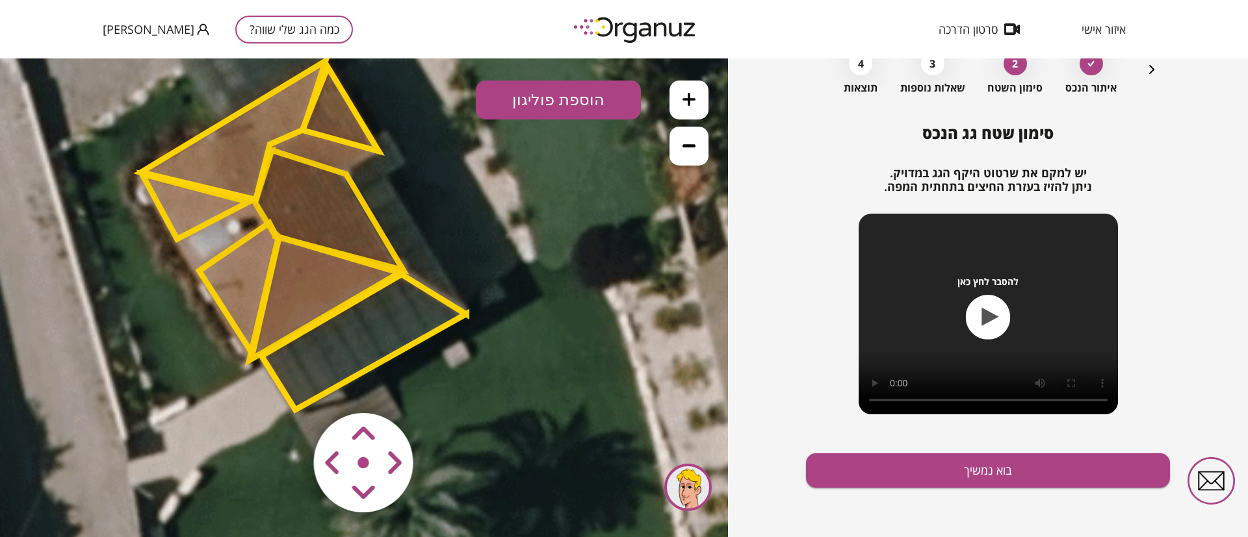
click at [387, 113] on icon at bounding box center [257, 194] width 1118 height 1118
click at [688, 149] on icon at bounding box center [688, 145] width 13 height 13
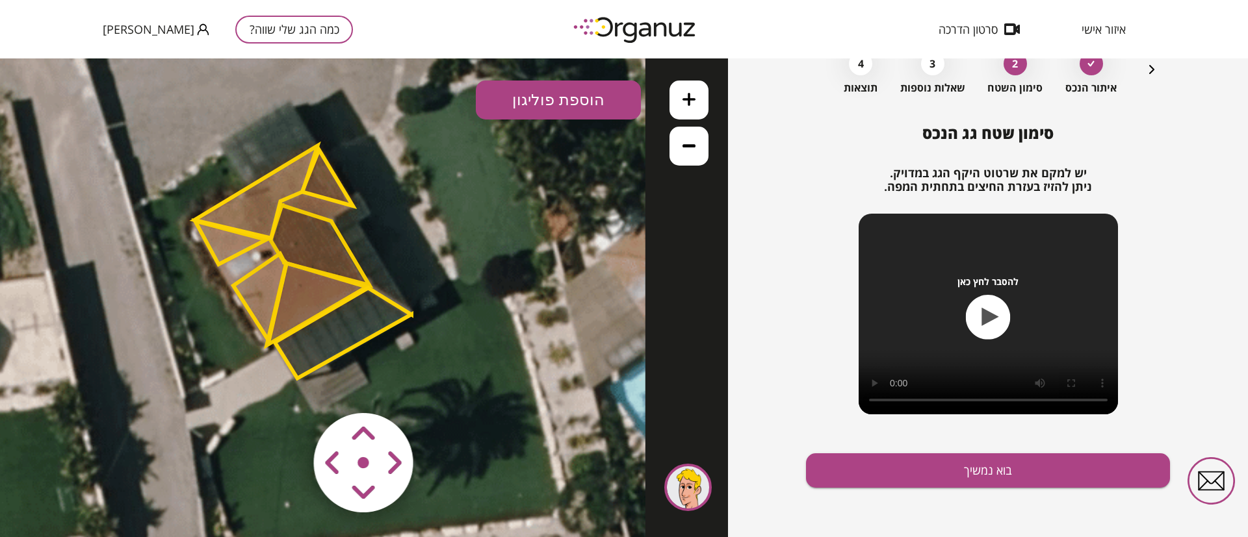
drag, startPoint x: 613, startPoint y: 221, endPoint x: 592, endPoint y: 227, distance: 21.8
click at [592, 227] on icon at bounding box center [272, 235] width 746 height 746
click at [279, 185] on polygon at bounding box center [255, 192] width 123 height 92
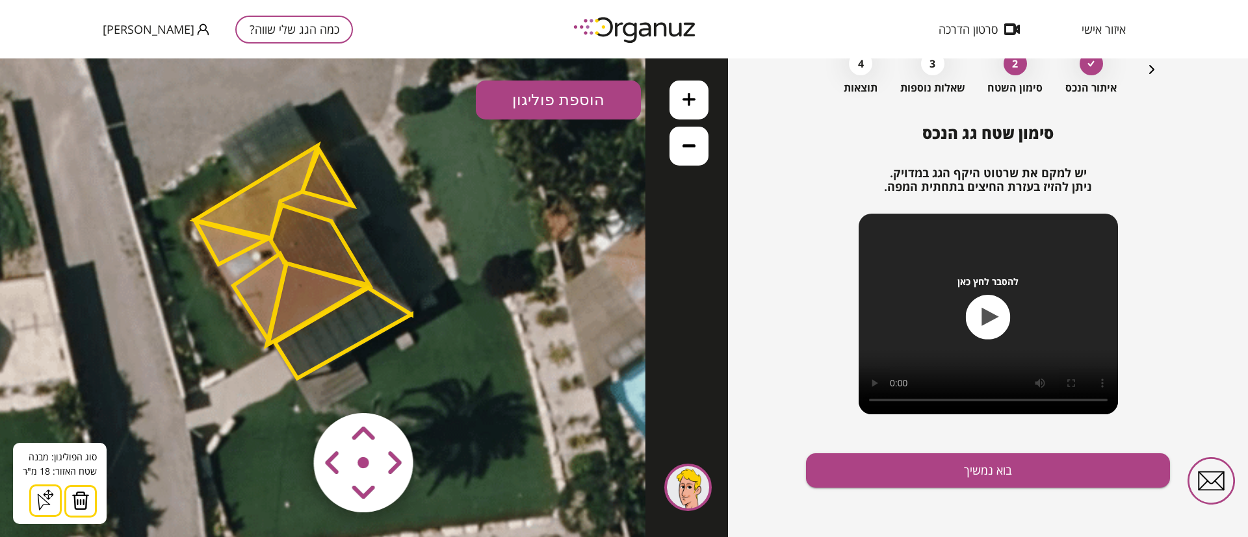
click at [75, 505] on img at bounding box center [80, 500] width 18 height 19
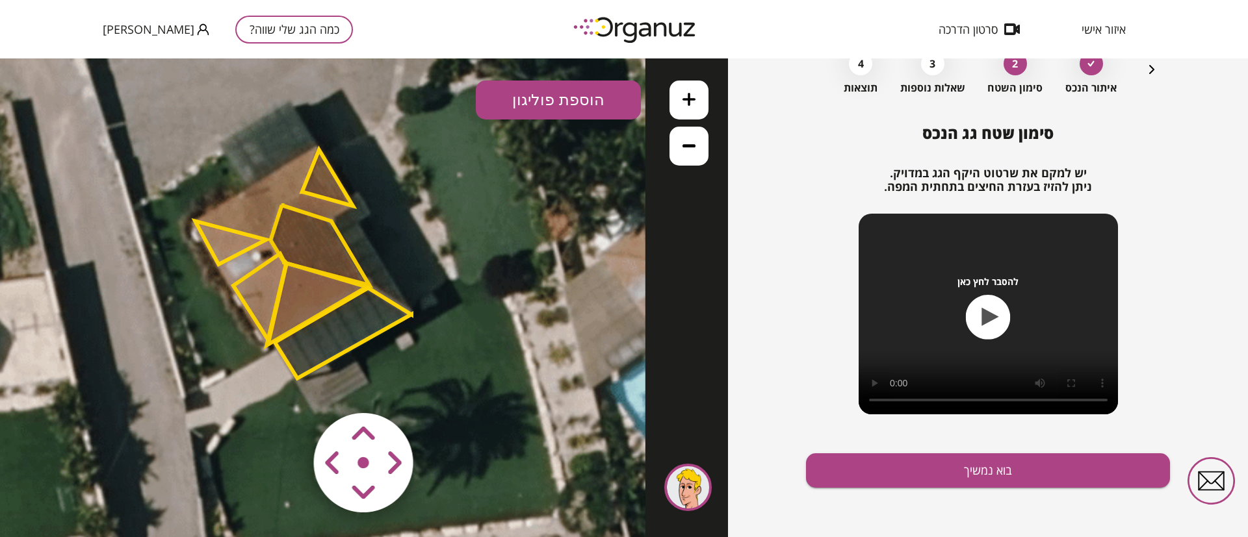
click at [691, 148] on icon at bounding box center [688, 145] width 13 height 13
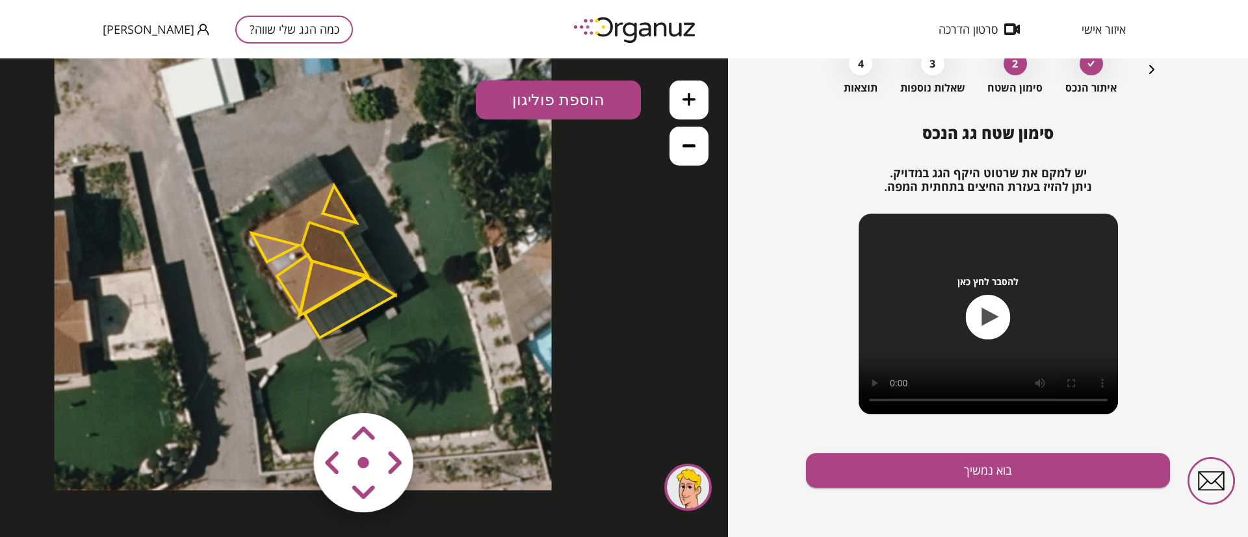
drag, startPoint x: 408, startPoint y: 341, endPoint x: 398, endPoint y: 272, distance: 68.9
click at [398, 272] on icon at bounding box center [303, 242] width 497 height 497
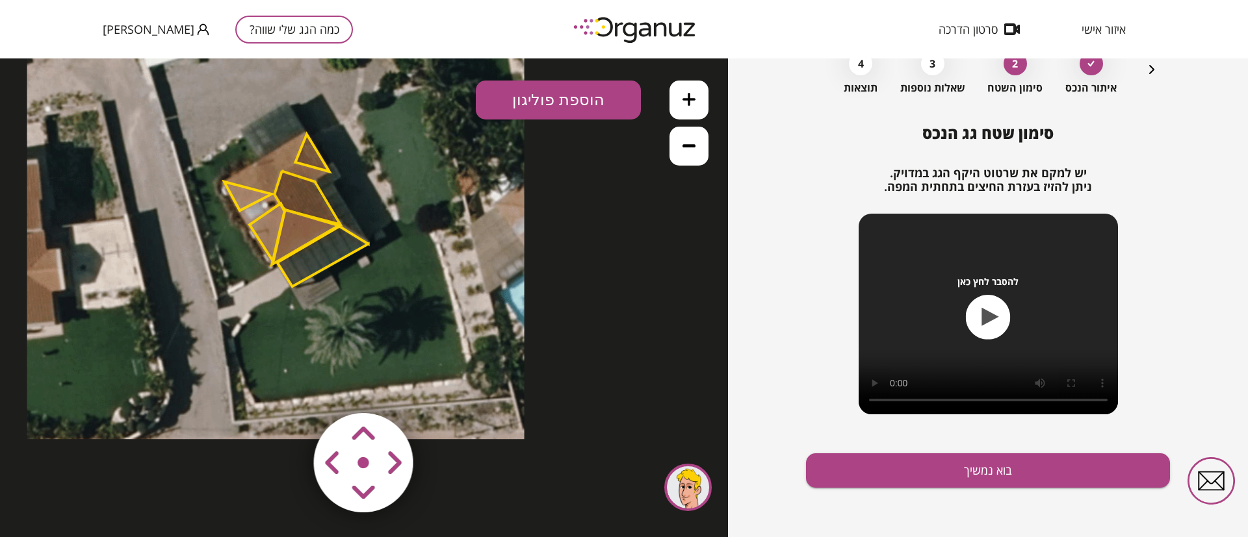
drag, startPoint x: 455, startPoint y: 281, endPoint x: 429, endPoint y: 292, distance: 28.5
click at [436, 286] on icon at bounding box center [275, 190] width 497 height 497
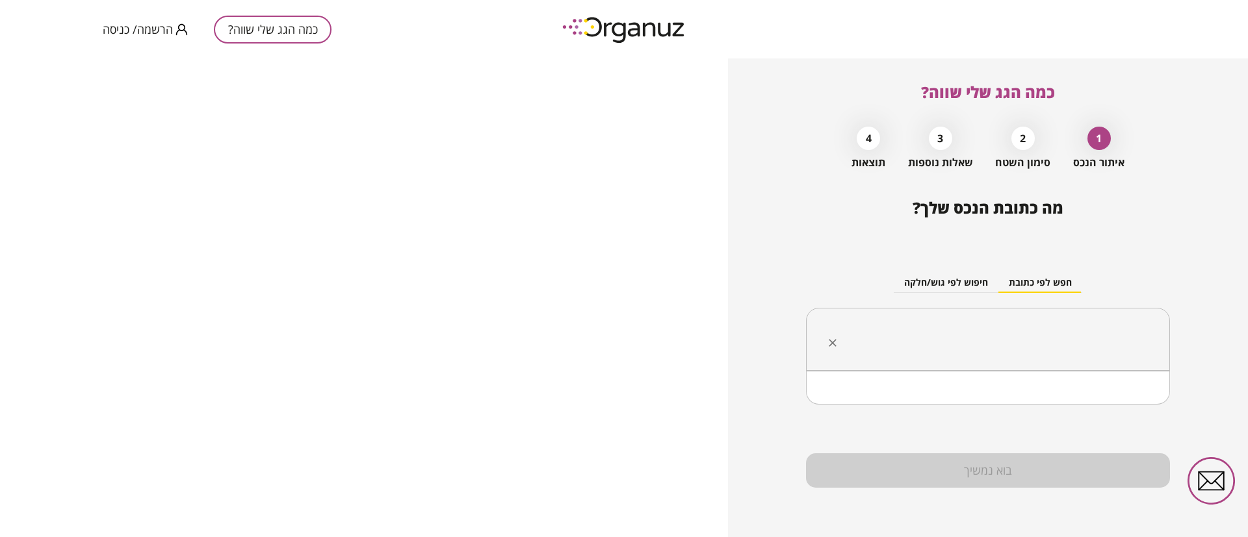
click at [997, 347] on input "text" at bounding box center [992, 340] width 323 height 32
click at [1139, 408] on li "[PERSON_NAME]" at bounding box center [988, 404] width 330 height 23
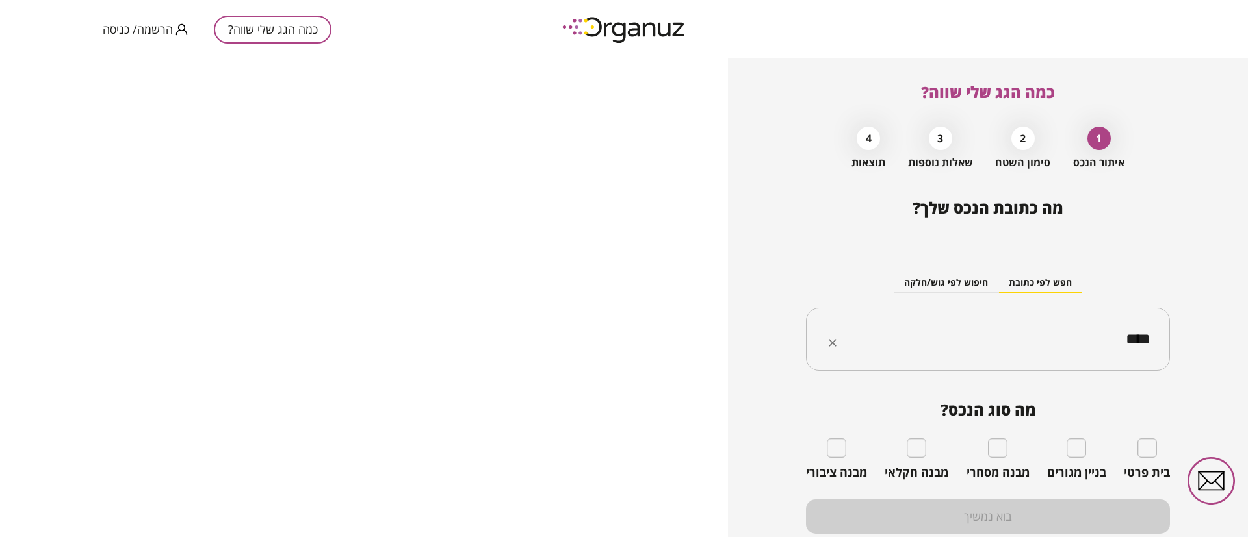
type input "****"
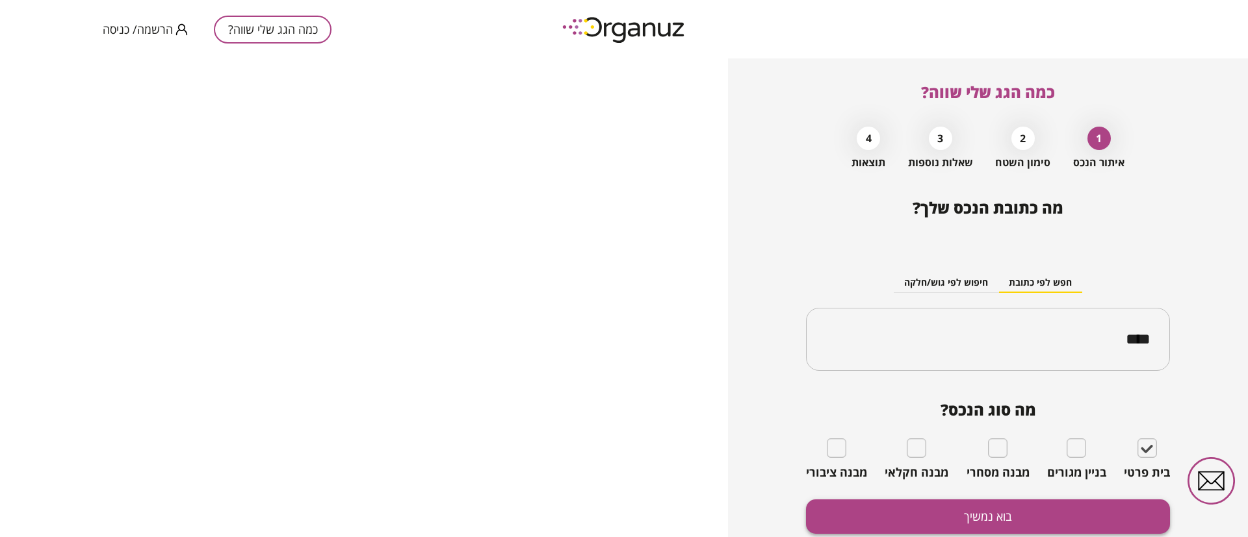
click at [1072, 513] on button "בוא נמשיך" at bounding box center [988, 517] width 364 height 34
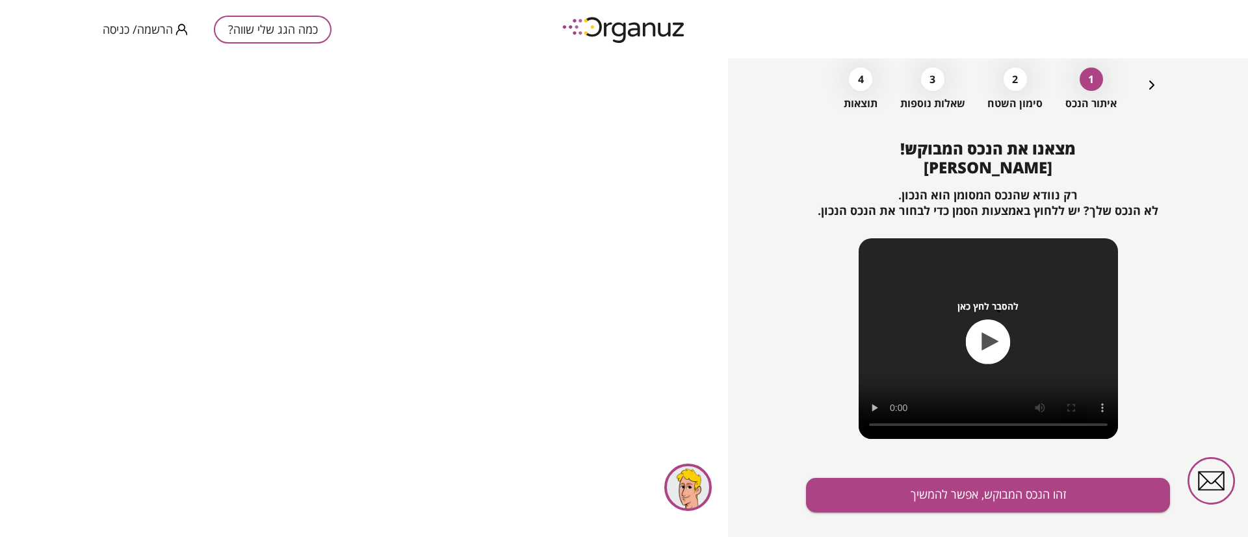
scroll to position [84, 0]
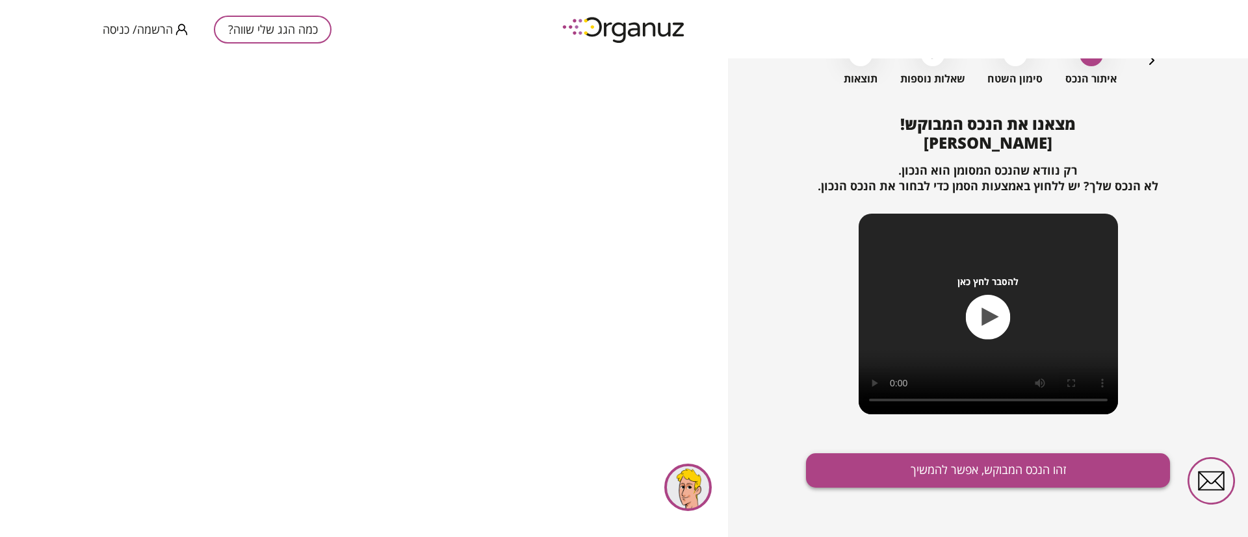
click at [991, 471] on button "זהו הנכס המבוקש, אפשר להמשיך" at bounding box center [988, 471] width 364 height 34
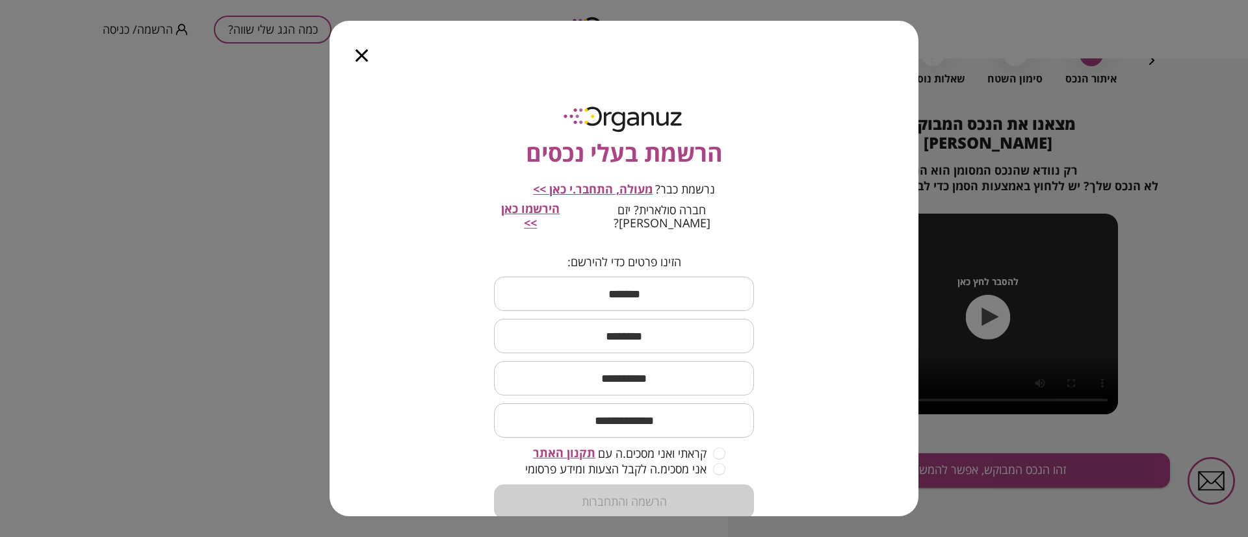
click at [355, 54] on icon "button" at bounding box center [361, 55] width 12 height 12
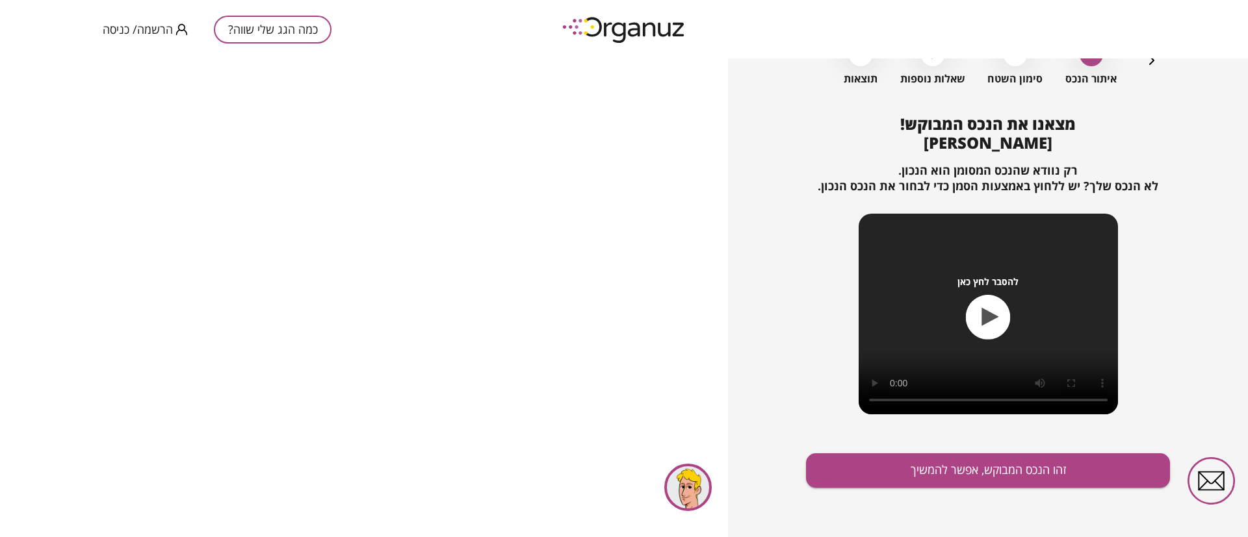
click at [153, 35] on span "הרשמה/ כניסה" at bounding box center [138, 29] width 70 height 13
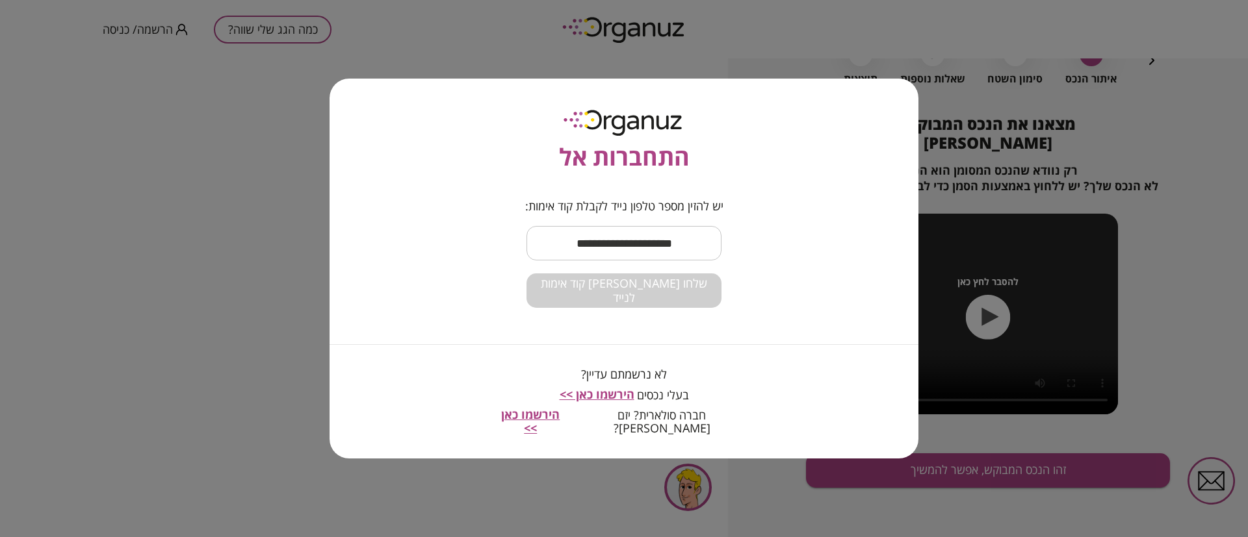
click at [628, 245] on input "text" at bounding box center [623, 243] width 195 height 38
type input "**********"
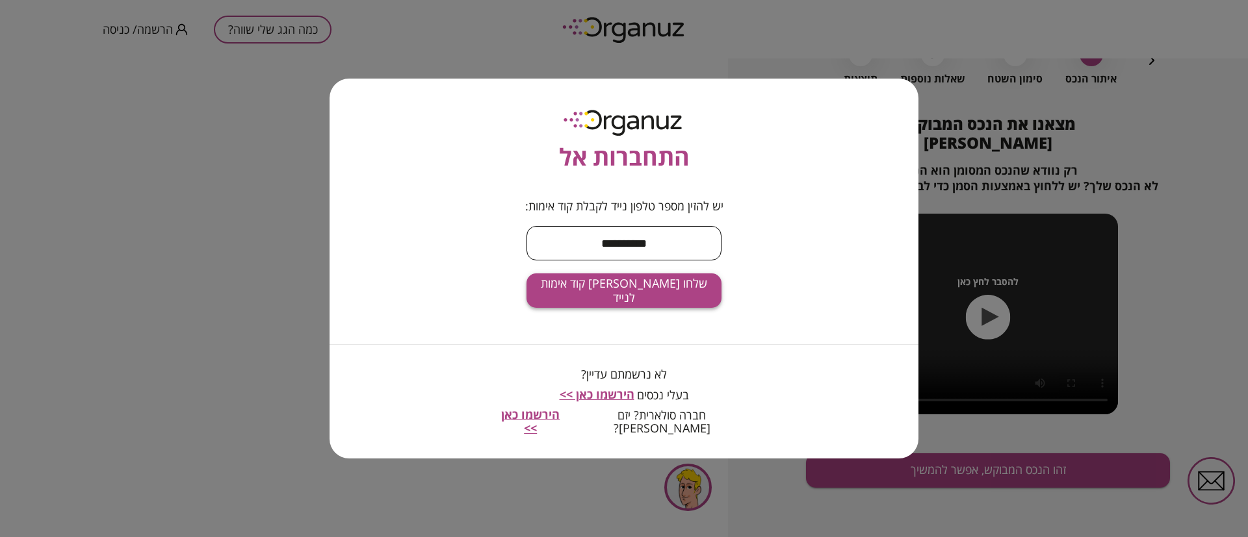
click at [612, 293] on span "שלחו [PERSON_NAME] קוד אימות לנייד" at bounding box center [624, 291] width 174 height 28
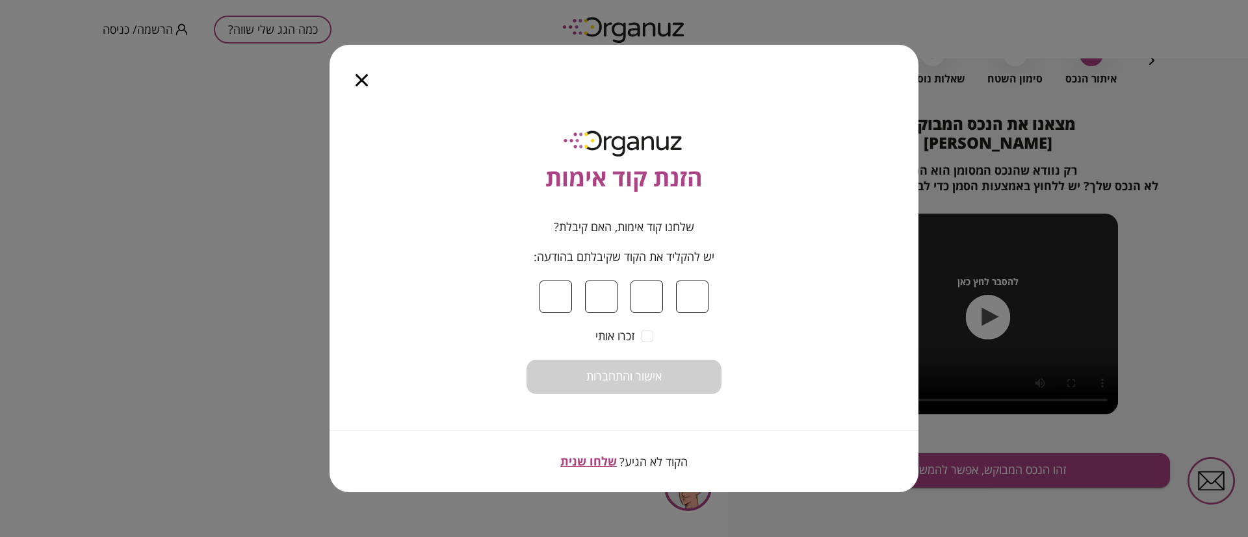
type input "*"
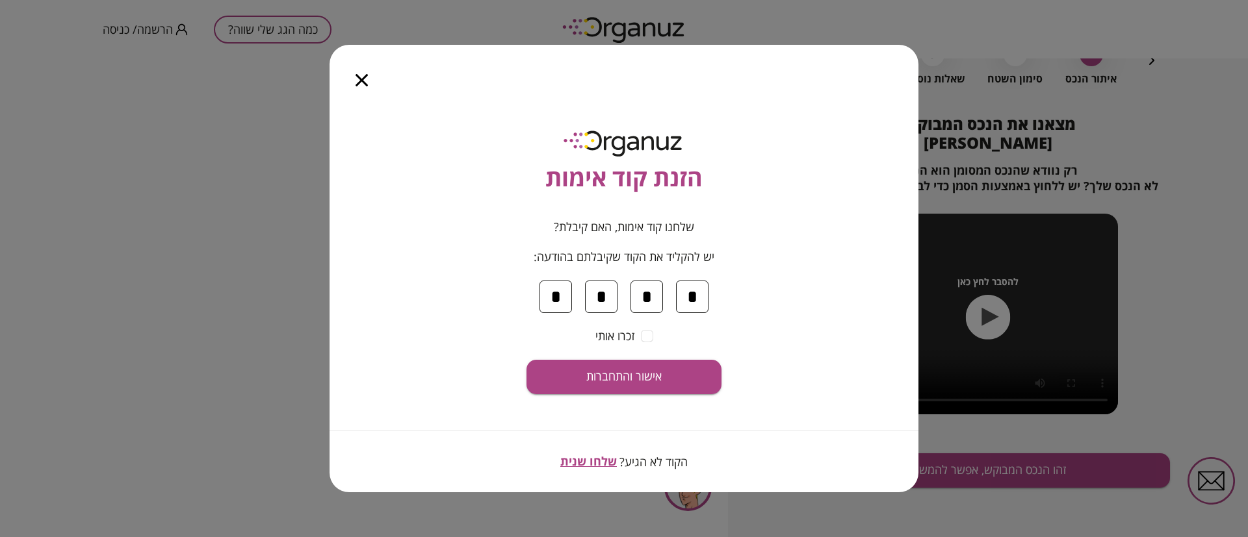
type input "*"
click at [526, 360] on button "אישור והתחברות" at bounding box center [623, 377] width 195 height 34
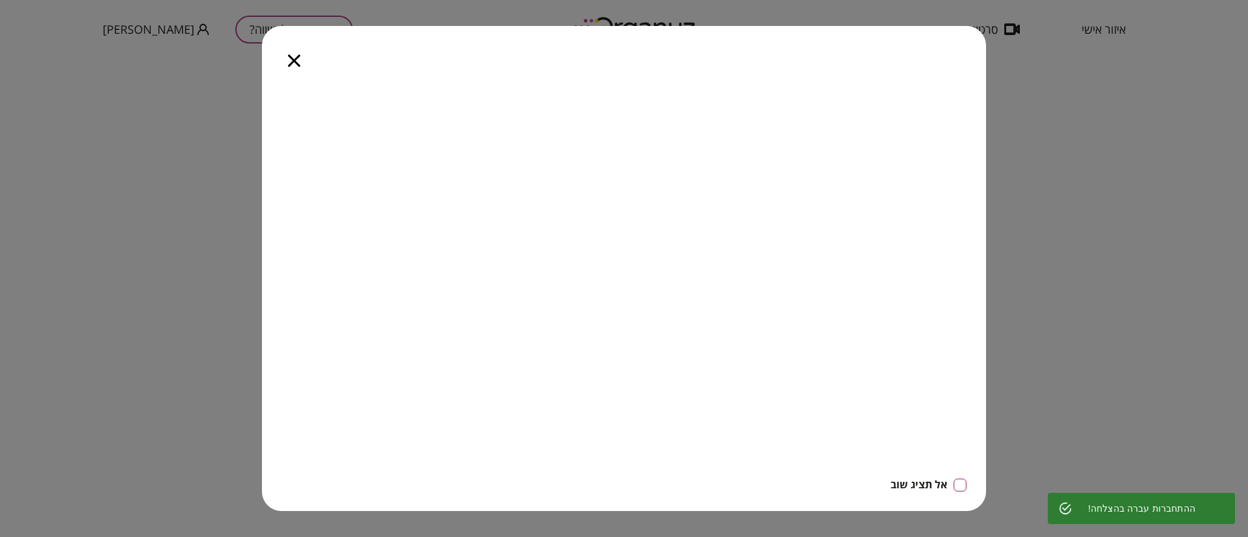
click at [298, 60] on icon "button" at bounding box center [294, 61] width 12 height 12
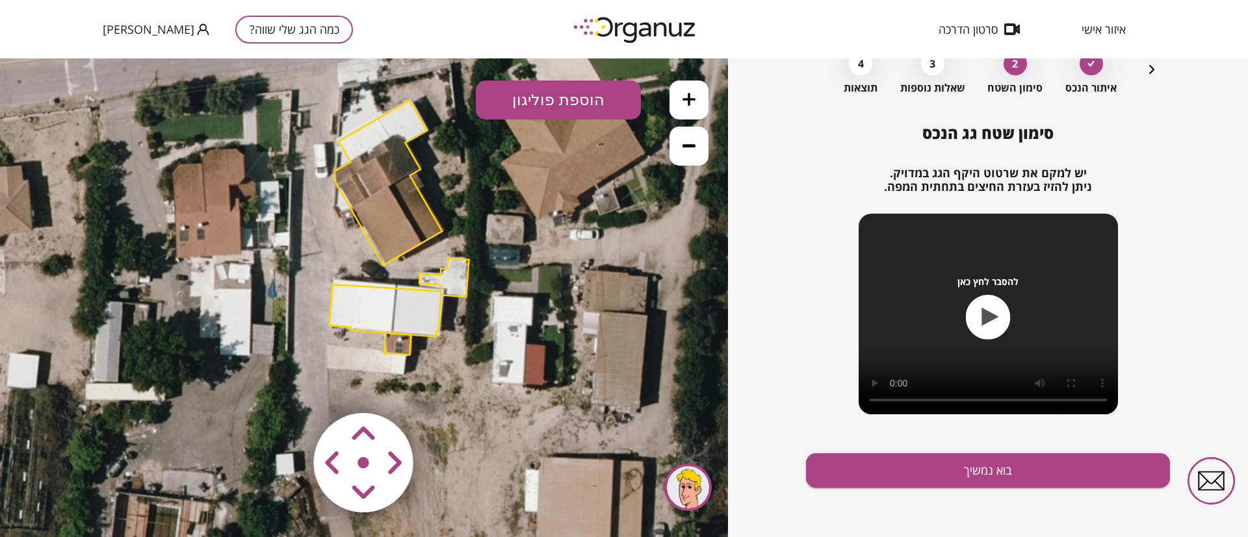
drag, startPoint x: 497, startPoint y: 328, endPoint x: 532, endPoint y: 266, distance: 70.5
click at [532, 266] on icon at bounding box center [397, 227] width 799 height 799
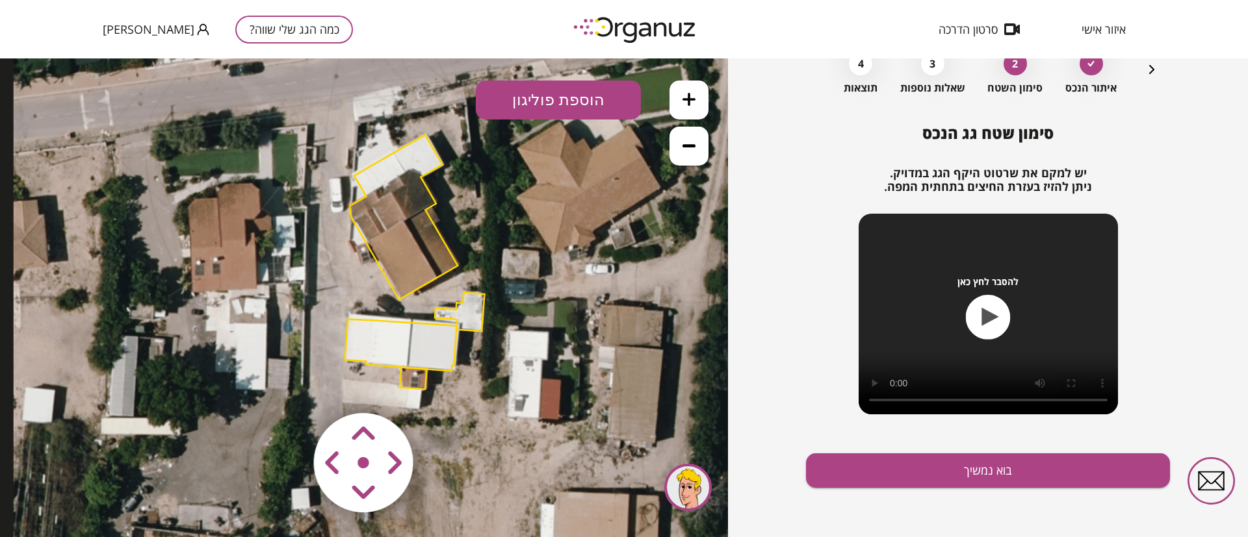
drag, startPoint x: 524, startPoint y: 314, endPoint x: 539, endPoint y: 348, distance: 37.8
click at [539, 348] on icon at bounding box center [413, 262] width 799 height 799
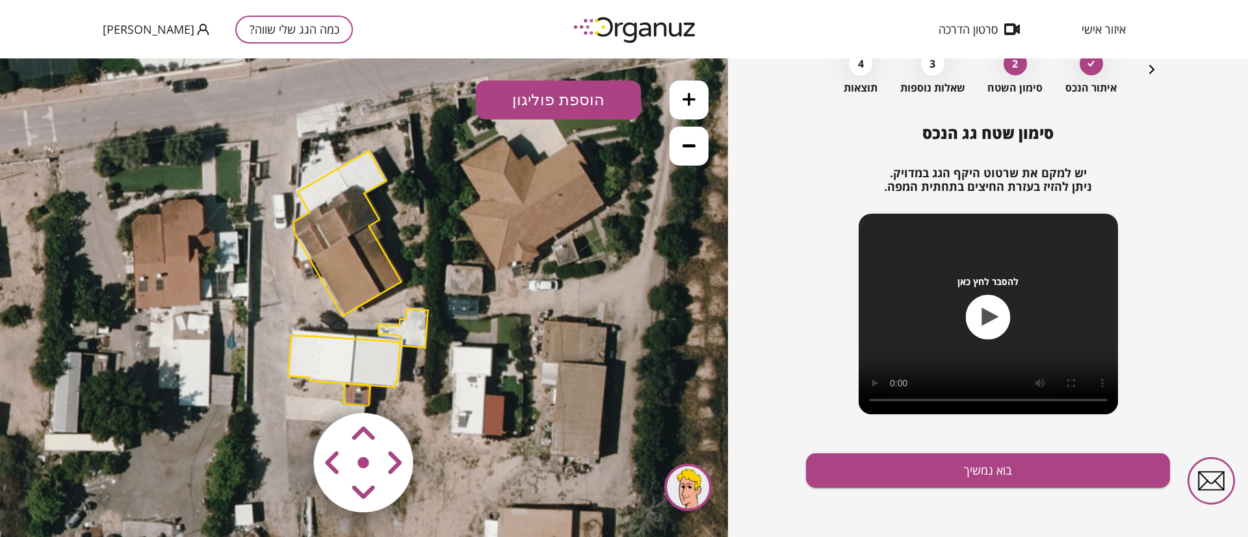
drag, startPoint x: 379, startPoint y: 315, endPoint x: 435, endPoint y: 333, distance: 59.4
click at [435, 335] on icon at bounding box center [356, 278] width 799 height 799
click at [688, 97] on icon at bounding box center [688, 99] width 13 height 13
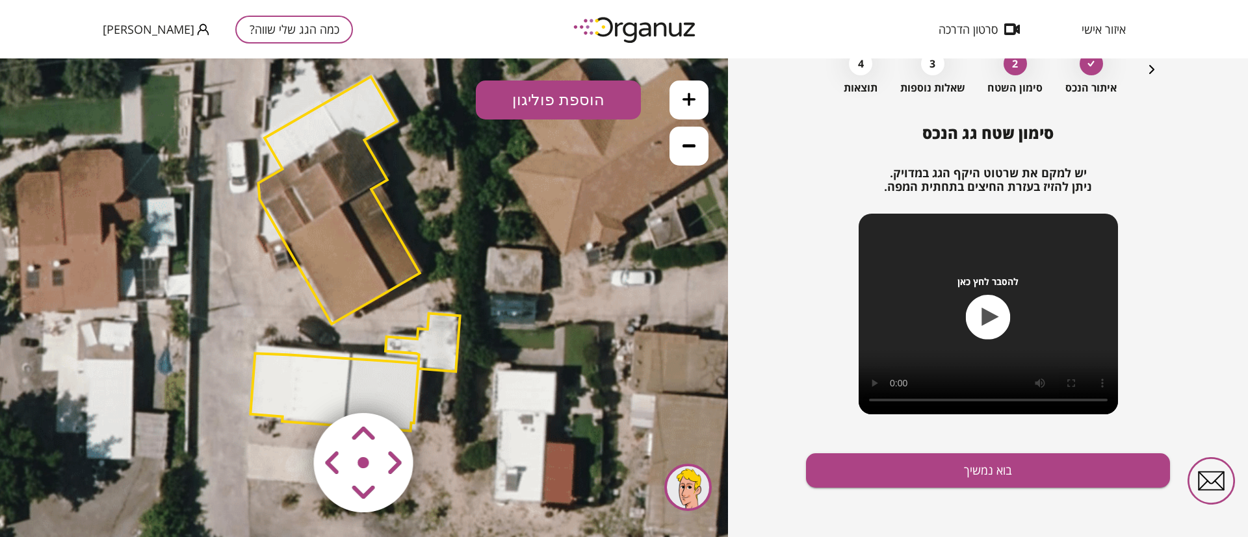
click at [688, 97] on icon at bounding box center [688, 99] width 13 height 13
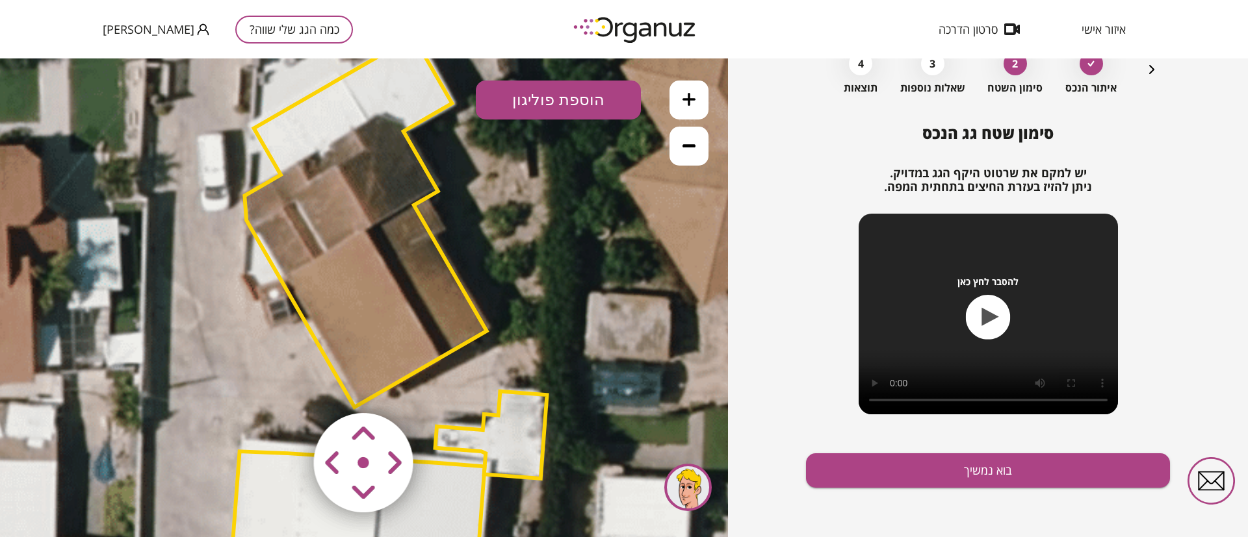
drag, startPoint x: 435, startPoint y: 263, endPoint x: 470, endPoint y: 313, distance: 61.3
click at [473, 324] on polygon at bounding box center [365, 221] width 242 height 371
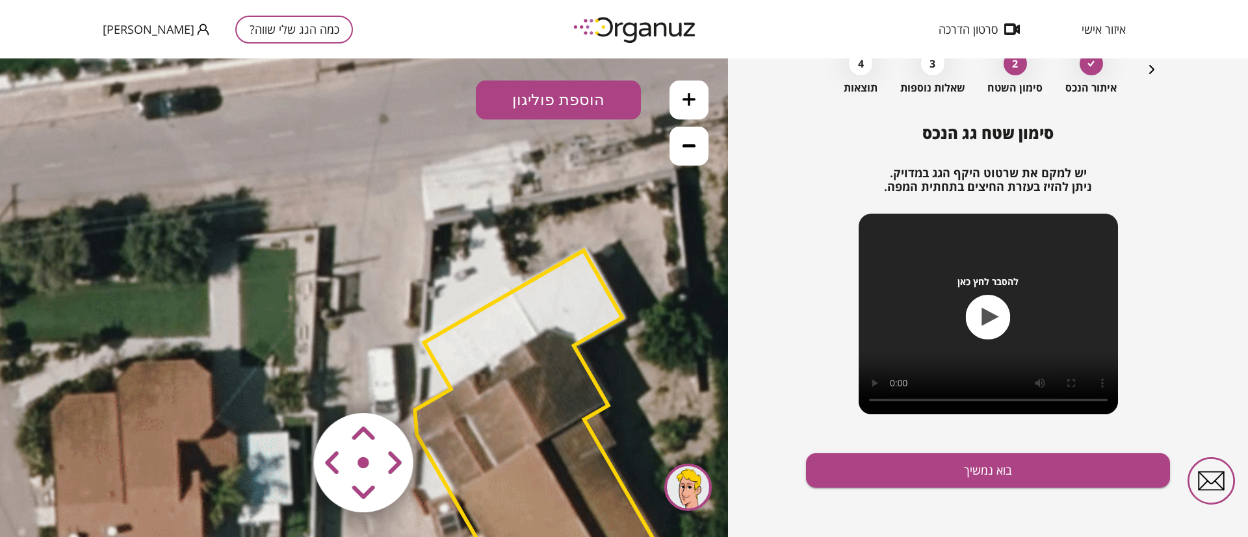
drag, startPoint x: 342, startPoint y: 213, endPoint x: 501, endPoint y: 413, distance: 256.3
click at [501, 413] on polygon at bounding box center [536, 436] width 242 height 371
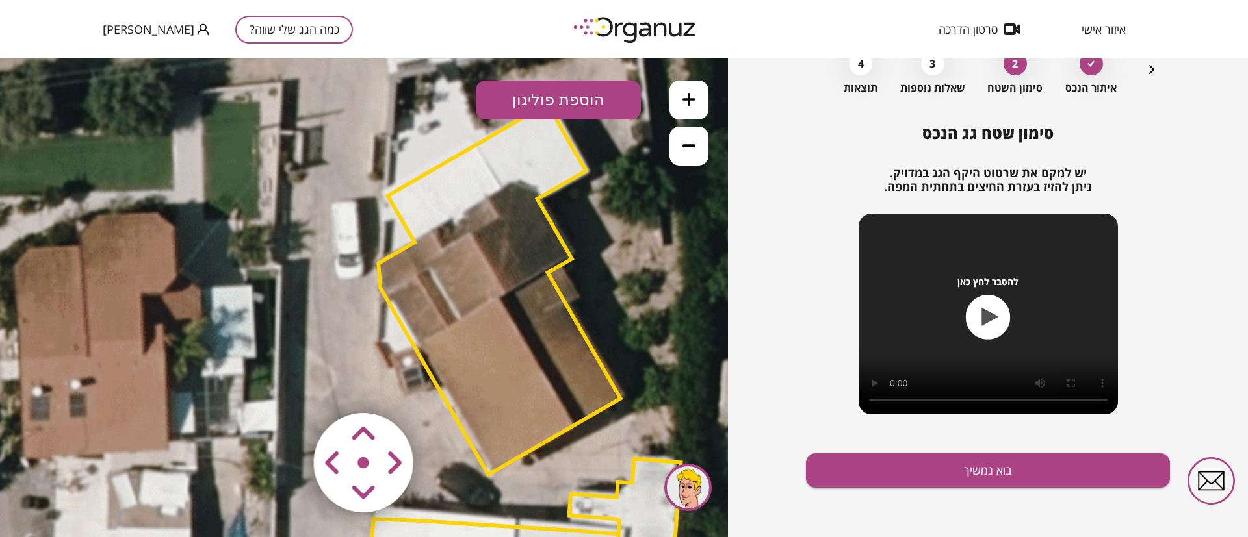
drag, startPoint x: 416, startPoint y: 276, endPoint x: 387, endPoint y: 207, distance: 74.0
click at [396, 213] on icon at bounding box center [520, 390] width 1799 height 1799
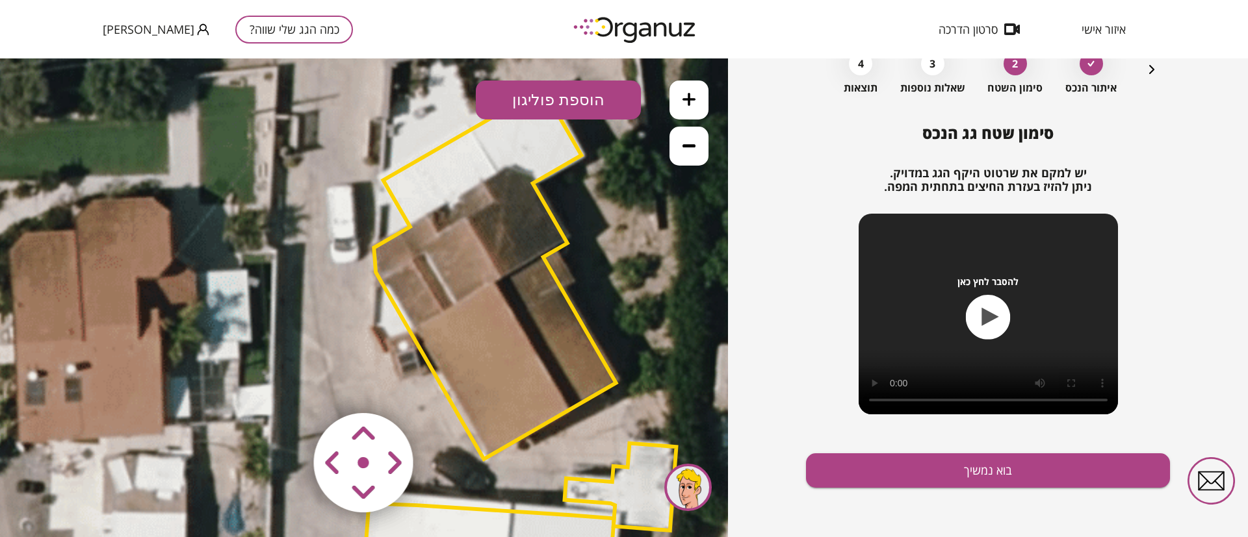
click at [685, 145] on icon at bounding box center [688, 145] width 13 height 3
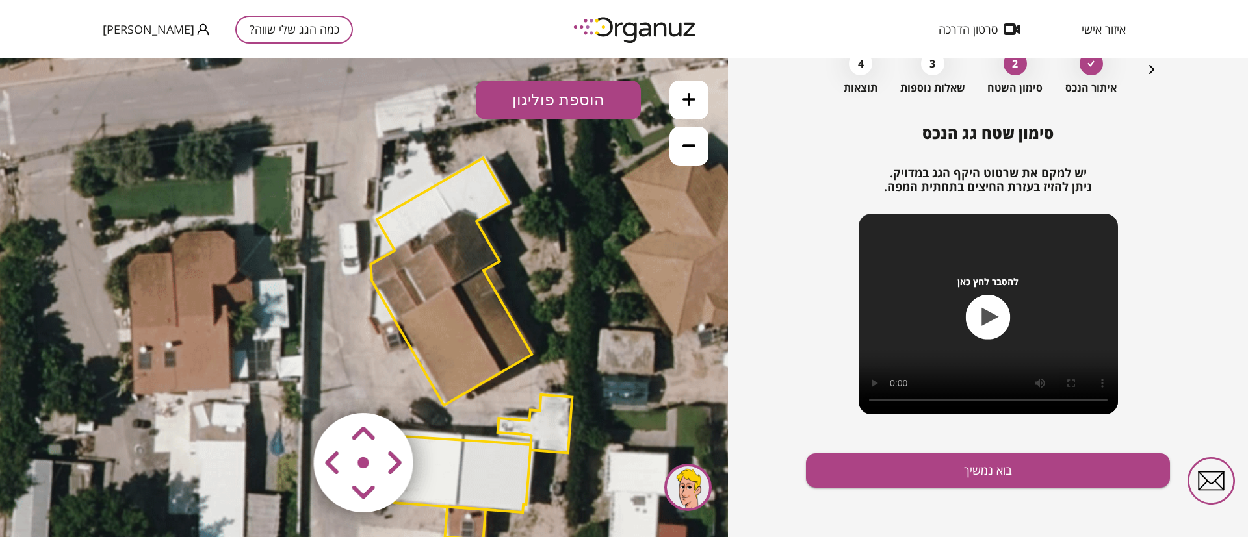
click at [682, 147] on icon at bounding box center [688, 145] width 13 height 13
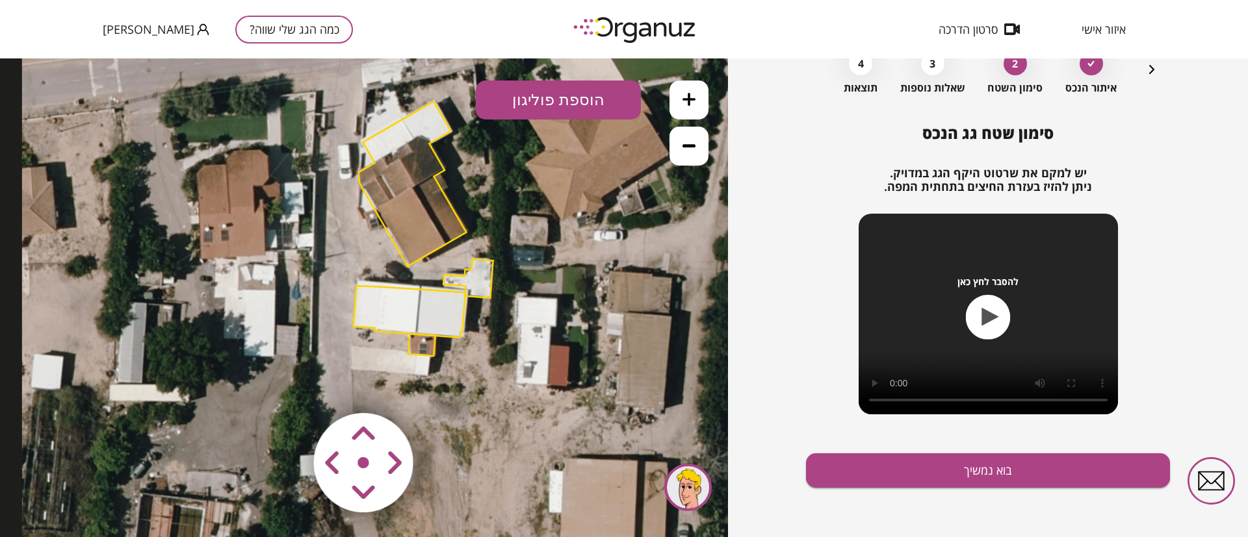
drag, startPoint x: 515, startPoint y: 359, endPoint x: 505, endPoint y: 257, distance: 103.2
click at [505, 257] on icon at bounding box center [421, 228] width 799 height 799
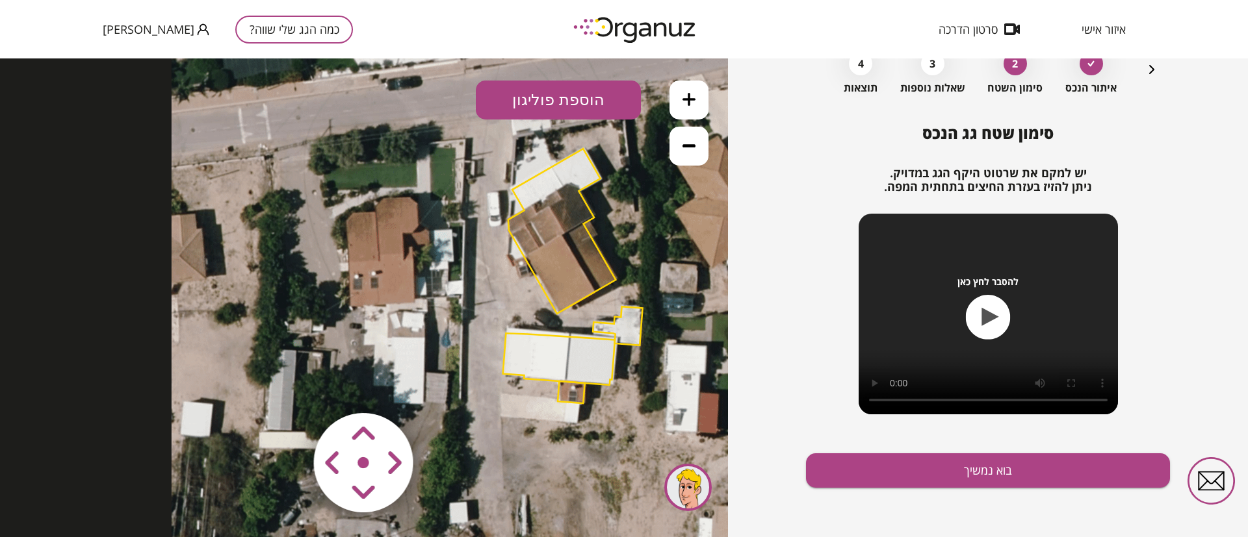
drag, startPoint x: 374, startPoint y: 304, endPoint x: 479, endPoint y: 334, distance: 108.8
click at [479, 334] on icon at bounding box center [571, 276] width 799 height 799
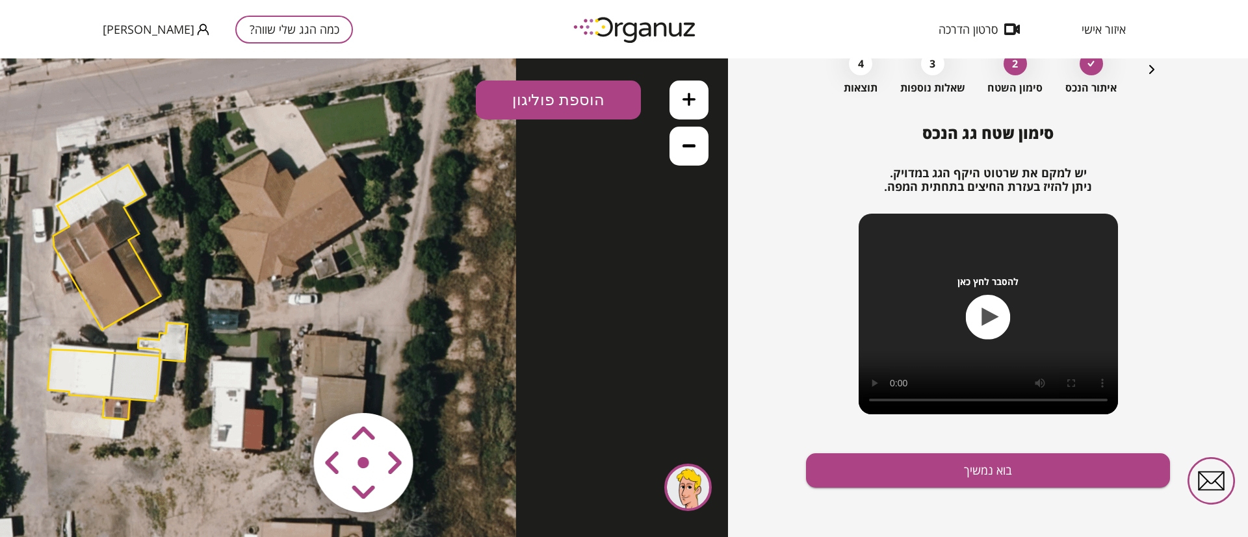
drag, startPoint x: 437, startPoint y: 272, endPoint x: 129, endPoint y: 287, distance: 307.8
click at [129, 287] on polygon at bounding box center [106, 247] width 107 height 165
click at [1151, 70] on icon "button" at bounding box center [1151, 69] width 5 height 9
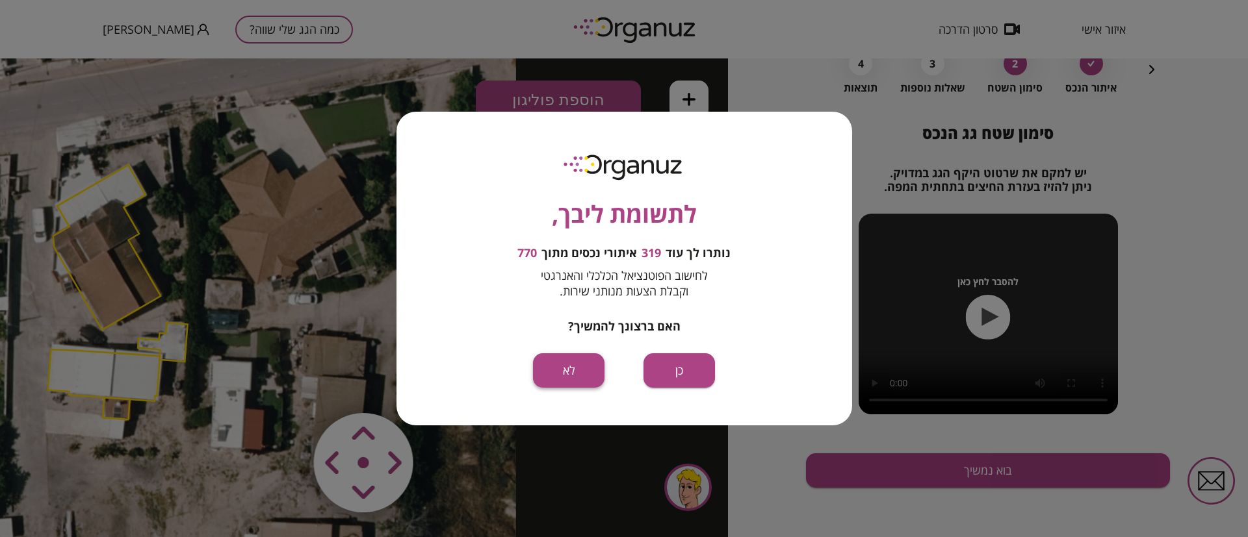
click at [566, 377] on button "לא" at bounding box center [568, 371] width 71 height 34
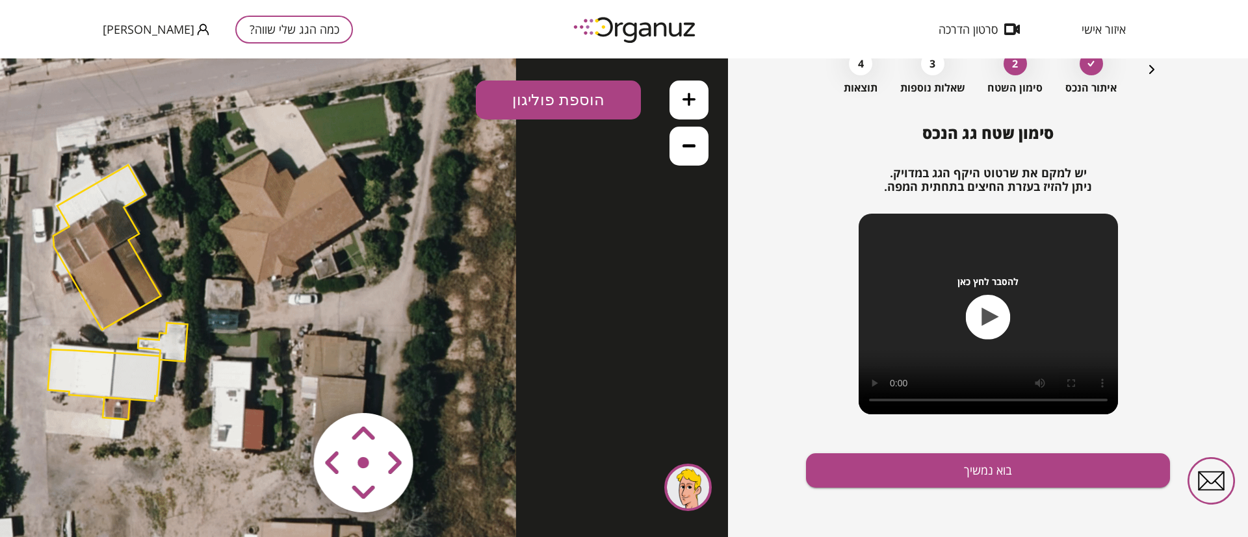
click at [1149, 66] on icon "button" at bounding box center [1151, 69] width 5 height 9
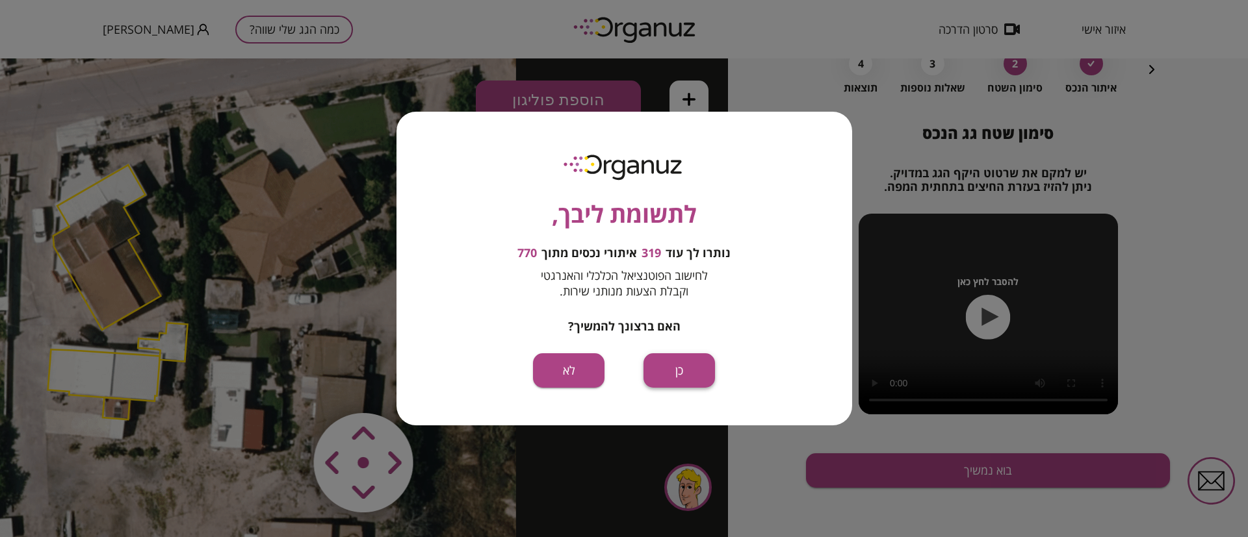
click at [680, 379] on button "כן" at bounding box center [678, 371] width 71 height 34
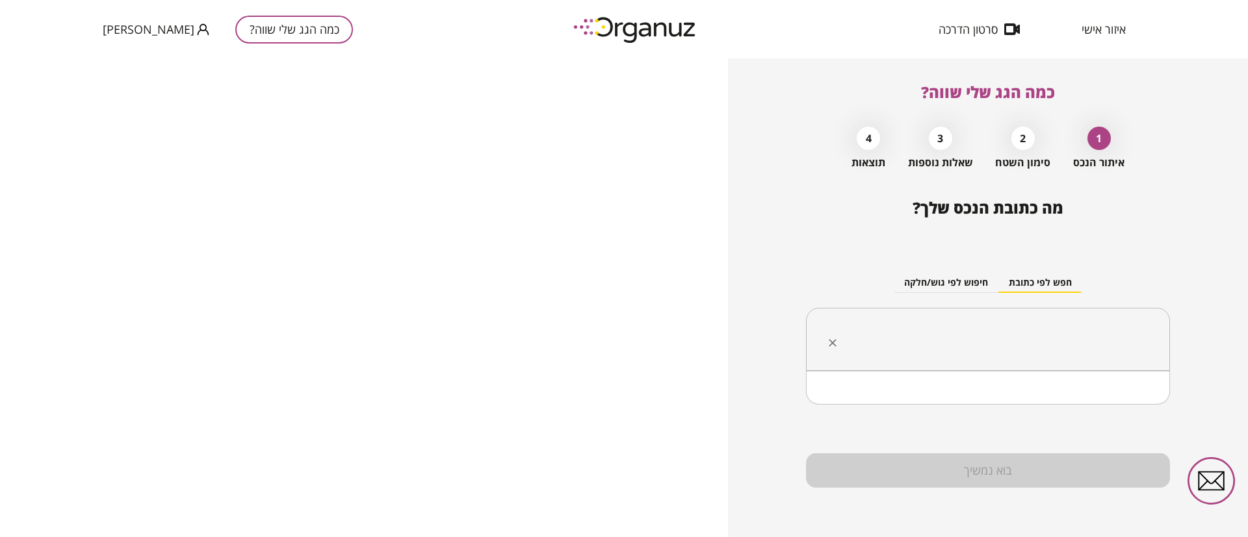
click at [1000, 342] on input "text" at bounding box center [992, 340] width 323 height 32
click at [1133, 402] on li "[PERSON_NAME]" at bounding box center [988, 404] width 330 height 23
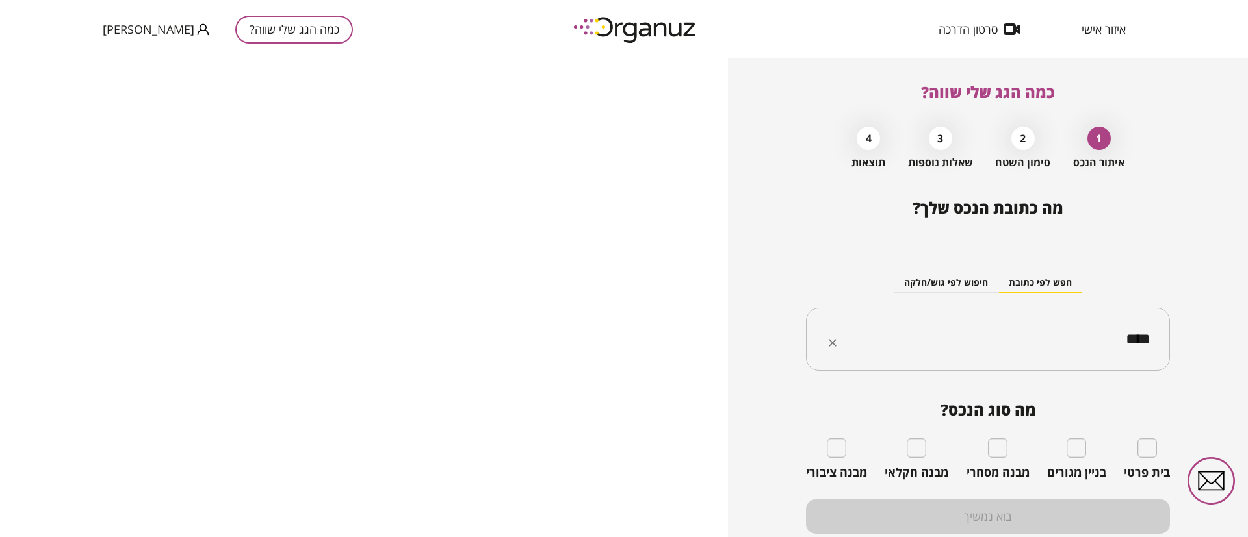
type input "****"
